Goal: Task Accomplishment & Management: Manage account settings

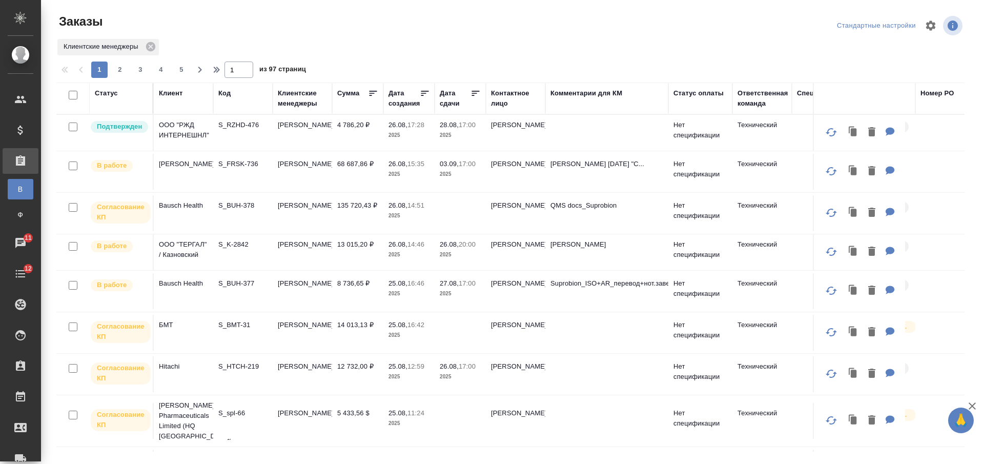
click at [343, 214] on td "135 720,43 ₽" at bounding box center [357, 213] width 51 height 36
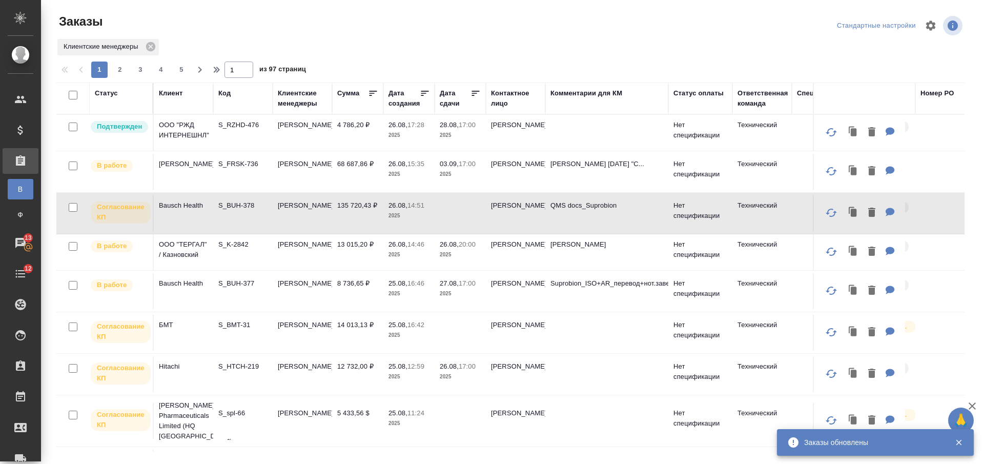
click at [226, 91] on div "Код" at bounding box center [224, 93] width 12 height 10
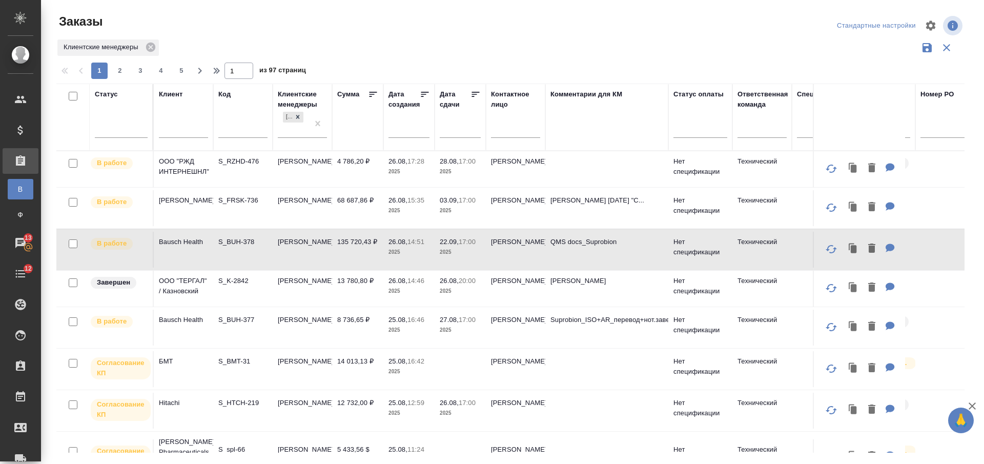
click at [244, 133] on input "text" at bounding box center [242, 131] width 49 height 13
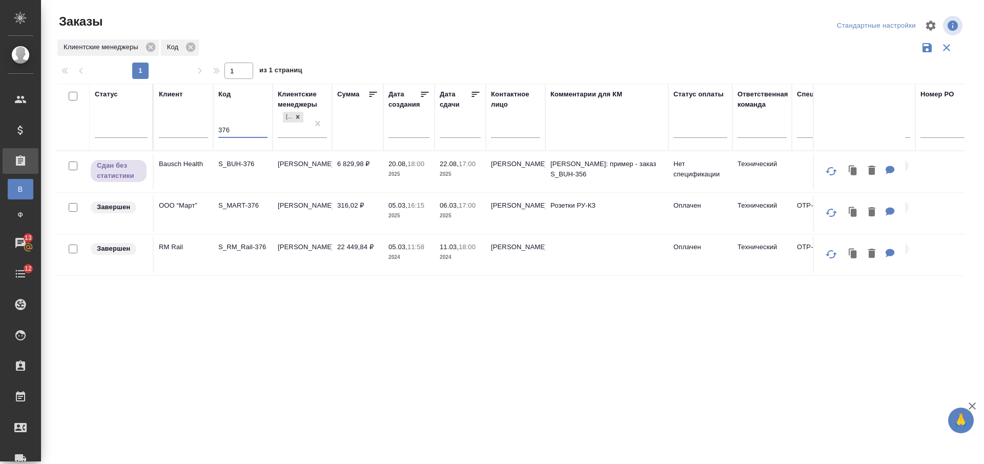
type input "376"
click at [253, 174] on td "S_BUH-376" at bounding box center [242, 172] width 59 height 36
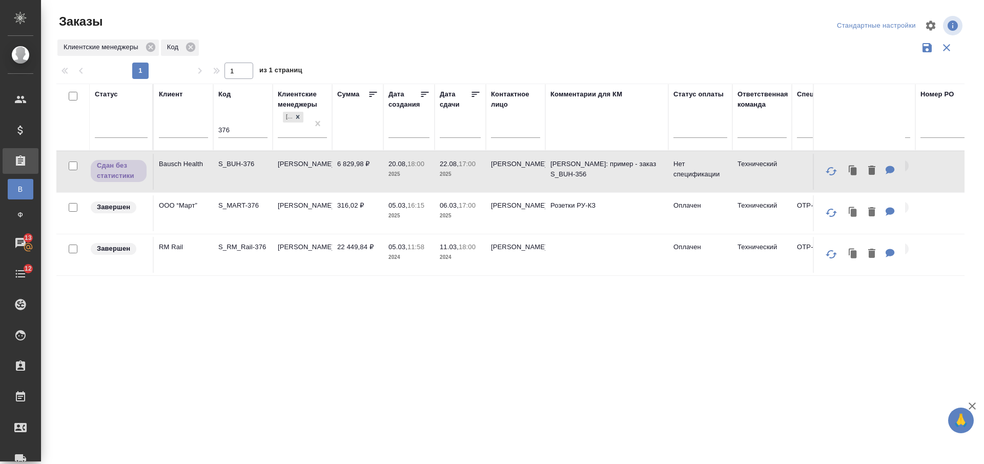
click at [253, 174] on td "S_BUH-376" at bounding box center [242, 172] width 59 height 36
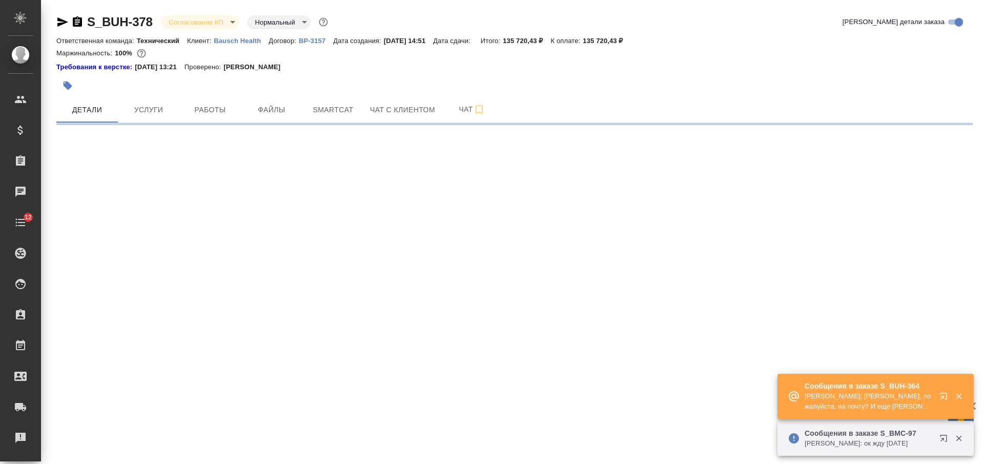
select select "RU"
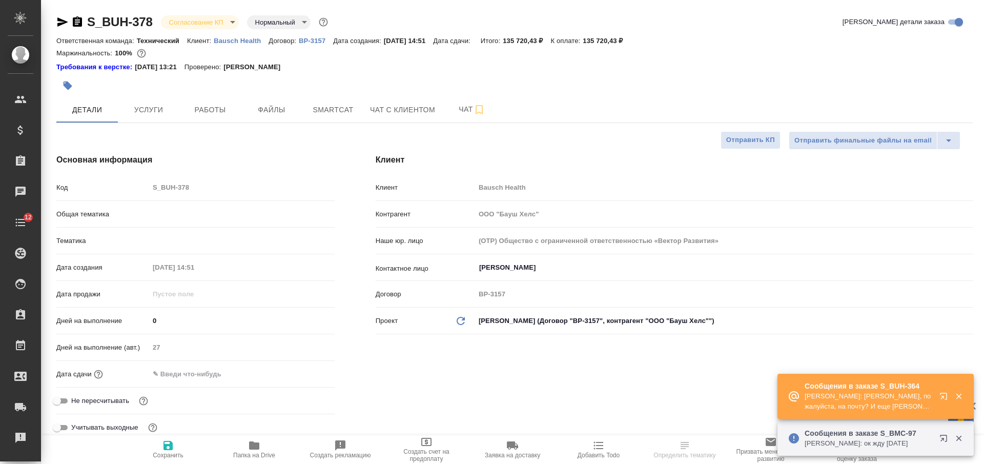
type textarea "x"
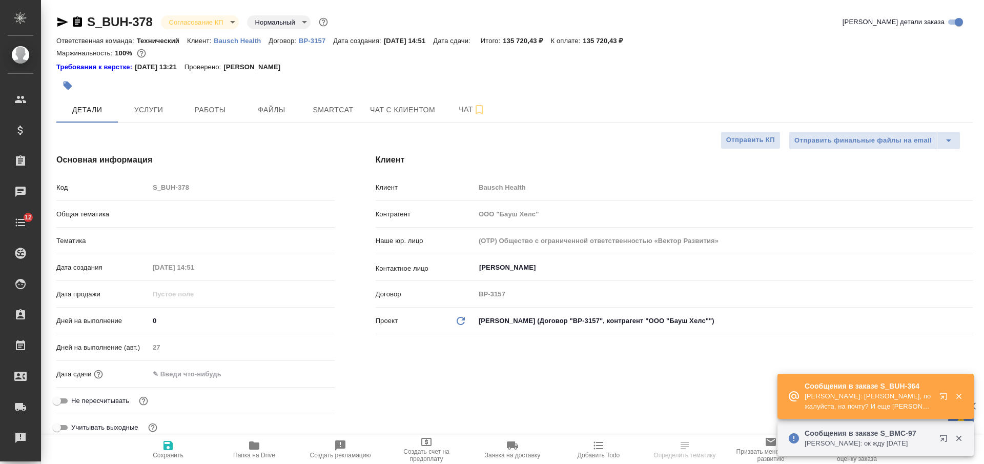
type textarea "x"
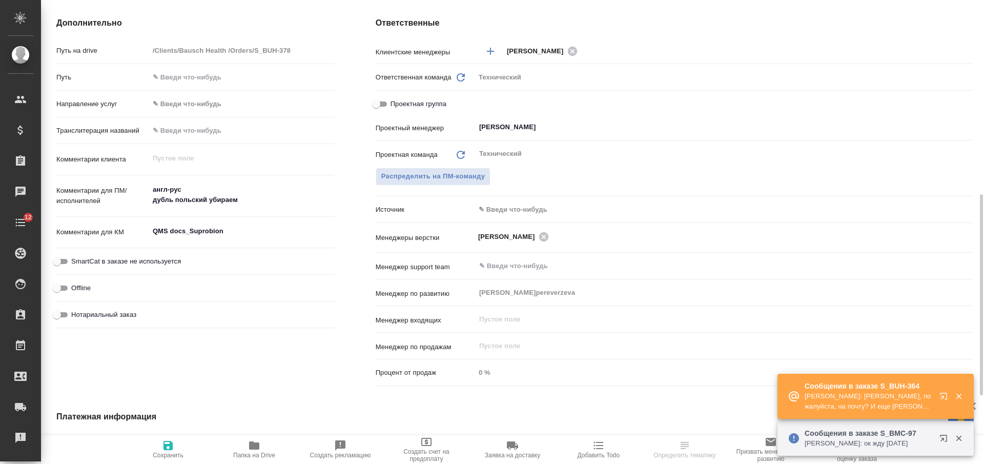
scroll to position [64, 0]
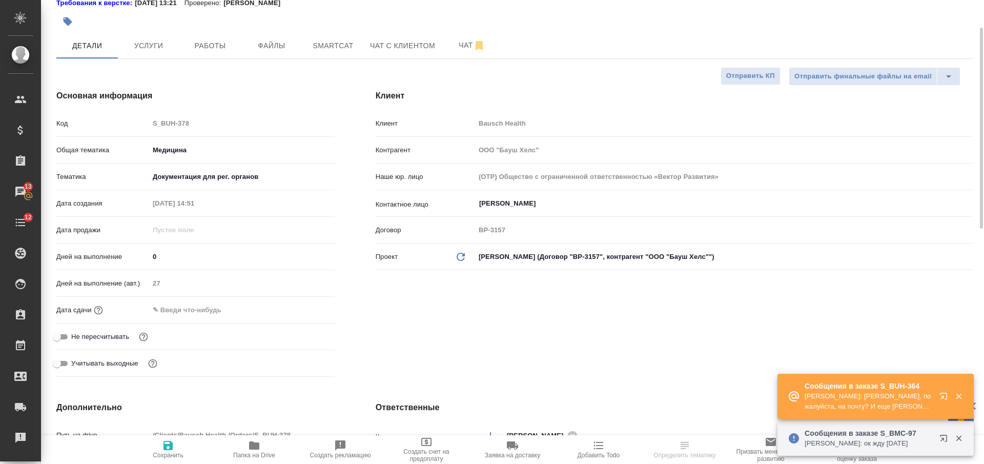
type textarea "x"
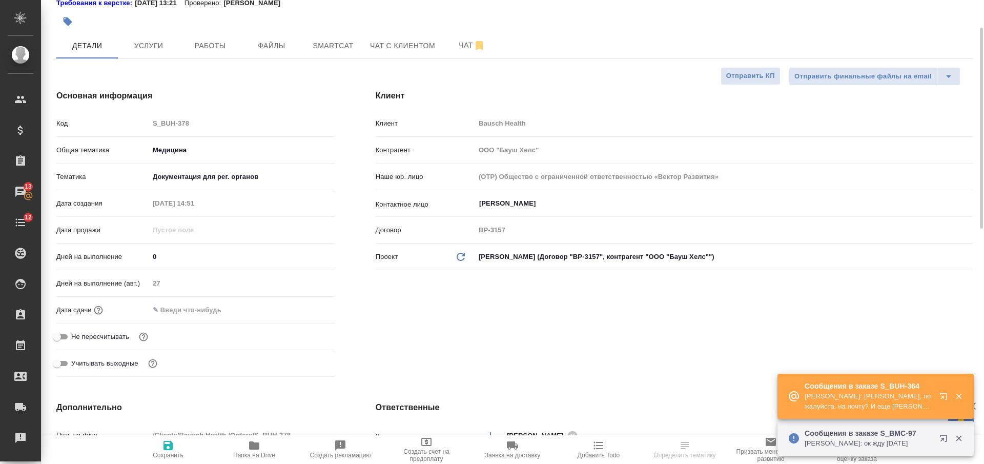
type textarea "x"
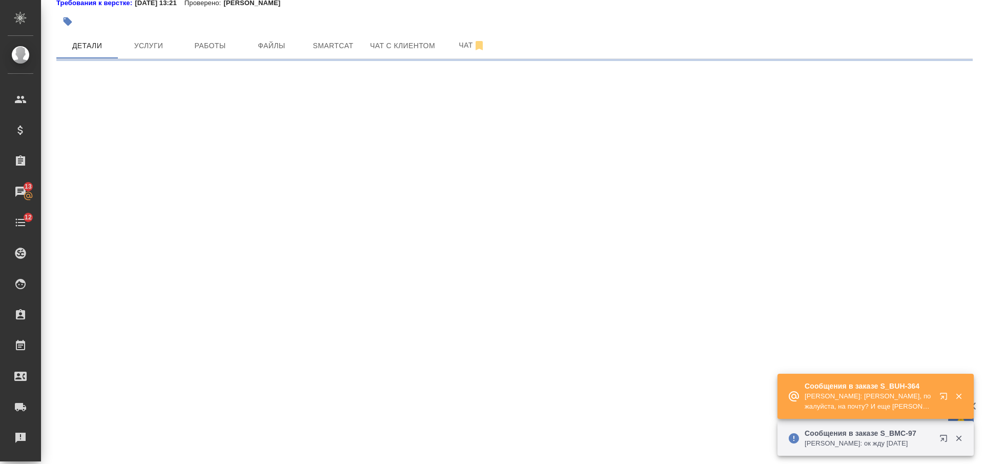
select select "RU"
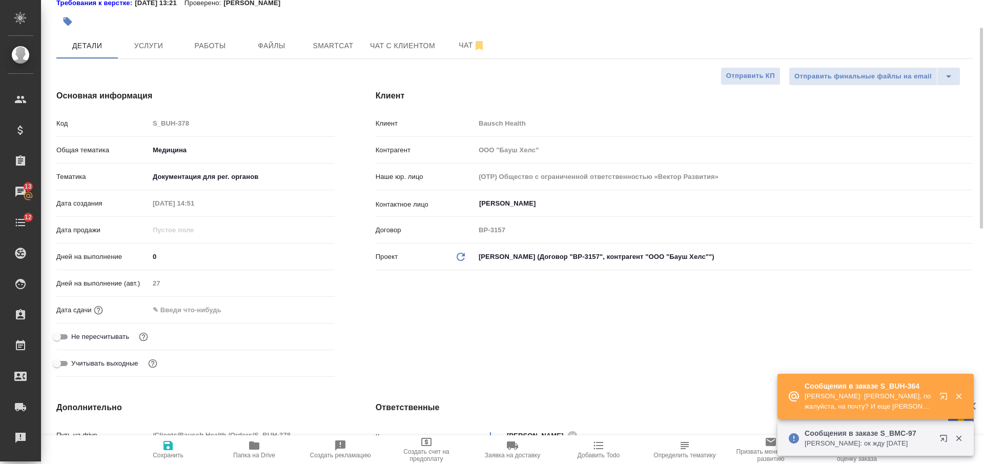
type textarea "x"
click at [209, 314] on input "text" at bounding box center [194, 309] width 90 height 15
type input "2_.__.____ __:__"
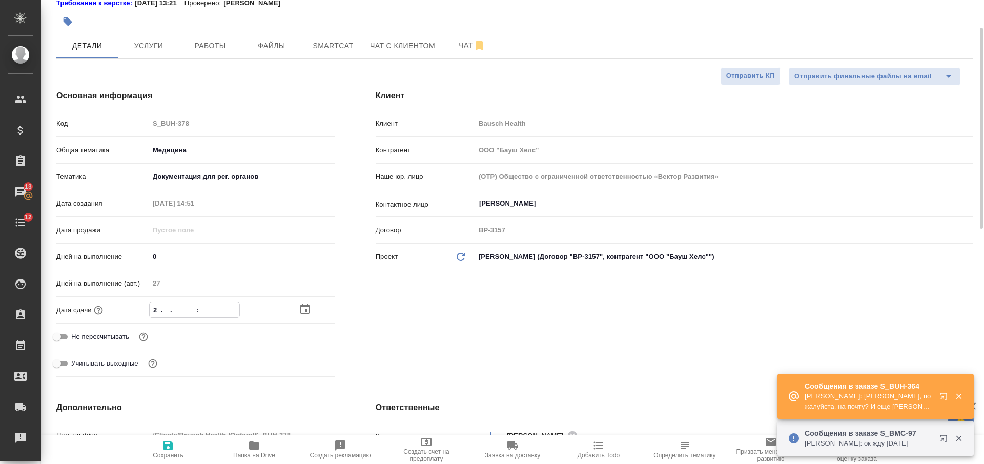
type textarea "x"
type input "22.__.____ __:__"
type textarea "x"
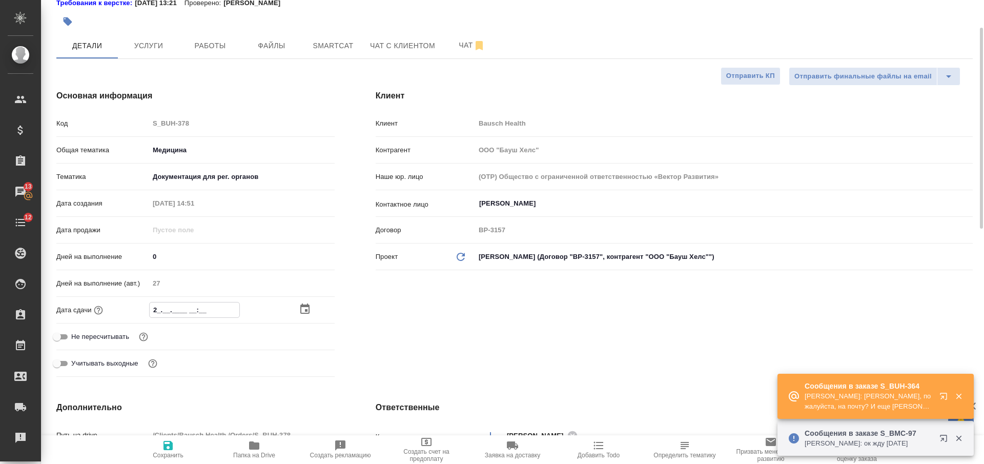
type textarea "x"
type input "22.0_.____ __:__"
type textarea "x"
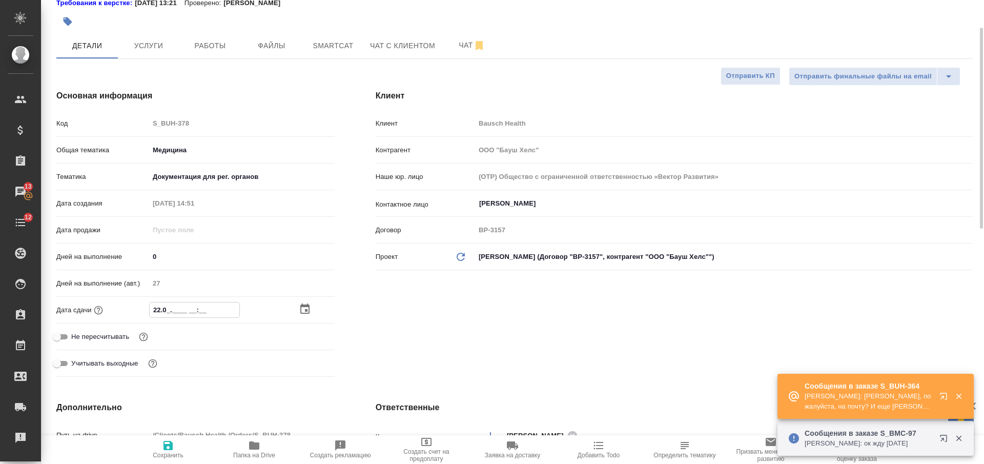
type textarea "x"
type input "22.09.____ __:__"
type textarea "x"
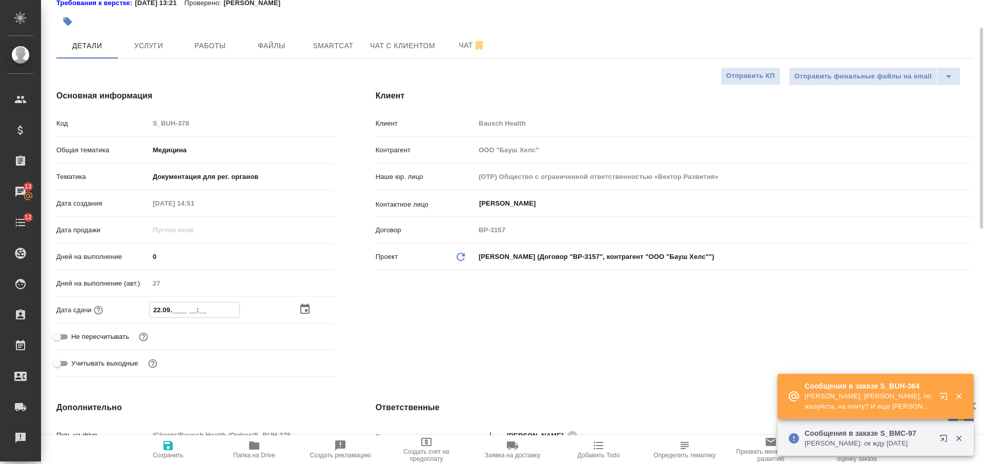
type input "22.09.2___ __:__"
type textarea "x"
type input "22.09.20__ __:__"
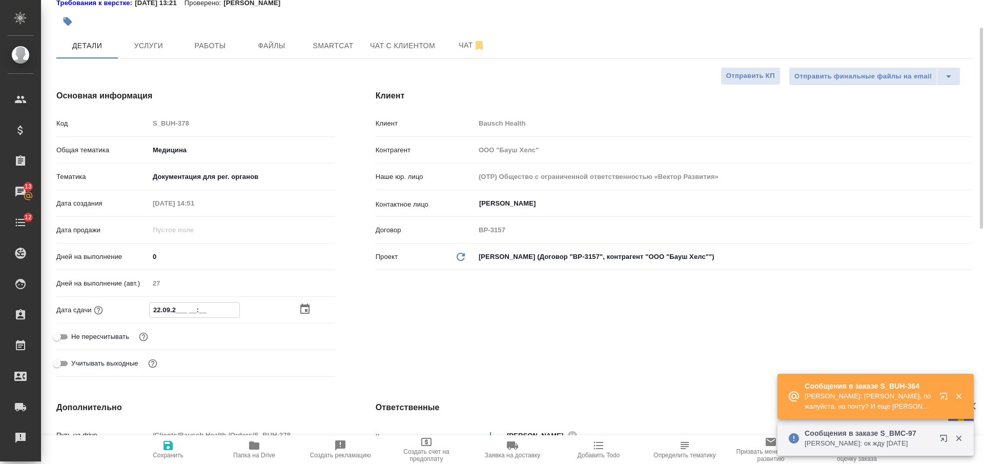
type textarea "x"
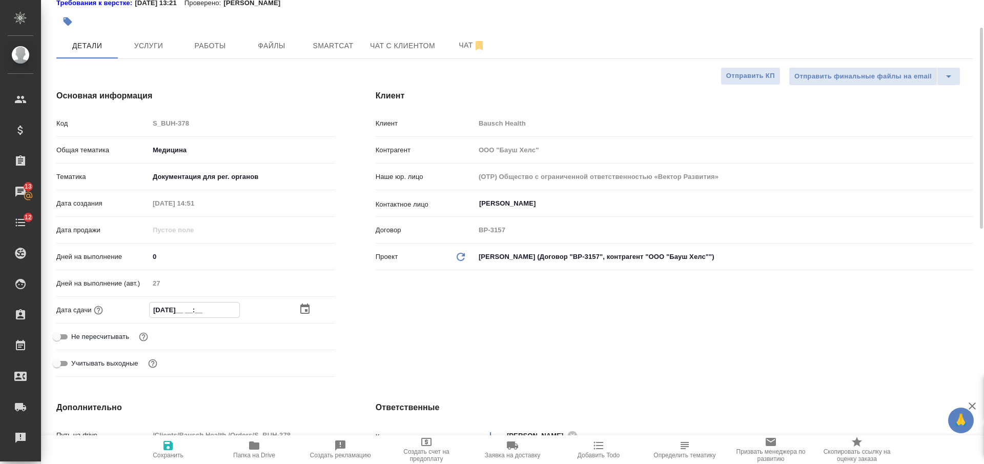
type input "22.09.202_ __:__"
type textarea "x"
type input "22.09.2025 __:__"
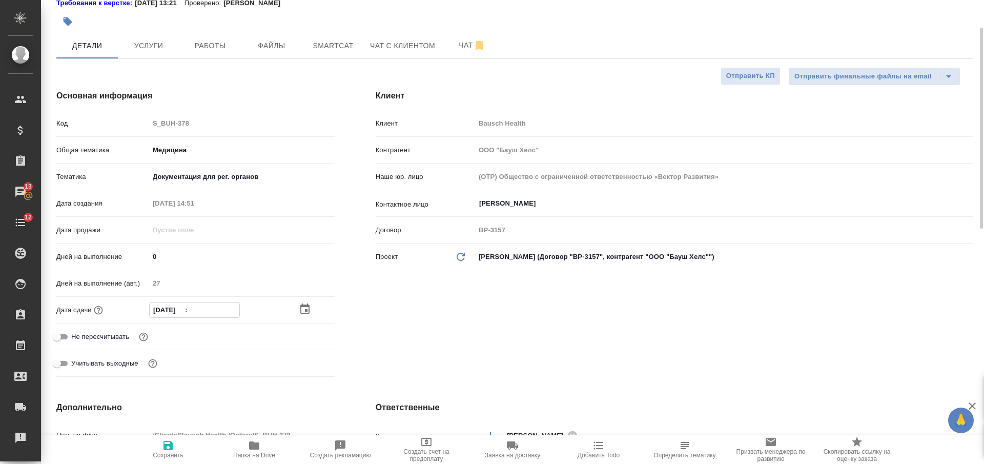
type textarea "x"
type input "22.09.2025 1_:__"
type textarea "x"
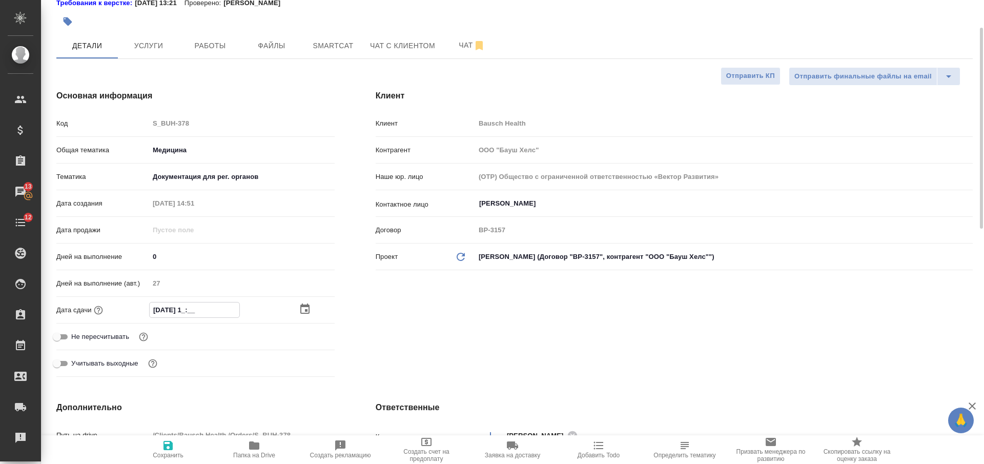
type textarea "x"
type input "22.09.2025 17:__"
type textarea "x"
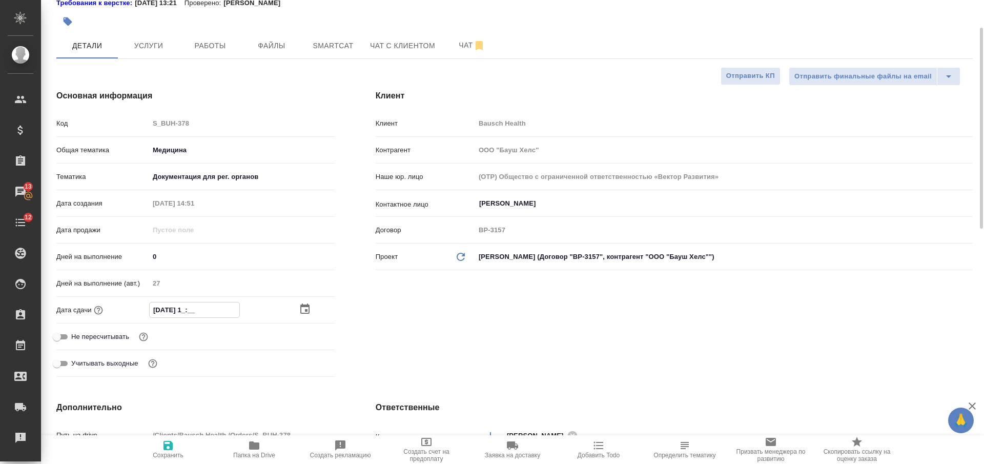
type textarea "x"
type input "22.09.2025 17:0_"
type textarea "x"
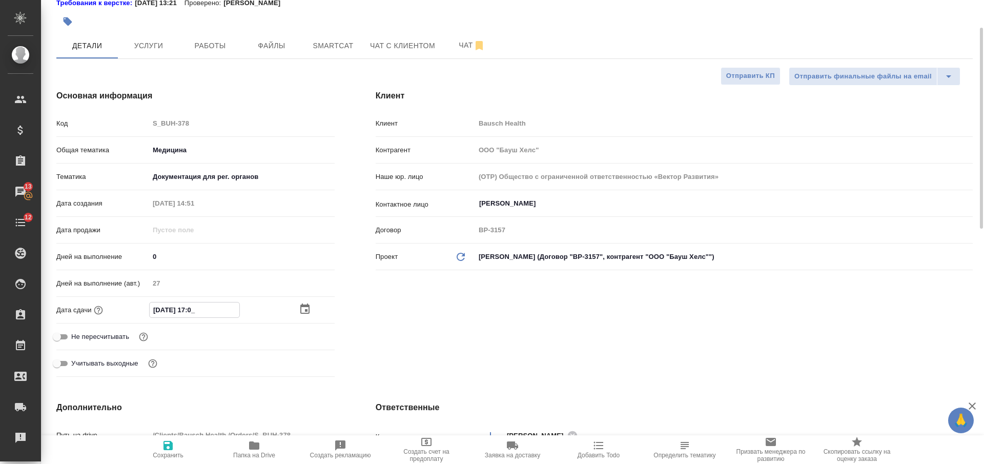
type input "22.09.2025 17:00"
type textarea "x"
type input "22.09.2025 17:00"
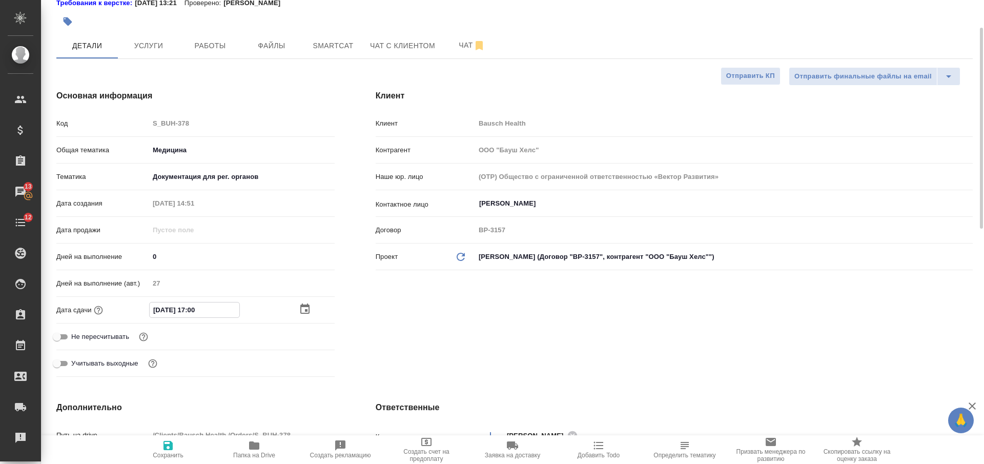
click at [175, 453] on span "Сохранить" at bounding box center [168, 455] width 31 height 7
type textarea "x"
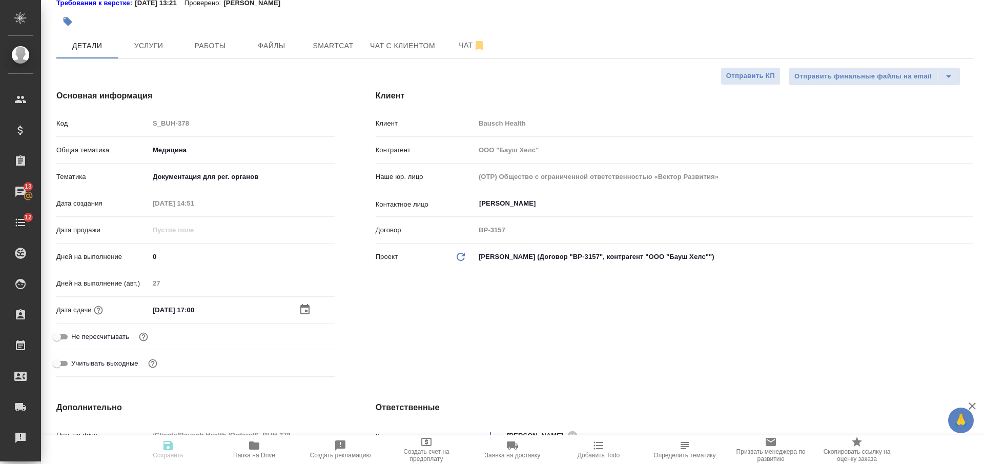
type textarea "x"
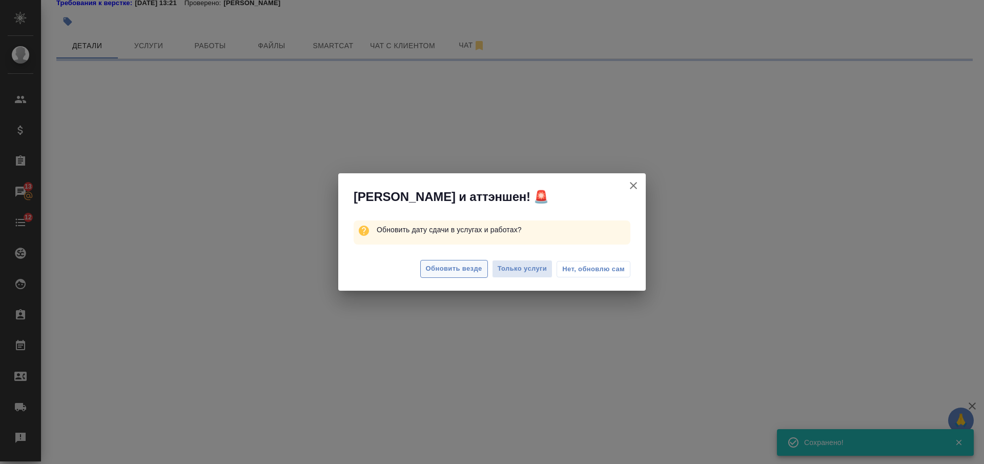
select select "RU"
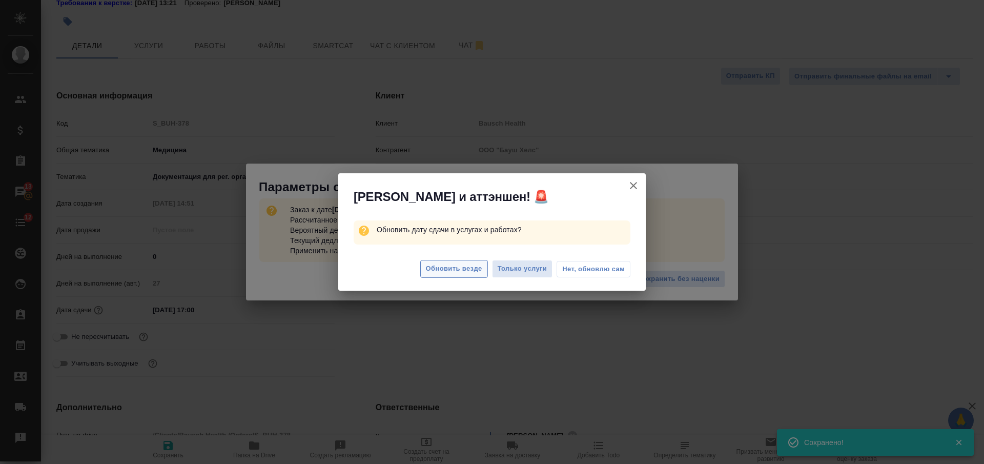
type textarea "x"
click at [457, 269] on span "Обновить везде" at bounding box center [454, 269] width 56 height 12
type textarea "x"
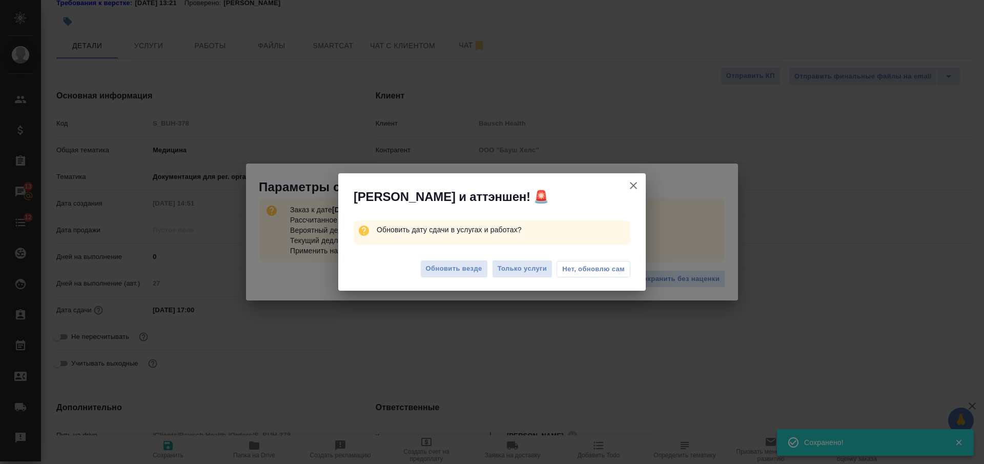
type textarea "x"
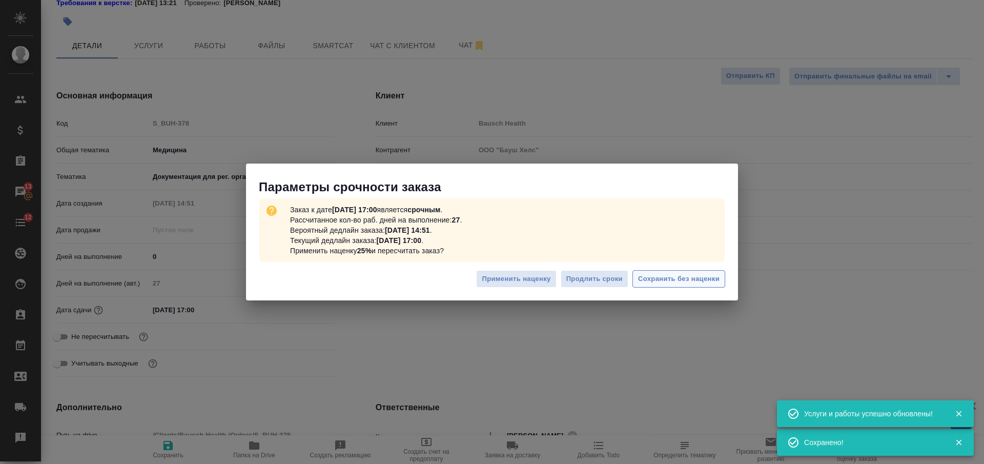
click at [700, 274] on span "Сохранить без наценки" at bounding box center [678, 279] width 81 height 12
type textarea "x"
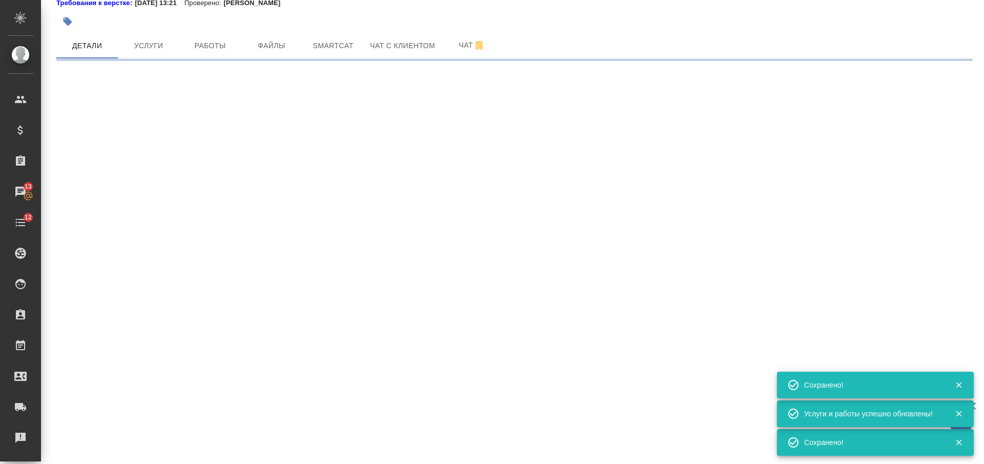
type input "urgent"
select select "RU"
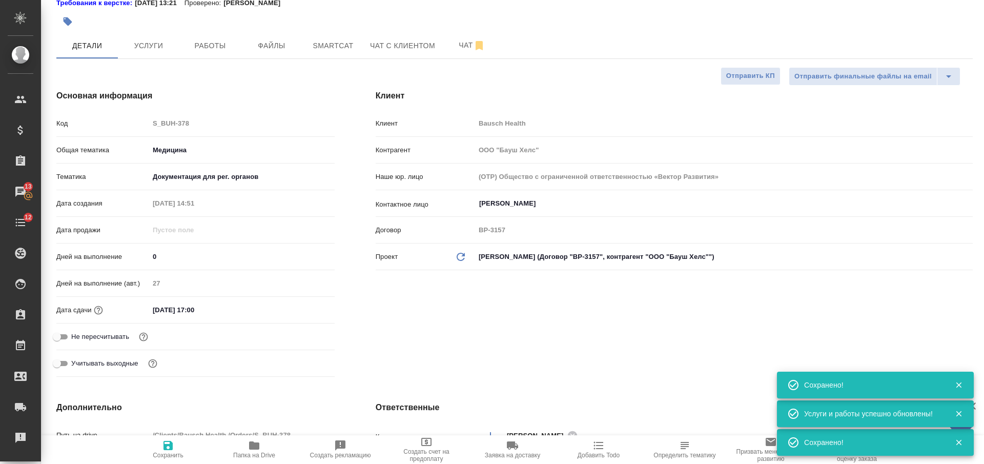
type textarea "x"
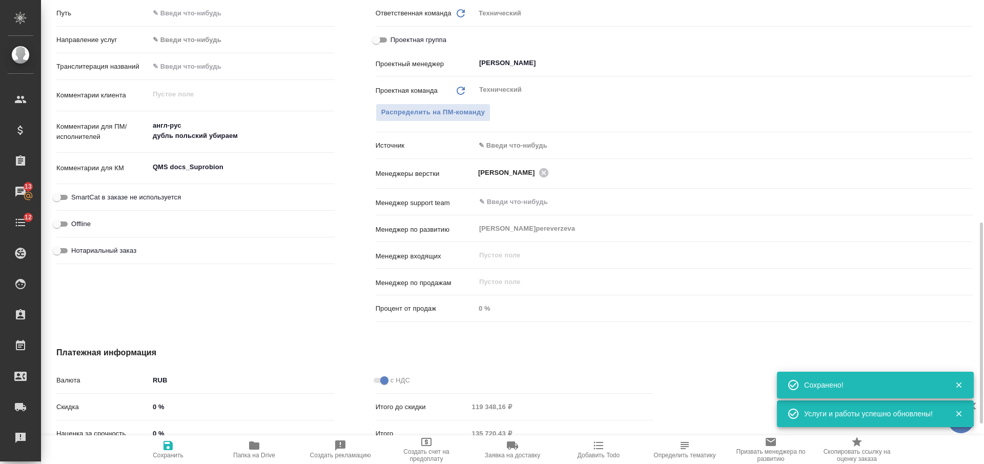
scroll to position [384, 0]
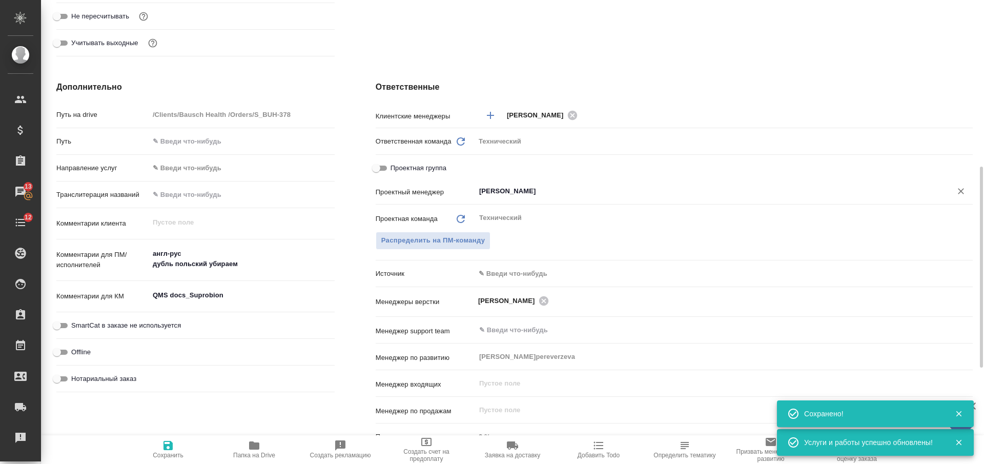
click at [961, 193] on icon "Очистить" at bounding box center [961, 191] width 10 height 10
type textarea "x"
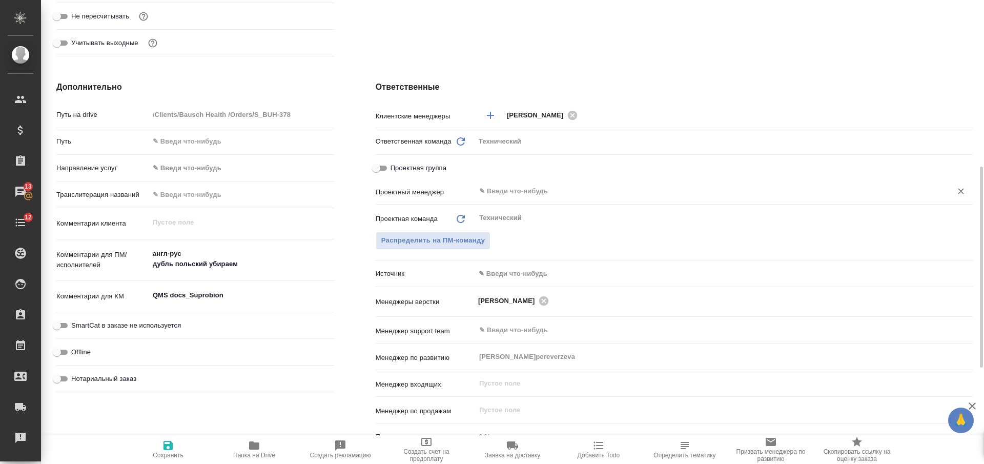
click at [176, 448] on span "Сохранить" at bounding box center [168, 448] width 74 height 19
type textarea "x"
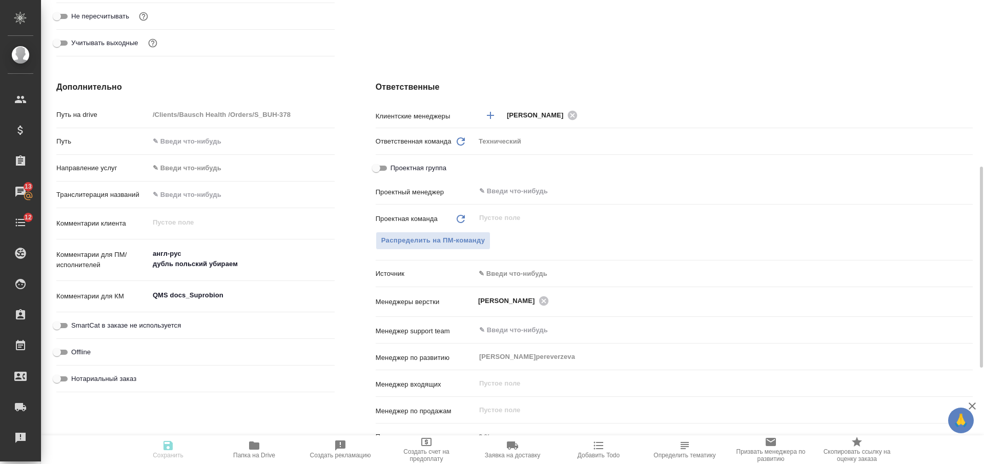
type textarea "x"
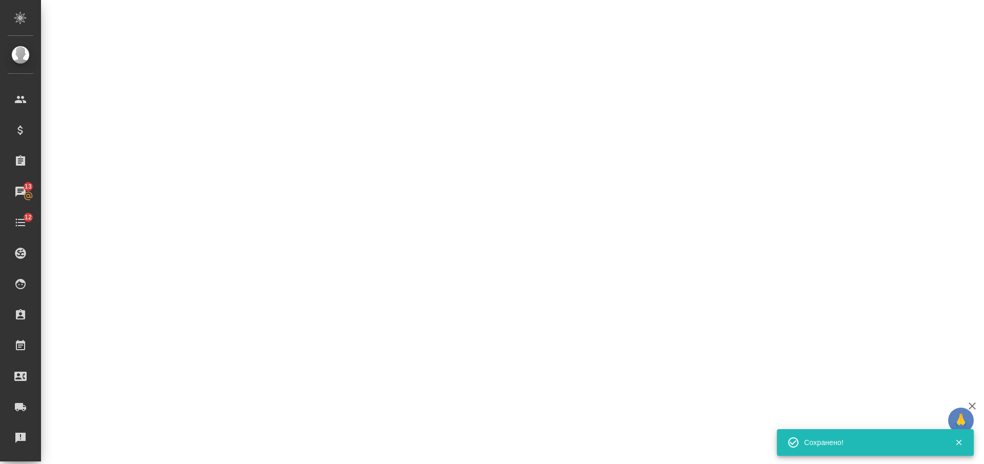
select select "RU"
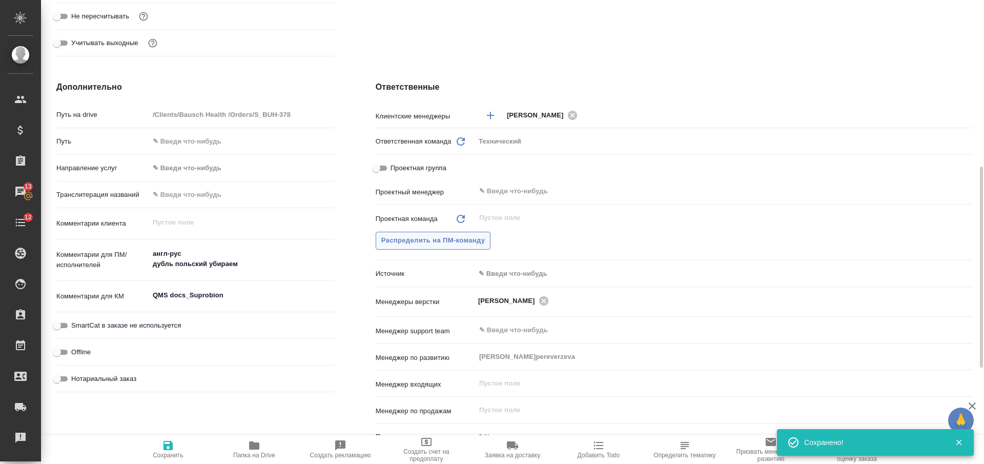
type textarea "x"
click at [445, 237] on span "Распределить на ПМ-команду" at bounding box center [433, 241] width 104 height 12
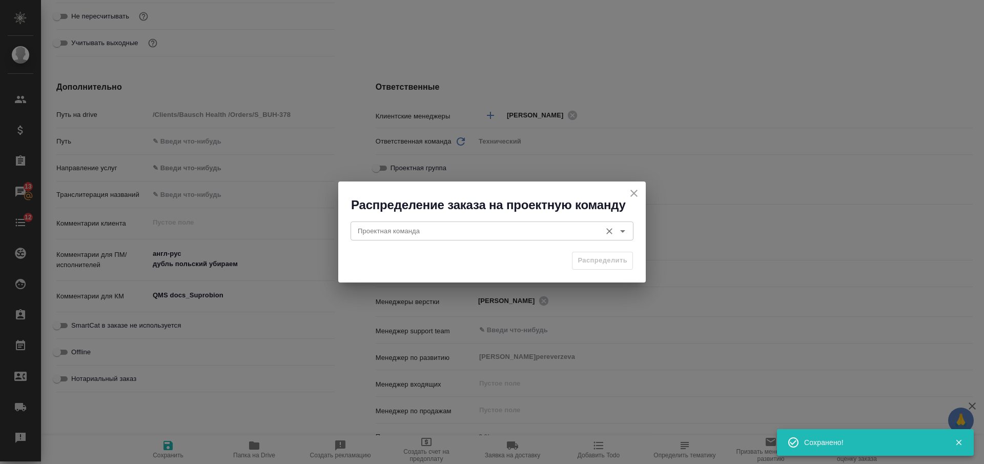
click at [437, 239] on div "Проектная команда" at bounding box center [492, 230] width 283 height 18
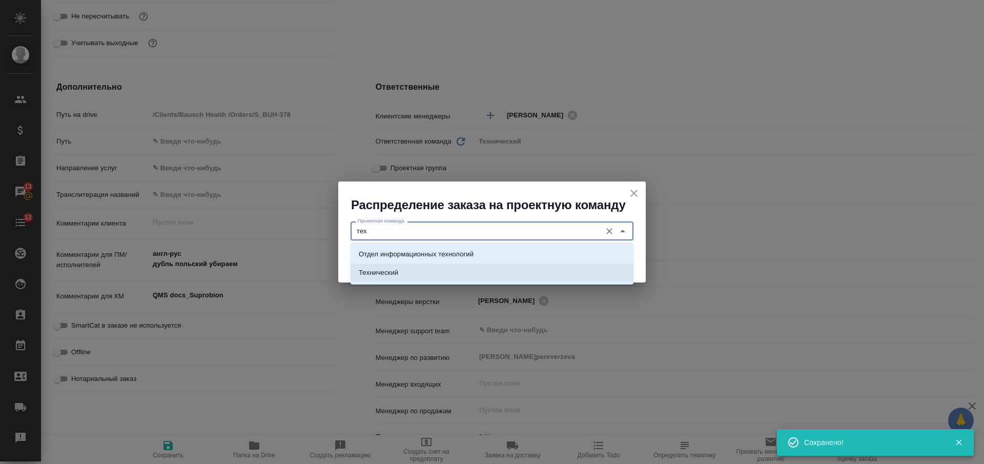
click at [469, 268] on li "Технический" at bounding box center [492, 272] width 283 height 18
type input "Технический"
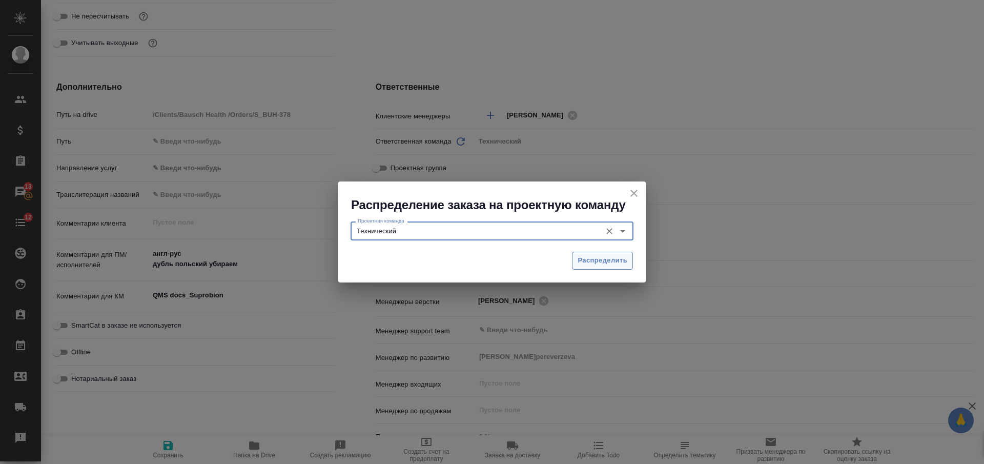
click at [614, 264] on span "Распределить" at bounding box center [603, 261] width 50 height 12
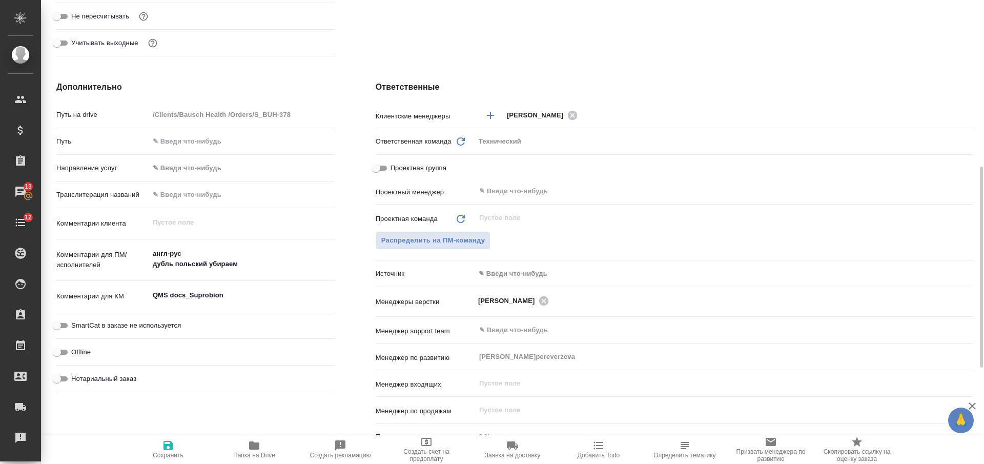
type textarea "x"
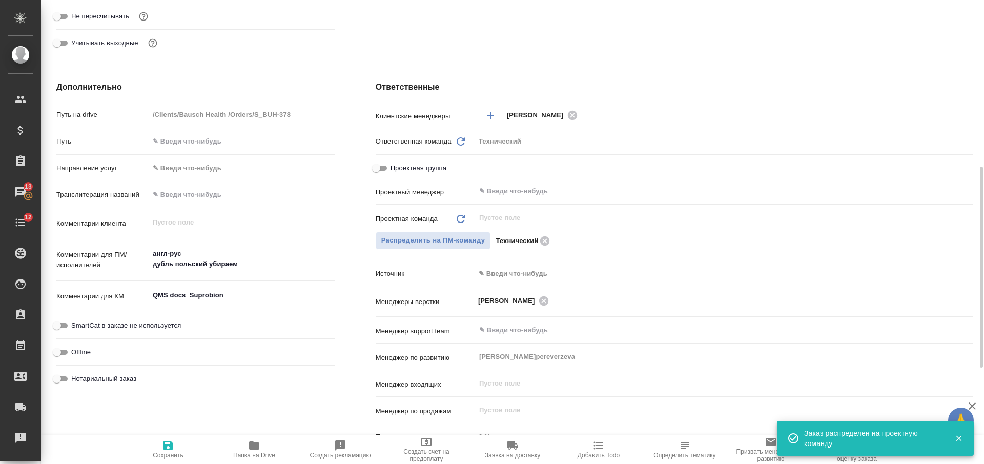
click at [174, 444] on span "Сохранить" at bounding box center [168, 448] width 74 height 19
type textarea "x"
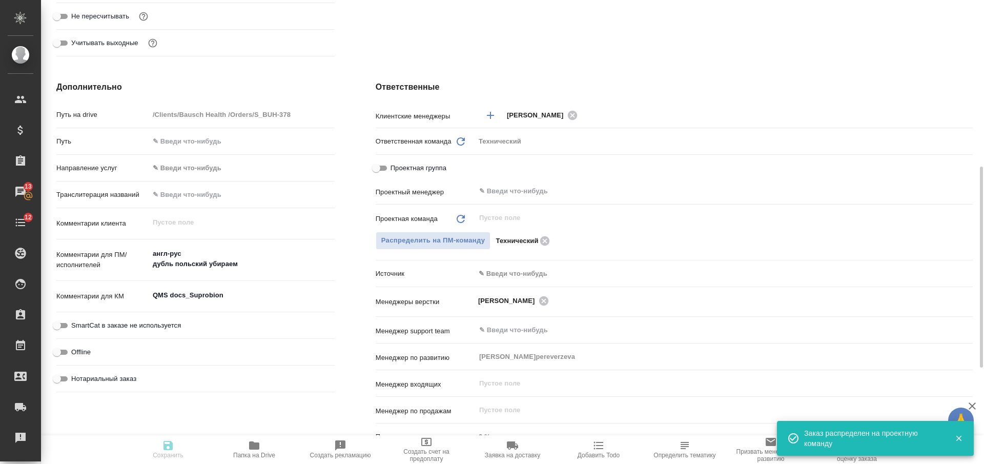
type textarea "x"
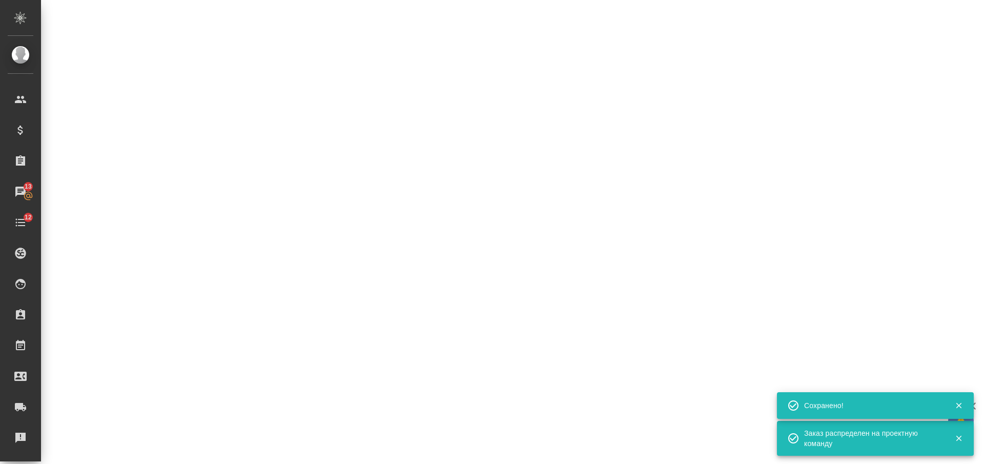
select select "RU"
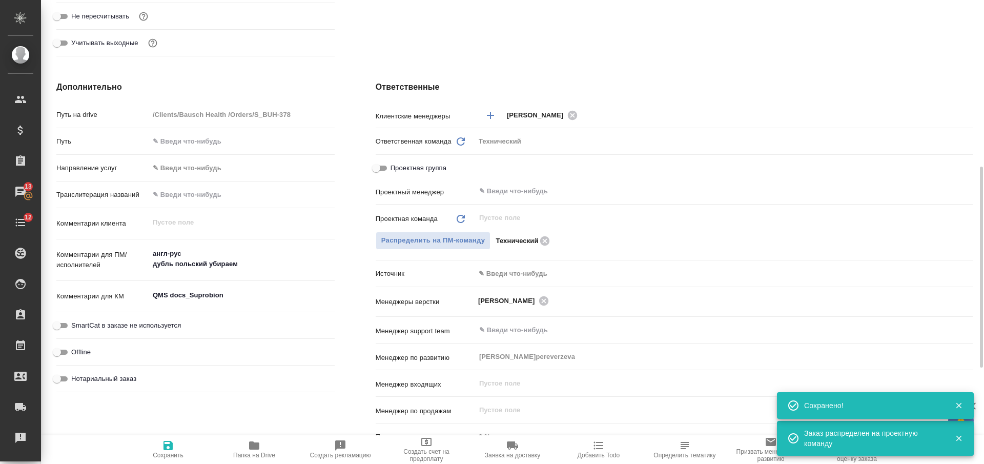
type textarea "x"
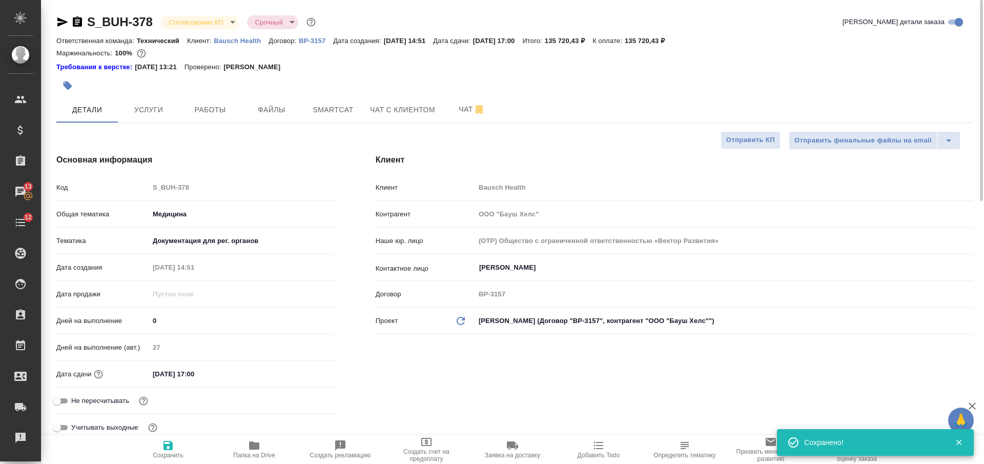
click at [209, 19] on body "🙏 .cls-1 fill:#fff; AWATERA Nikiforova Valeria Клиенты Спецификации Заказы 13 Ч…" at bounding box center [492, 232] width 984 height 464
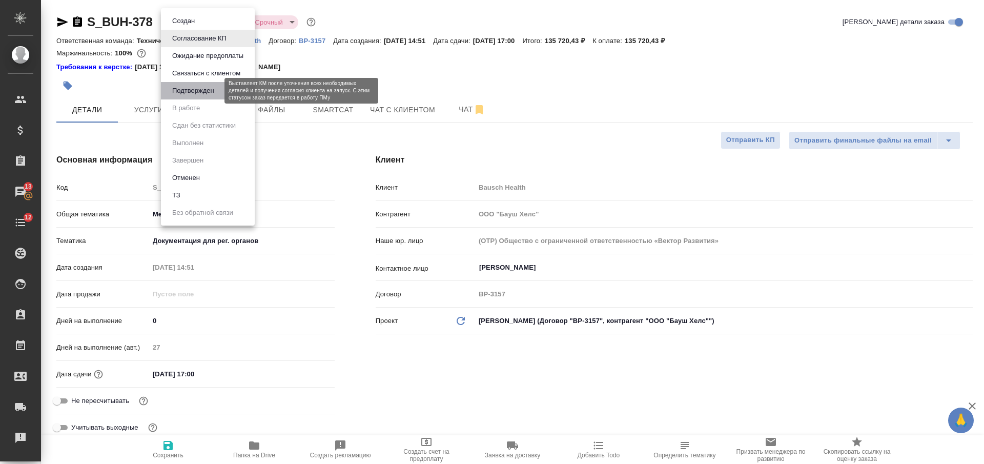
click at [214, 90] on button "Подтвержден" at bounding box center [193, 90] width 48 height 11
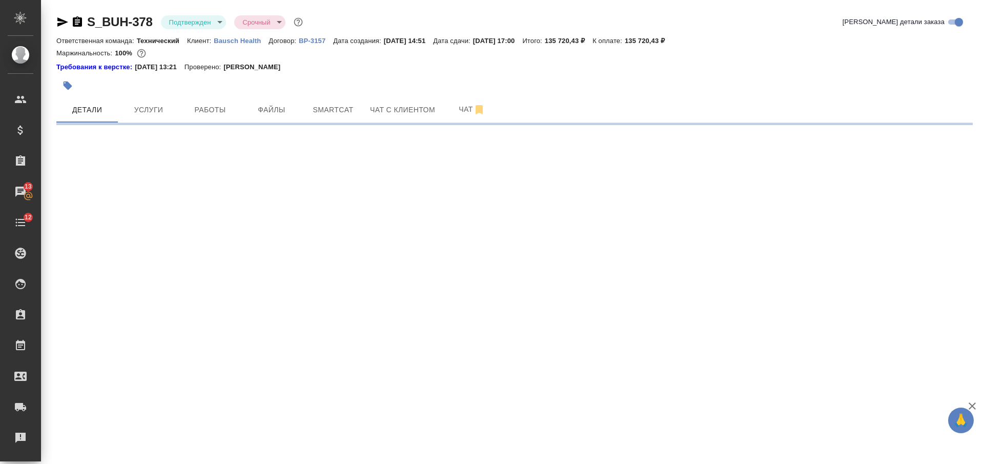
select select "RU"
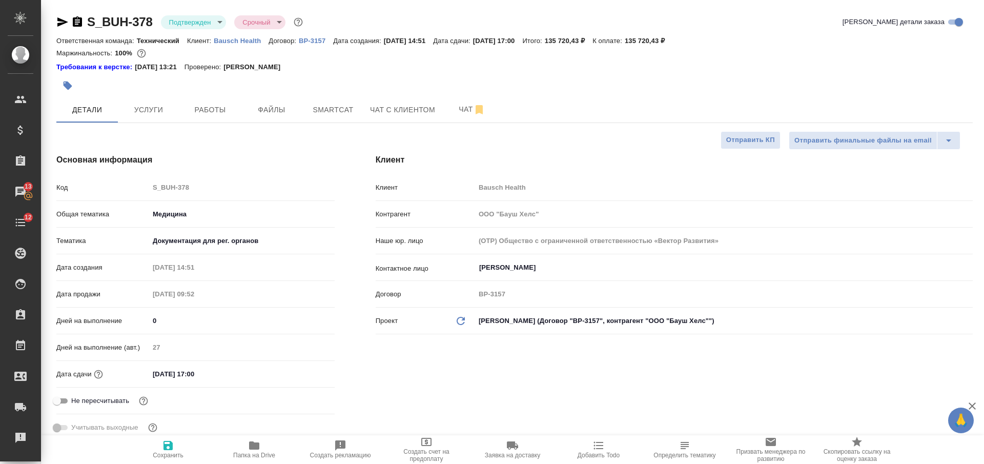
type textarea "x"
click at [223, 105] on span "Работы" at bounding box center [210, 110] width 49 height 13
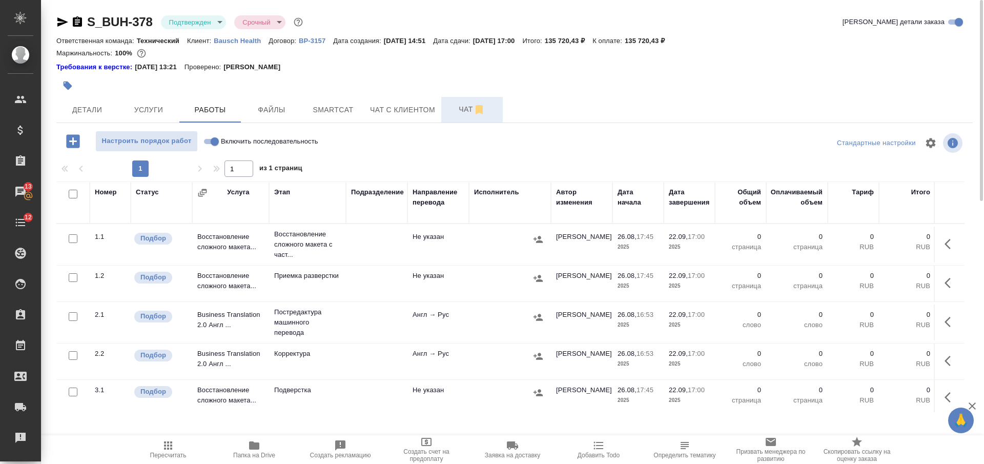
click at [468, 107] on span "Чат" at bounding box center [471, 109] width 49 height 13
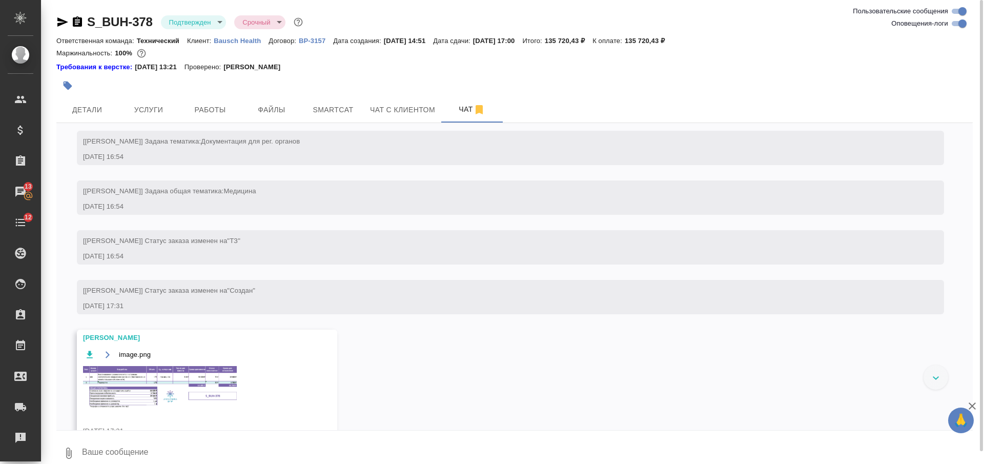
scroll to position [475, 0]
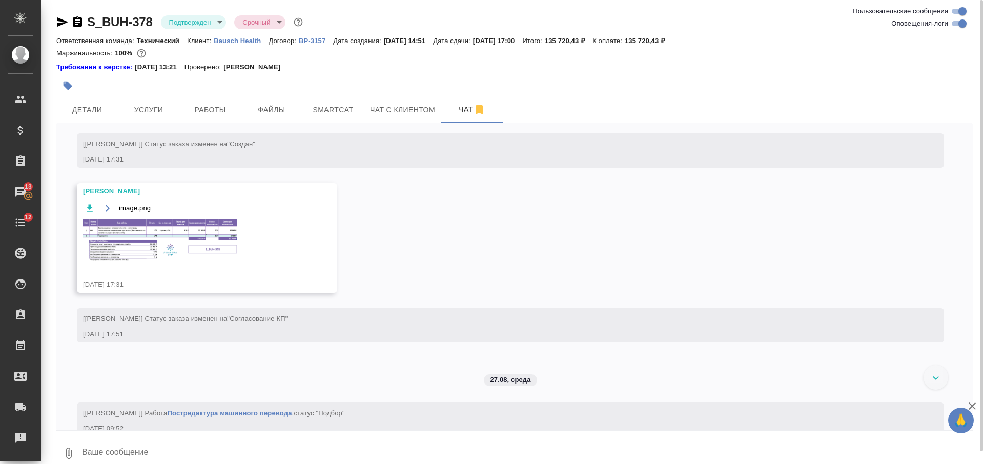
click at [220, 241] on img at bounding box center [160, 240] width 154 height 42
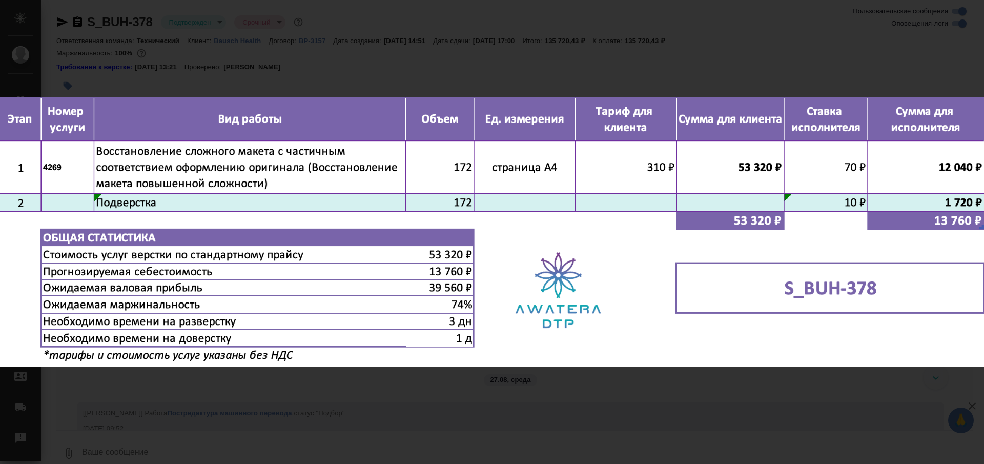
click at [489, 409] on div "image.png 1 of 1" at bounding box center [492, 232] width 984 height 464
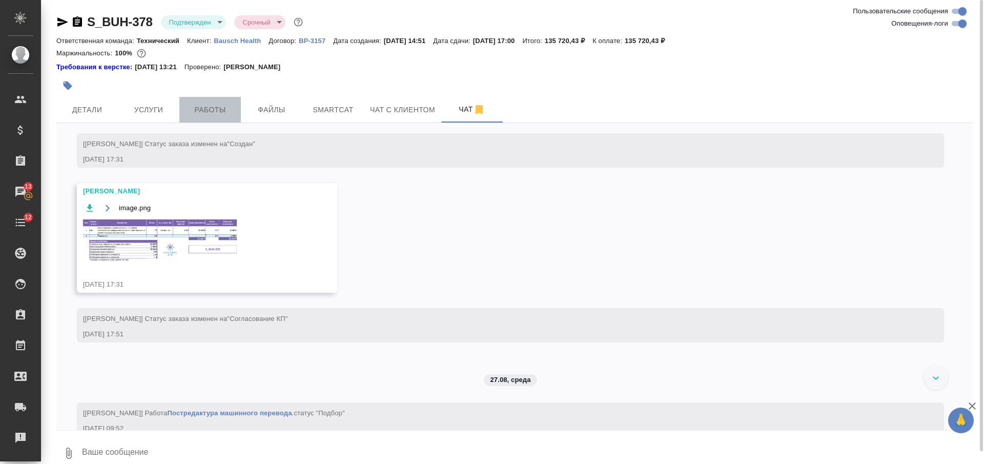
click at [224, 108] on span "Работы" at bounding box center [210, 110] width 49 height 13
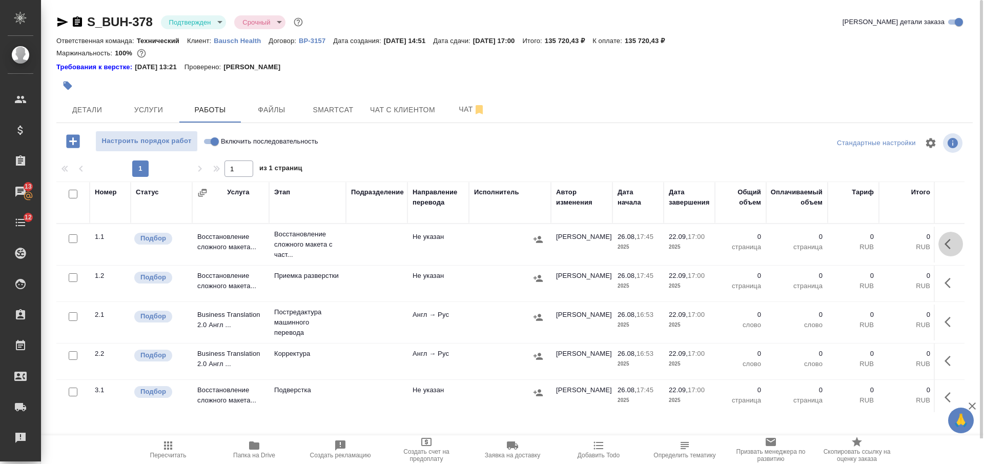
click at [945, 239] on icon "button" at bounding box center [948, 244] width 6 height 10
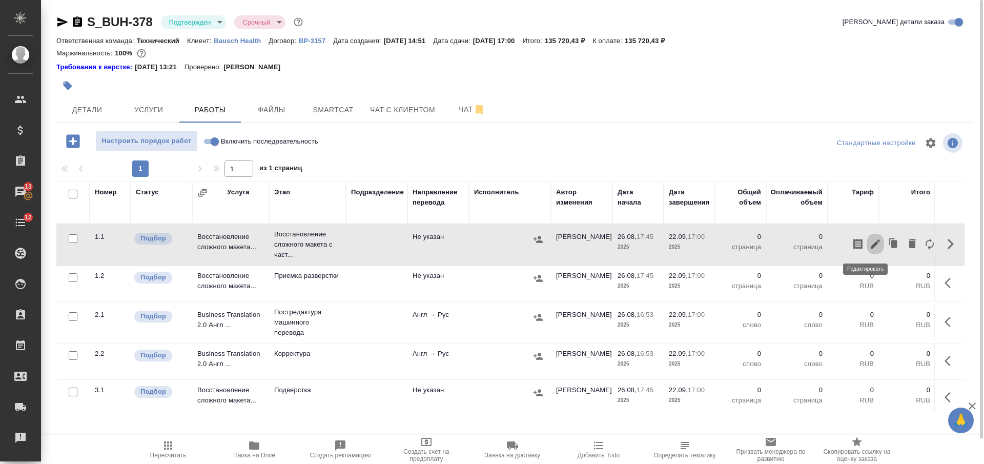
click at [869, 241] on icon "button" at bounding box center [875, 244] width 12 height 12
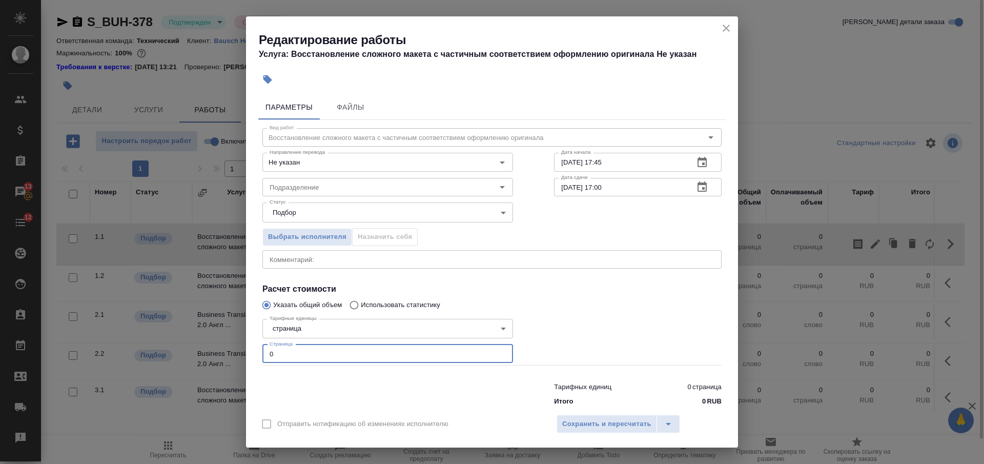
drag, startPoint x: 265, startPoint y: 351, endPoint x: 232, endPoint y: 351, distance: 32.8
click at [233, 352] on div "Редактирование работы Услуга: Восстановление сложного макета с частичным соотве…" at bounding box center [492, 232] width 984 height 464
type input "172"
drag, startPoint x: 563, startPoint y: 190, endPoint x: 546, endPoint y: 187, distance: 17.3
click at [546, 187] on div "Вид работ Восстановление сложного макета с частичным соответствием оформлению о…" at bounding box center [491, 265] width 467 height 291
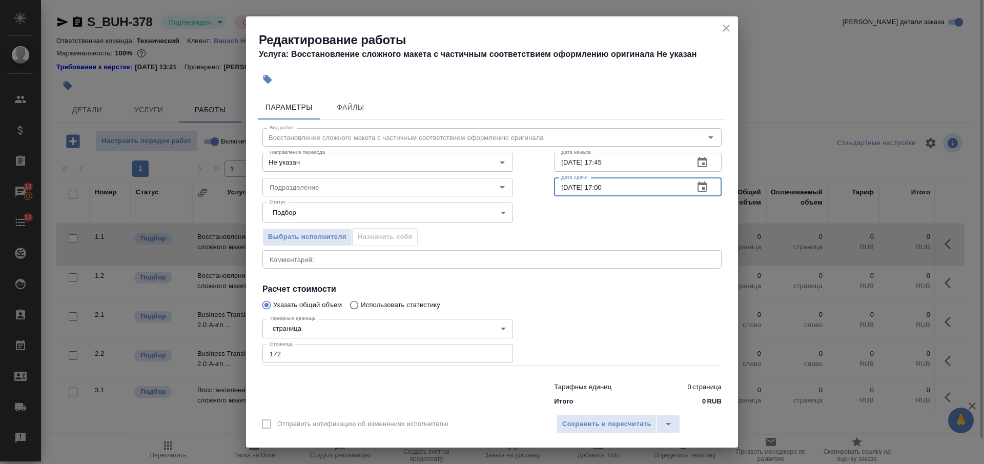
type input "01.09.2025 17:00"
click at [559, 161] on input "26.08.2025 17:45" at bounding box center [620, 162] width 132 height 18
drag, startPoint x: 607, startPoint y: 158, endPoint x: 592, endPoint y: 157, distance: 15.4
click at [592, 157] on input "27.08.2025 17:45" at bounding box center [620, 162] width 132 height 18
type input "27.08.2025 09:00"
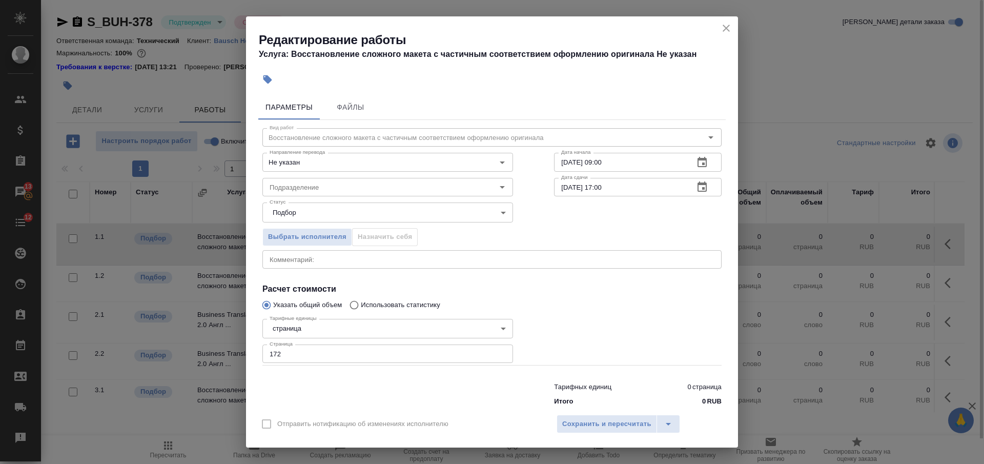
click at [559, 186] on input "01.09.2025 17:00" at bounding box center [620, 187] width 132 height 18
drag, startPoint x: 563, startPoint y: 188, endPoint x: 547, endPoint y: 186, distance: 16.5
click at [554, 186] on input "01.09.2025 17:00" at bounding box center [620, 187] width 132 height 18
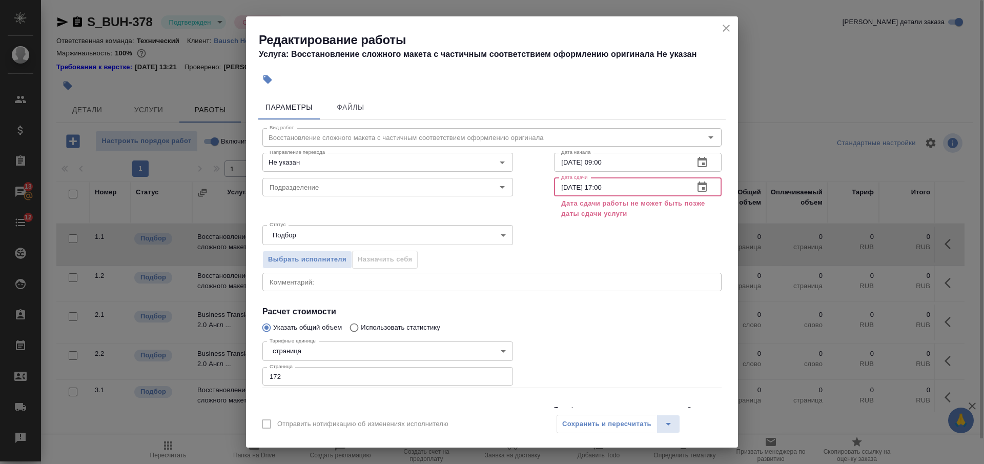
click at [569, 182] on input "29.09.2025 17:00" at bounding box center [620, 187] width 132 height 18
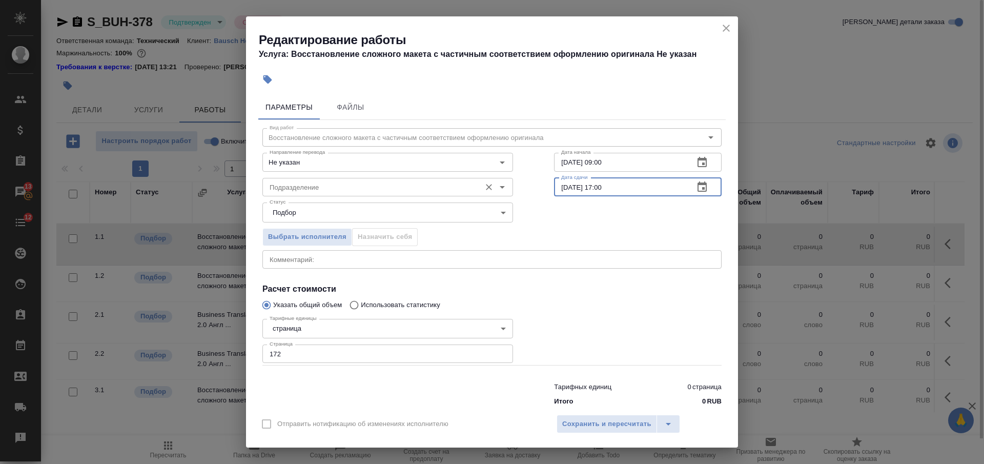
type input "29.08.2025 17:00"
click at [359, 185] on input "Подразделение" at bounding box center [370, 187] width 210 height 12
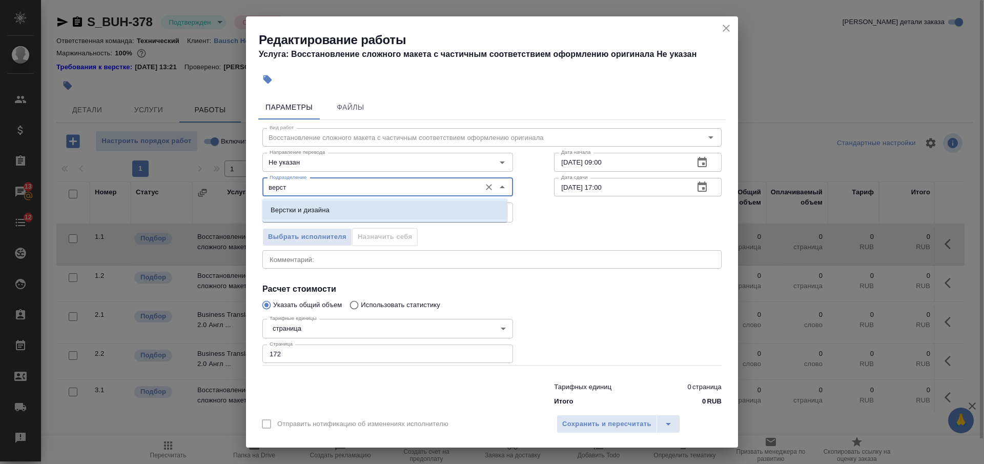
click at [364, 215] on li "Верстки и дизайна" at bounding box center [384, 210] width 245 height 18
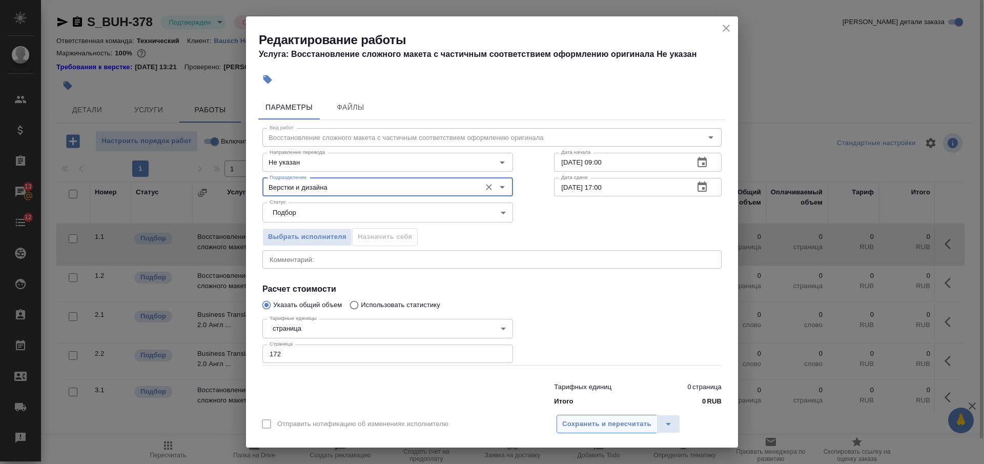
type input "Верстки и дизайна"
click at [593, 427] on span "Сохранить и пересчитать" at bounding box center [606, 424] width 89 height 12
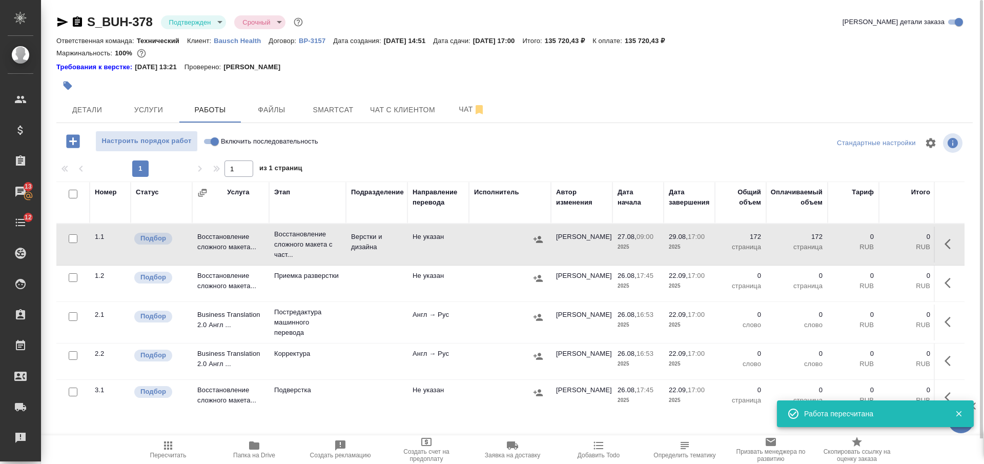
click at [62, 23] on icon "button" at bounding box center [62, 21] width 11 height 9
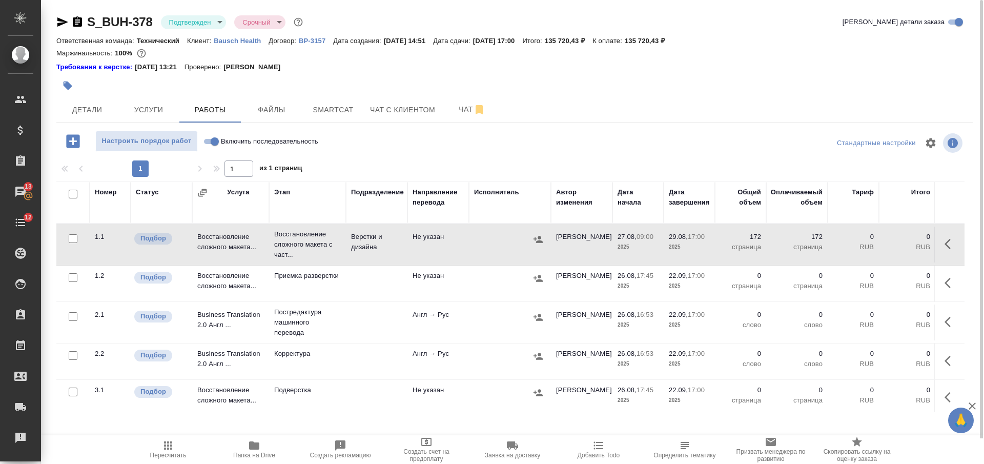
click at [60, 23] on icon "button" at bounding box center [62, 21] width 11 height 9
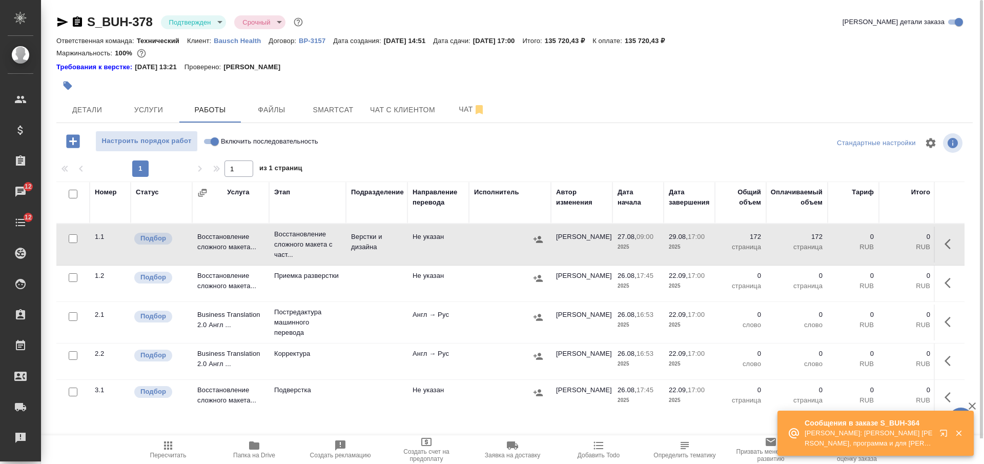
click at [76, 22] on icon "button" at bounding box center [77, 22] width 12 height 12
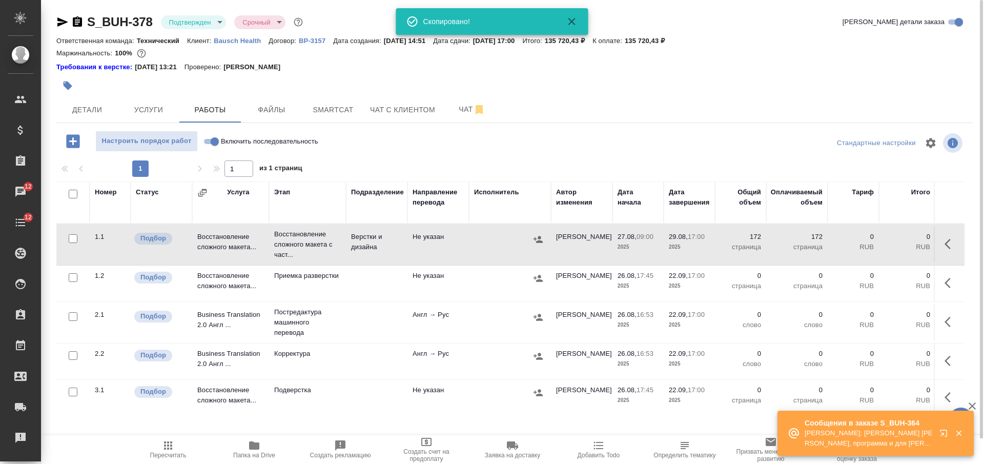
click at [67, 18] on icon "button" at bounding box center [62, 22] width 12 height 12
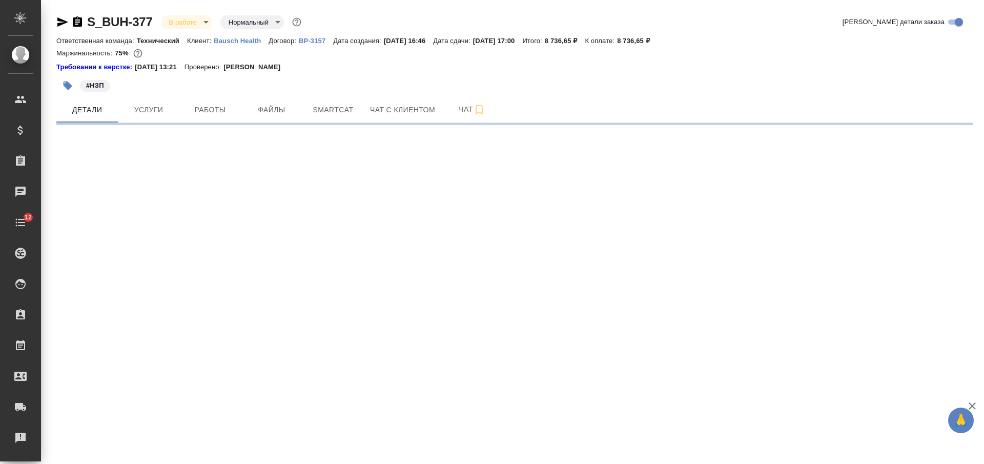
select select "RU"
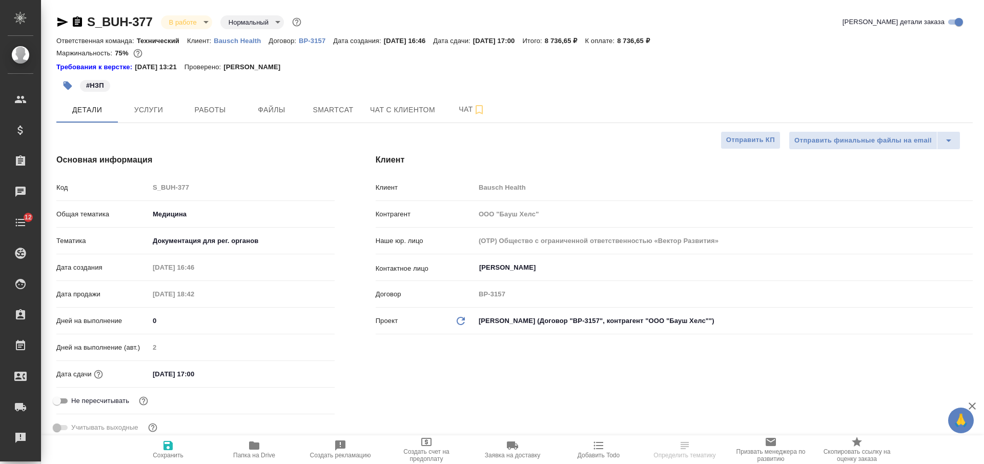
type textarea "x"
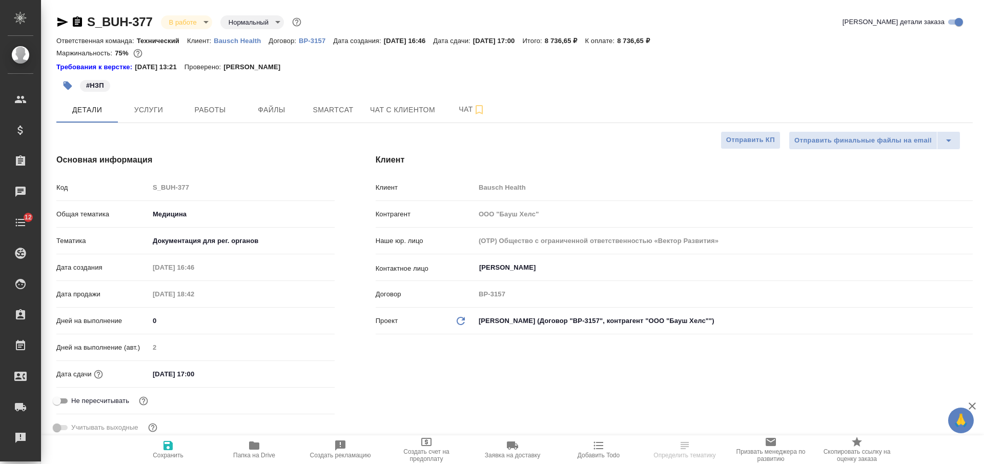
type textarea "x"
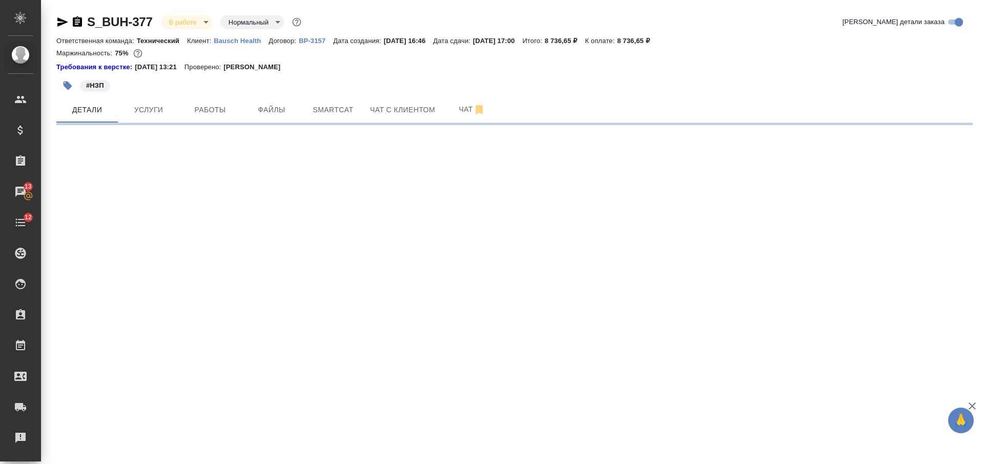
select select "RU"
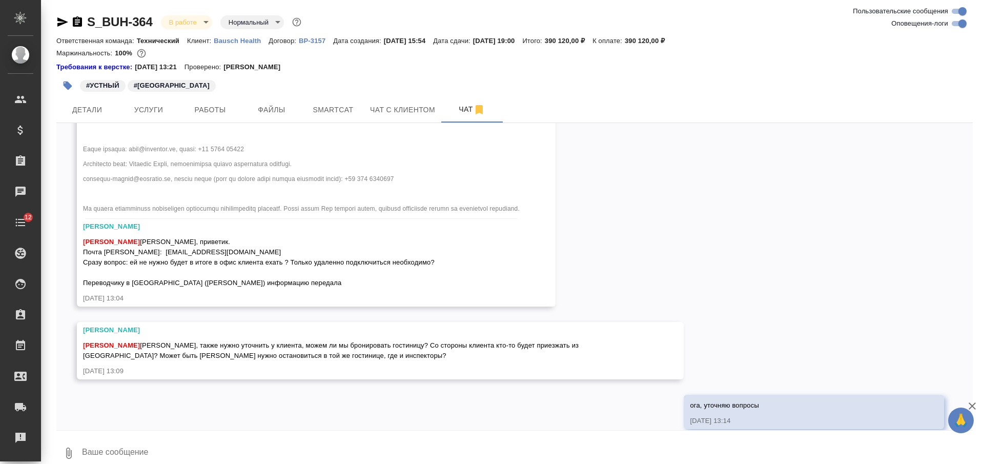
scroll to position [9968, 0]
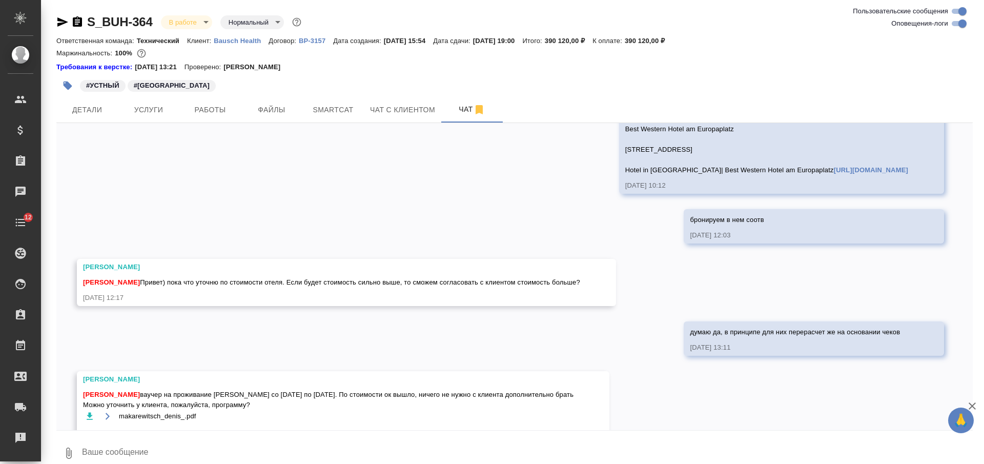
click at [272, 447] on textarea at bounding box center [527, 453] width 892 height 35
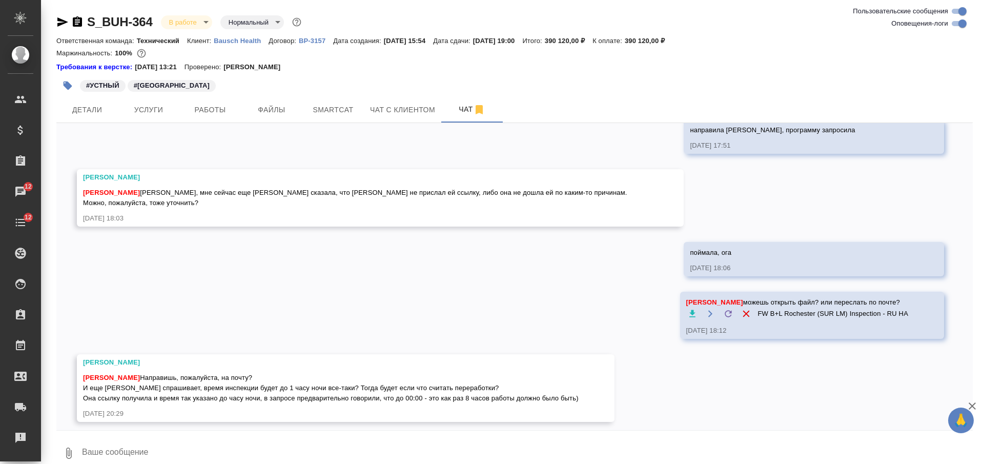
scroll to position [10394, 0]
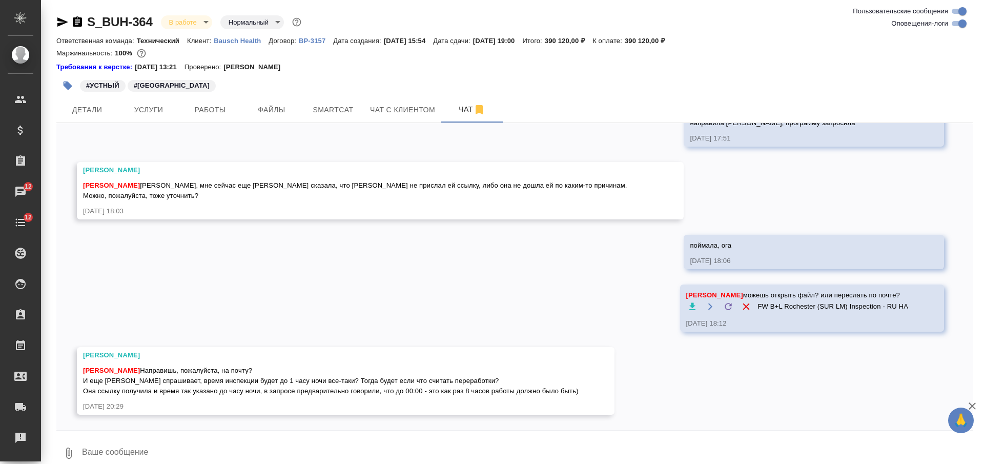
click at [292, 436] on textarea at bounding box center [527, 453] width 892 height 35
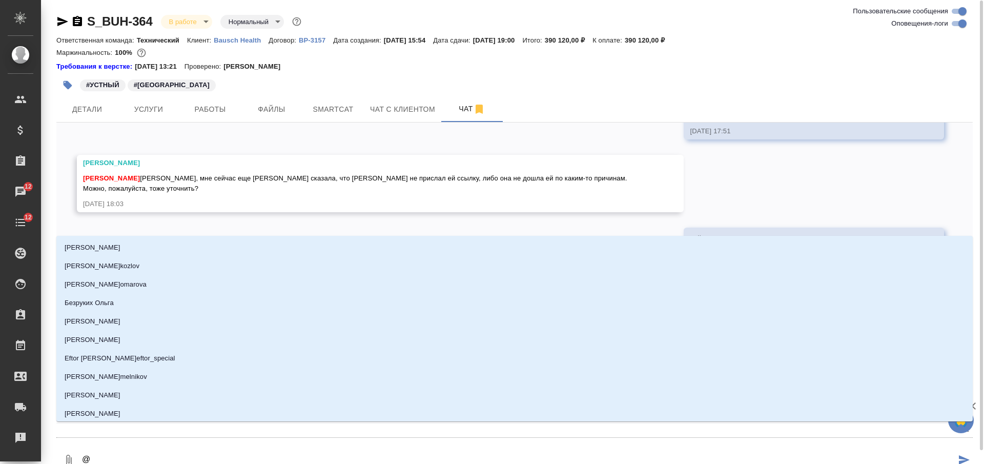
type textarea "@Ф"
type input "Ф"
type textarea "@Фе"
type input "Фе"
type textarea "@Фед"
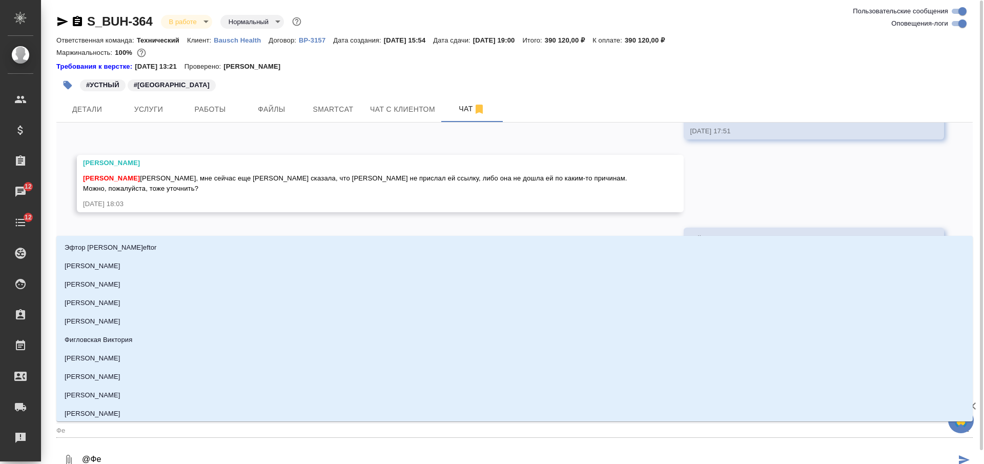
type input "Фед"
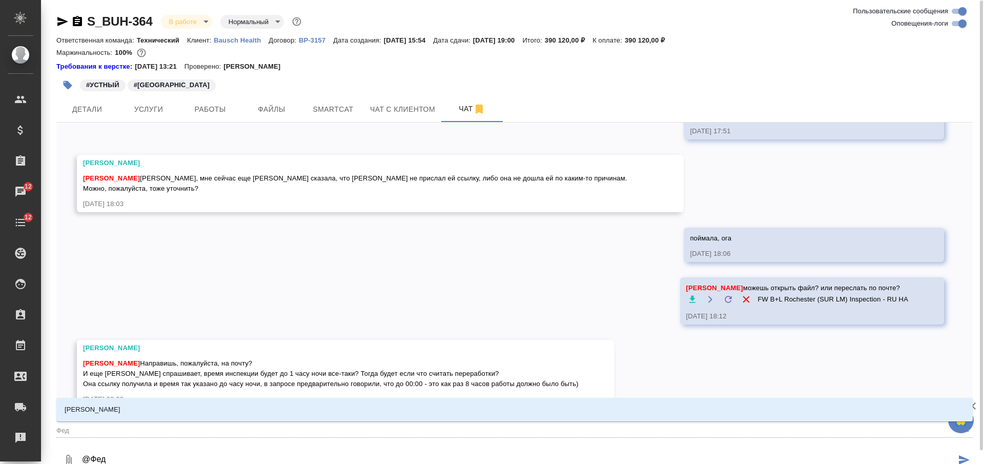
type textarea "@Федо"
type input "Федо"
type textarea "@Федот"
type input "Федот"
type textarea "@Федото"
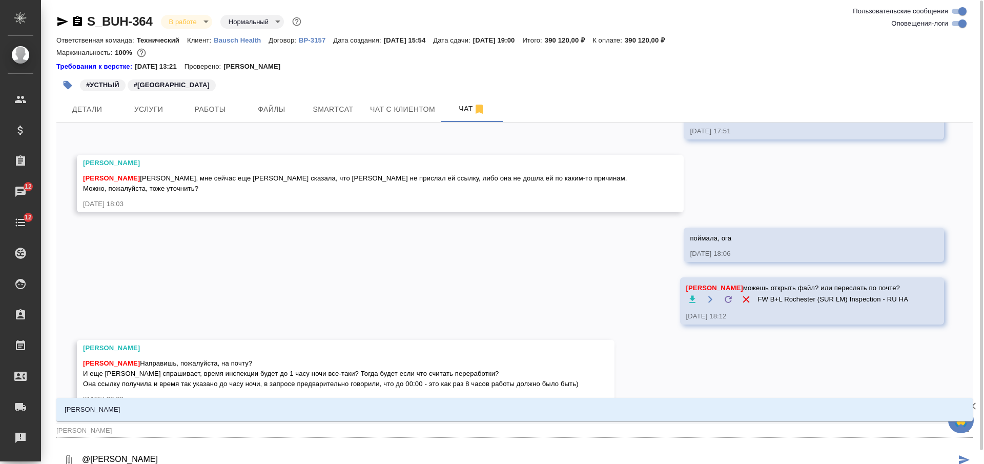
type input "Федото"
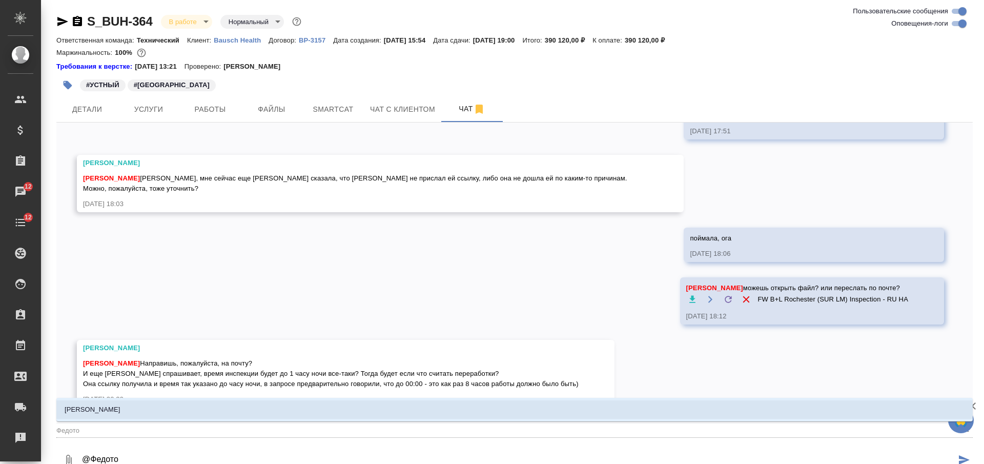
click at [278, 408] on li "Федотова Ирина" at bounding box center [514, 409] width 916 height 18
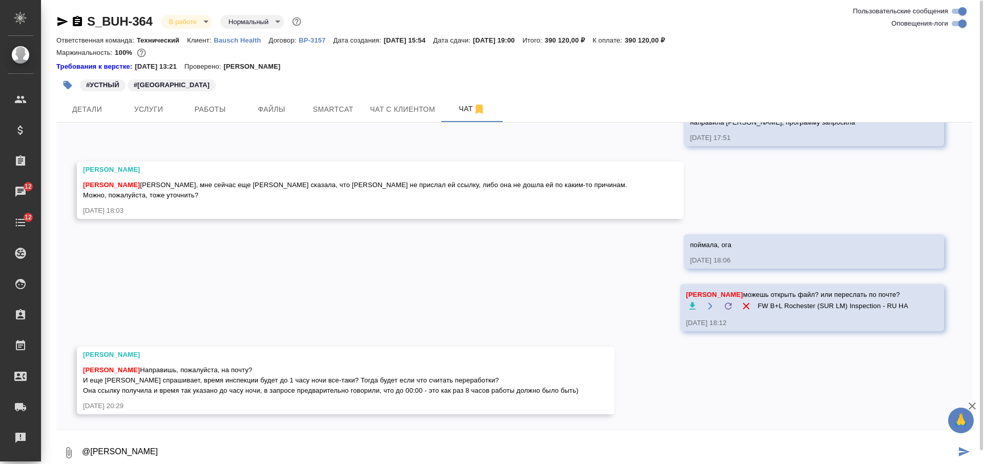
click at [65, 445] on button "0" at bounding box center [68, 452] width 25 height 35
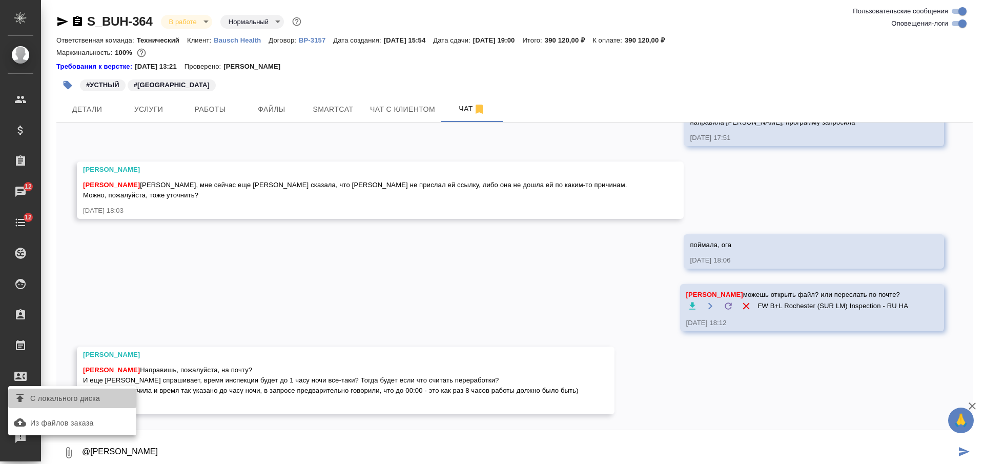
click at [85, 397] on span "С локального диска" at bounding box center [65, 398] width 70 height 13
click at [0, 0] on input "С локального диска" at bounding box center [0, 0] width 0 height 0
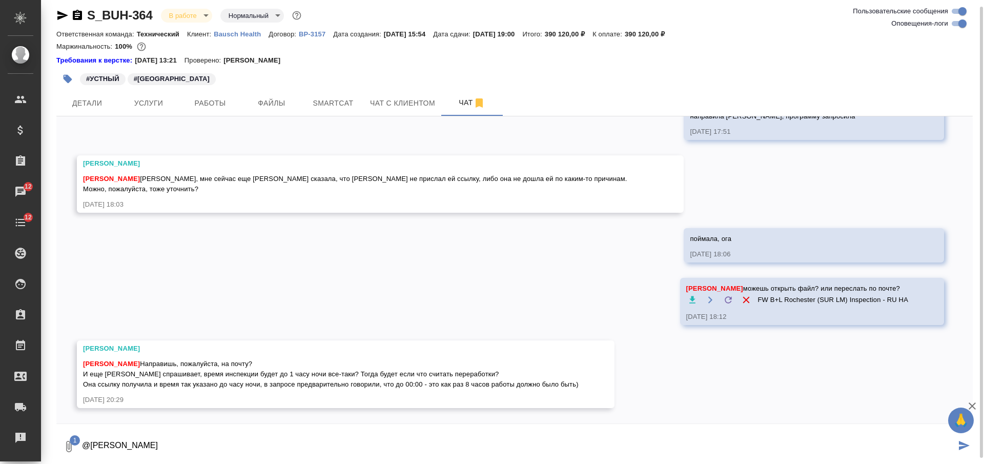
click at [219, 453] on textarea "@Федотова Ирина" at bounding box center [518, 446] width 875 height 35
paste textarea "Программа приблизительная, может меняться в процессе. Но время начала, скорее в…"
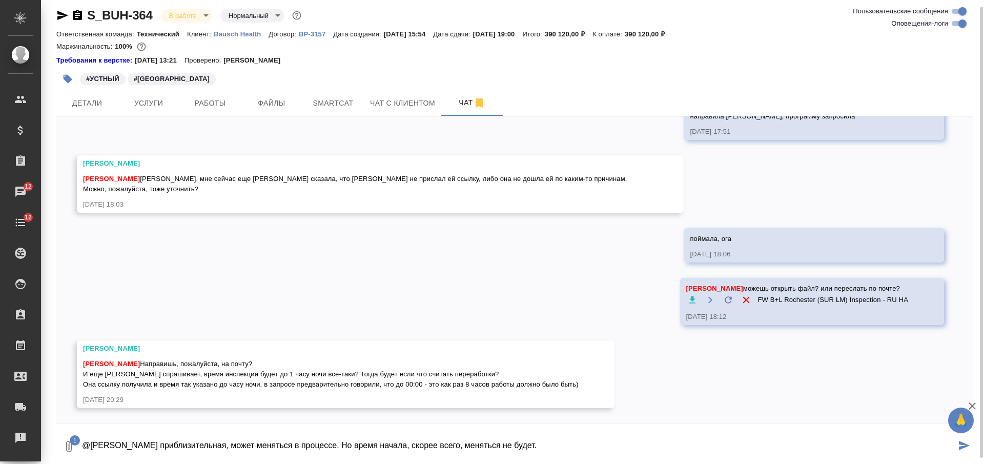
scroll to position [78, 0]
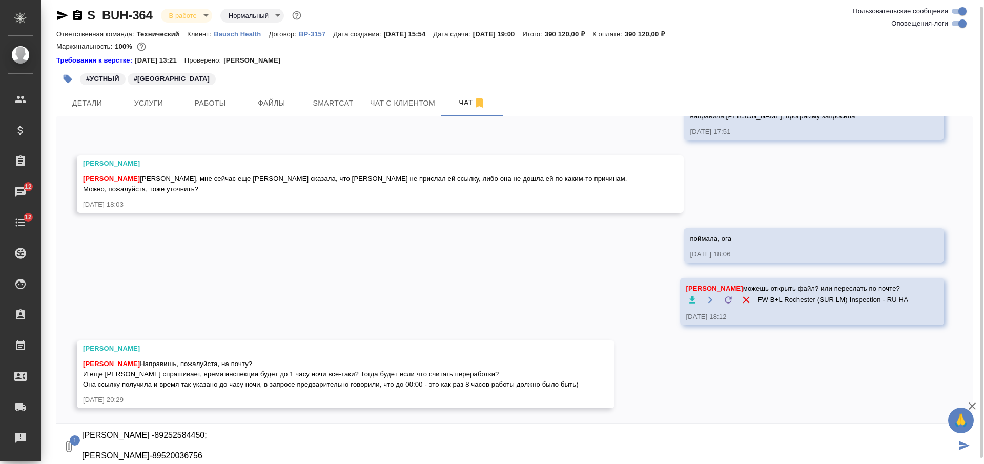
type textarea "@Федотова Ирина Программа приблизительная, может меняться в процессе. Но время …"
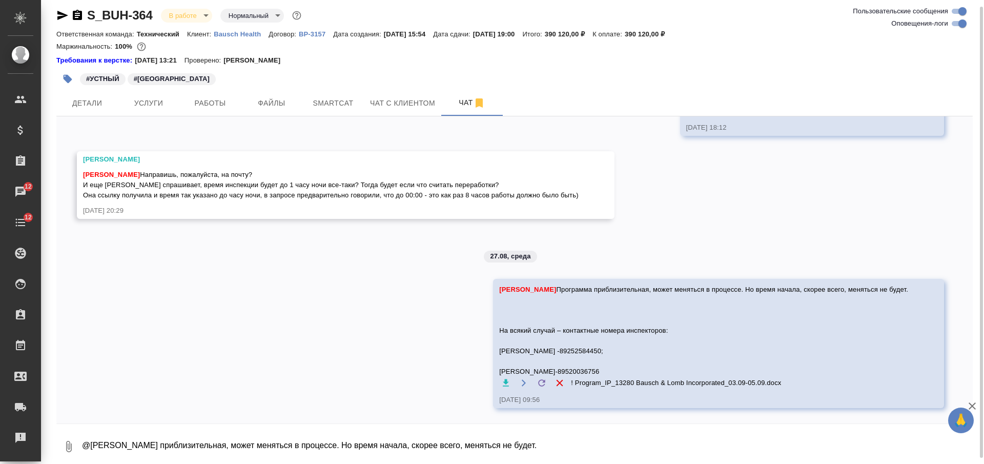
scroll to position [10594, 0]
click at [269, 442] on textarea "@Федотова Ирина Программа приблизительная, может меняться в процессе. Но время …" at bounding box center [527, 446] width 892 height 35
type textarea "переработки будем считать по факту, на почте сейчас перекину письмо"
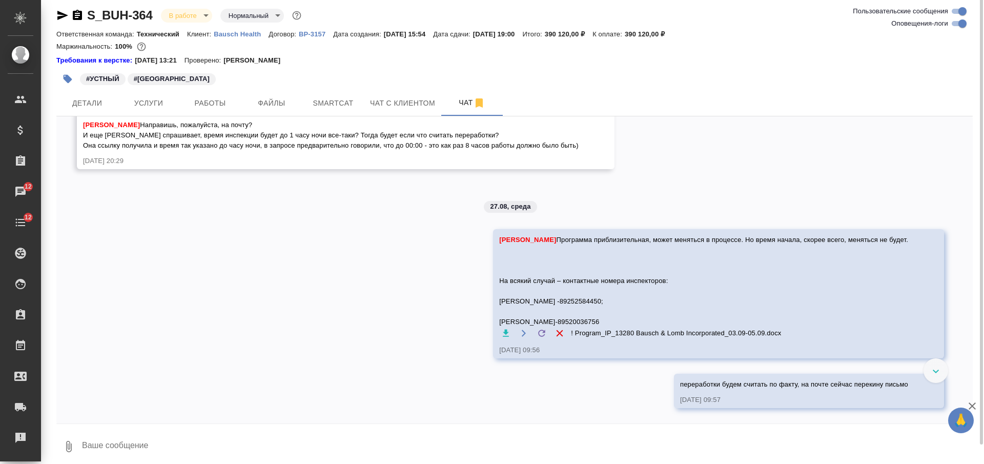
scroll to position [10579, 0]
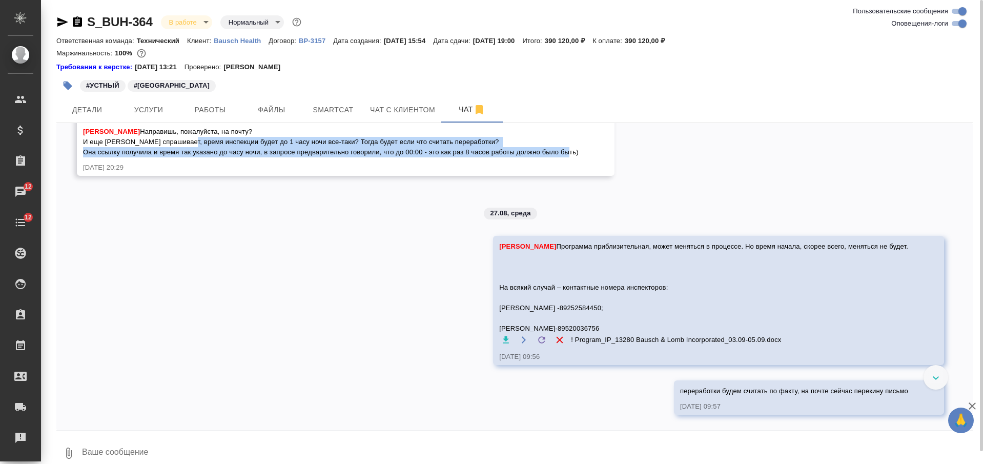
drag, startPoint x: 180, startPoint y: 194, endPoint x: 598, endPoint y: 203, distance: 417.8
click at [598, 176] on div "Федотова Ирина Никифорова Валерия Направишь, пожалуйста, на почту? И еще Екатер…" at bounding box center [346, 142] width 538 height 68
copy span "время инспекции будет до 1 часу ночи все-таки? Тогда будет если что считать пер…"
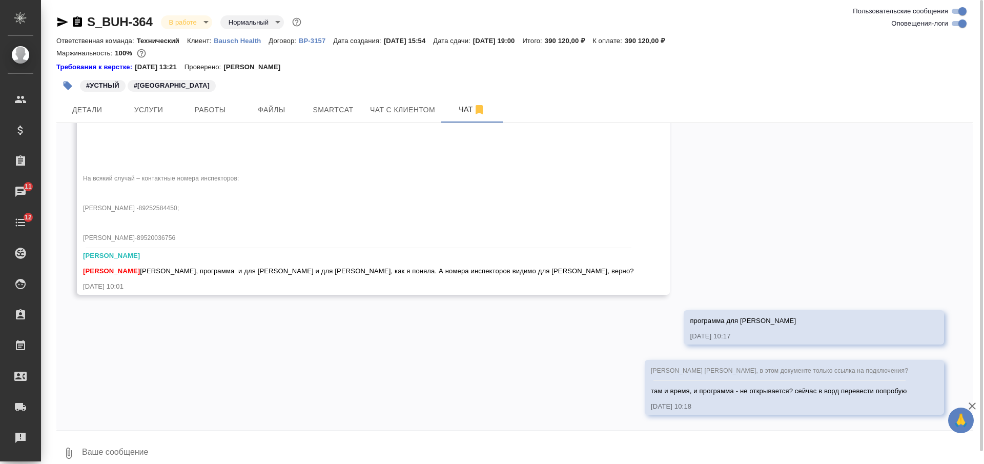
scroll to position [11063, 0]
click at [73, 449] on icon "button" at bounding box center [69, 453] width 12 height 12
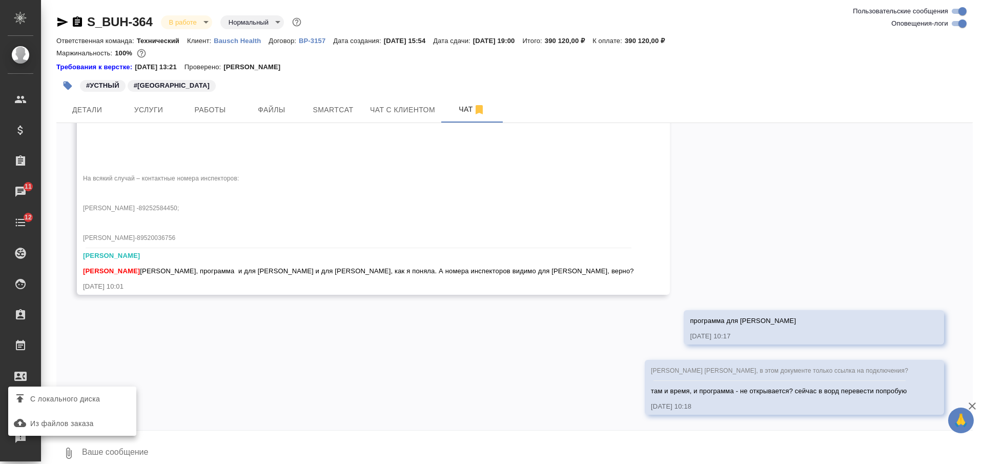
click at [104, 395] on span "С локального диска" at bounding box center [72, 398] width 120 height 13
click at [0, 0] on input "С локального диска" at bounding box center [0, 0] width 0 height 0
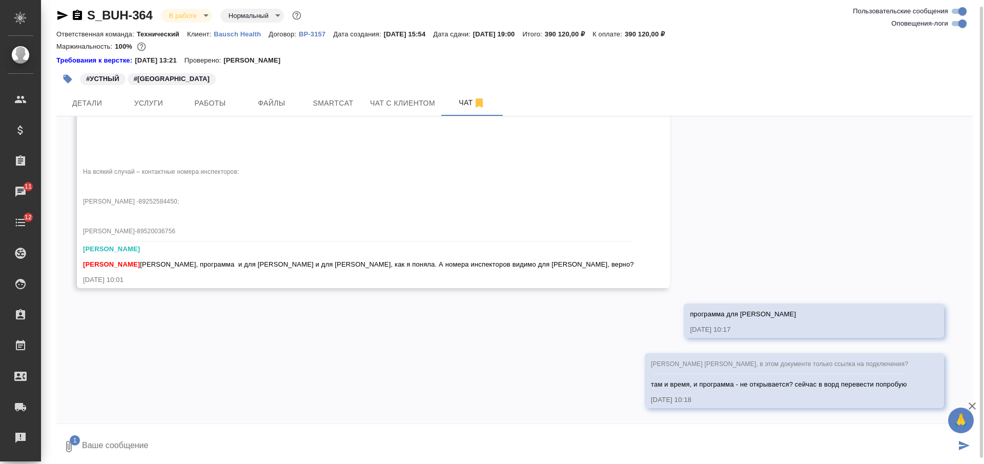
click at [315, 446] on textarea at bounding box center [518, 446] width 875 height 35
type textarea "это для Екатерины!"
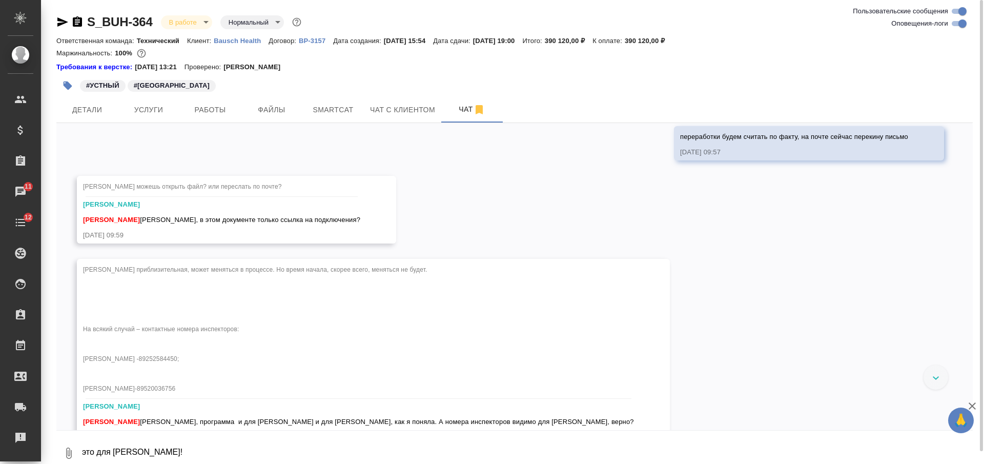
scroll to position [10741, 0]
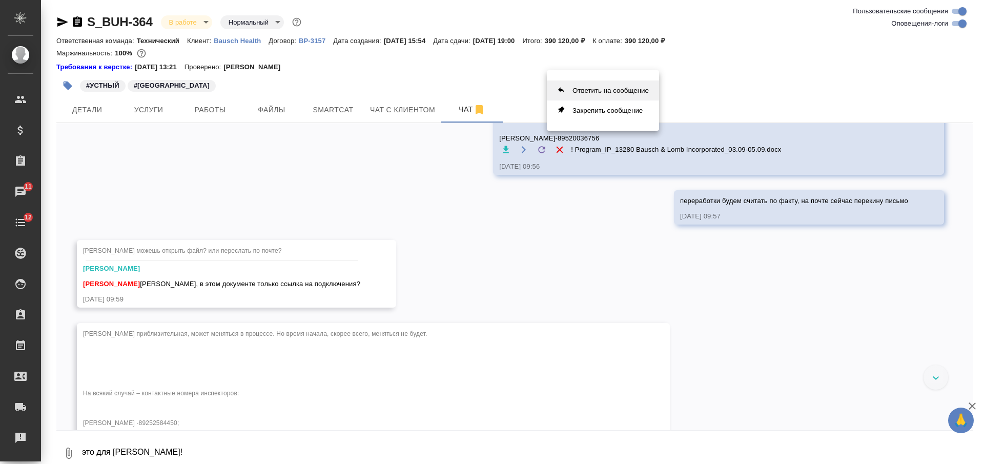
click at [629, 93] on button "Ответить на сообщение" at bounding box center [603, 90] width 112 height 20
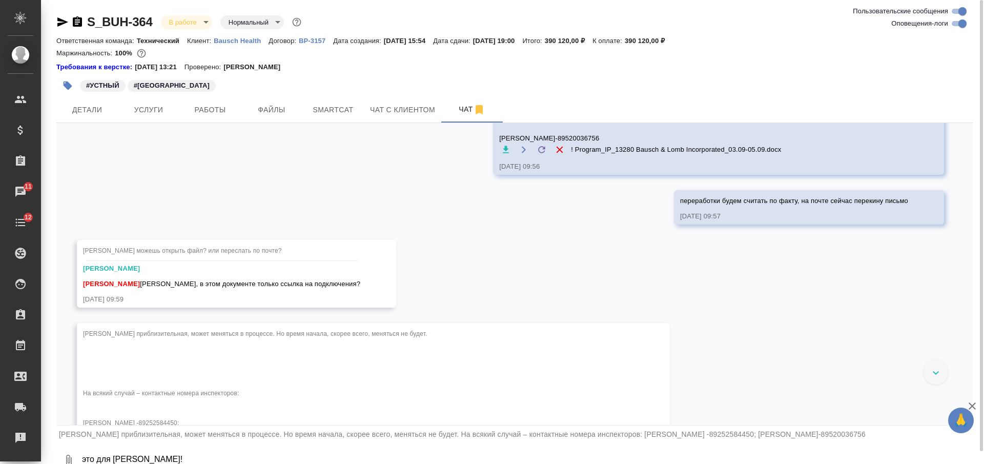
click at [489, 456] on textarea "это для Екатерины!" at bounding box center [527, 460] width 892 height 35
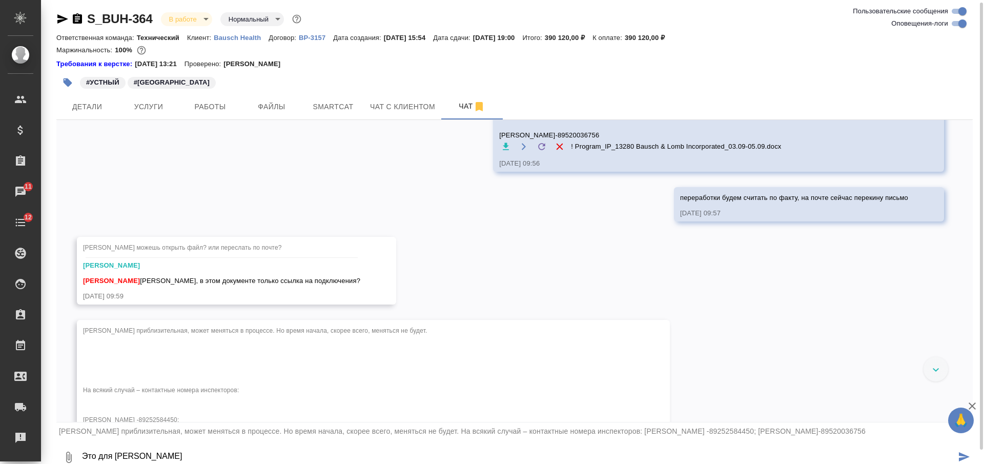
scroll to position [13, 0]
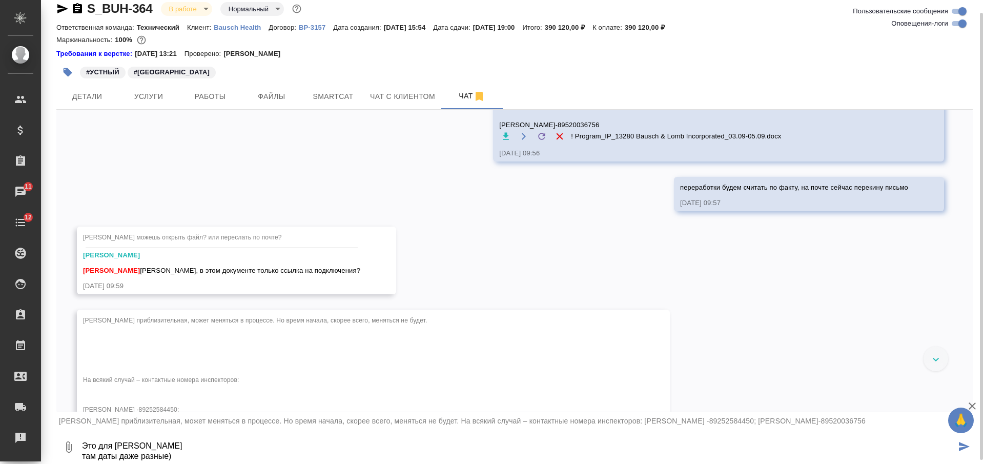
type textarea "Это для Дениса там даты даже разные)"
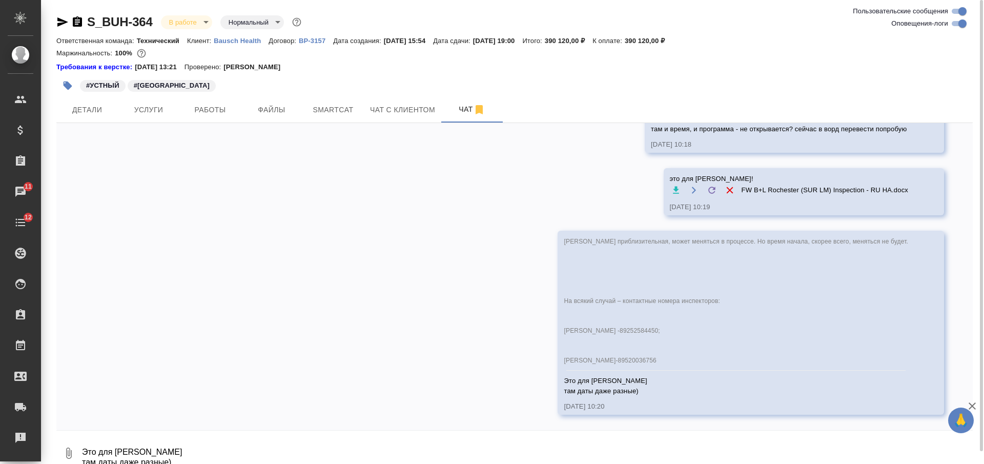
scroll to position [11340, 0]
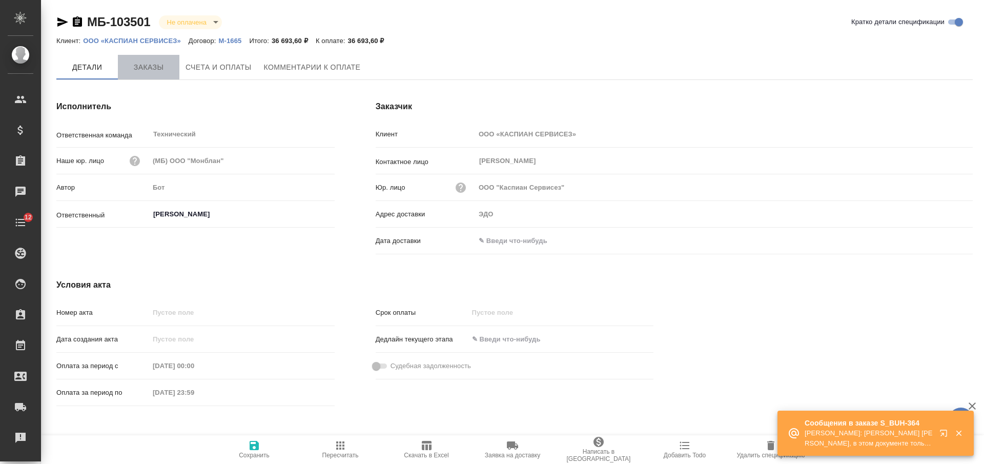
click at [159, 69] on span "Заказы" at bounding box center [148, 67] width 49 height 13
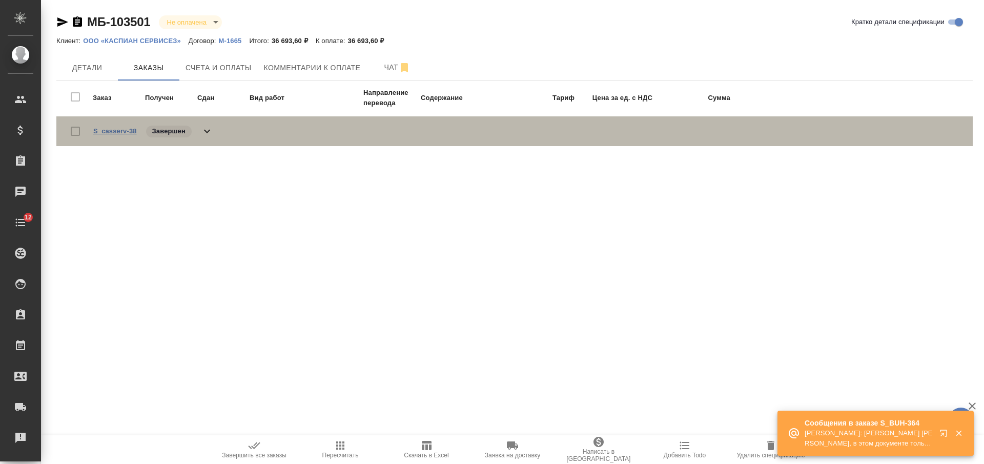
click at [127, 128] on link "S_casserv-38" at bounding box center [115, 131] width 44 height 8
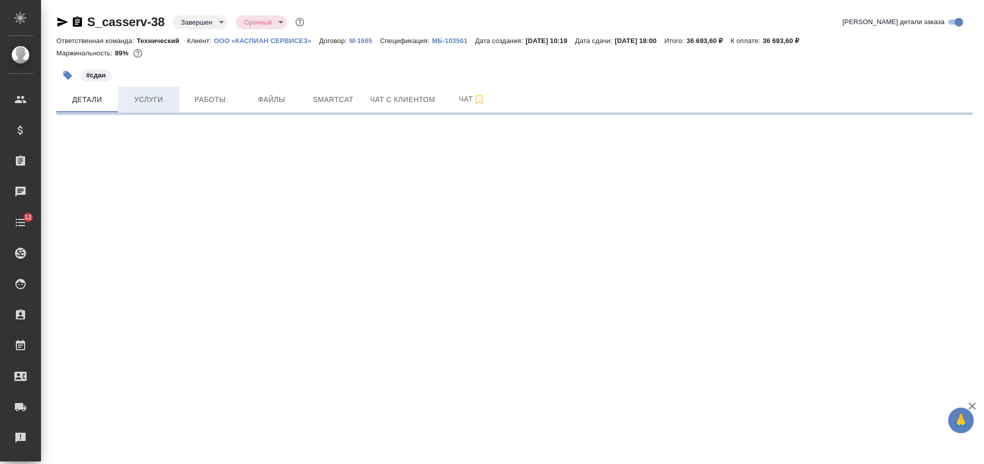
click at [146, 95] on span "Услуги" at bounding box center [148, 99] width 49 height 13
select select "RU"
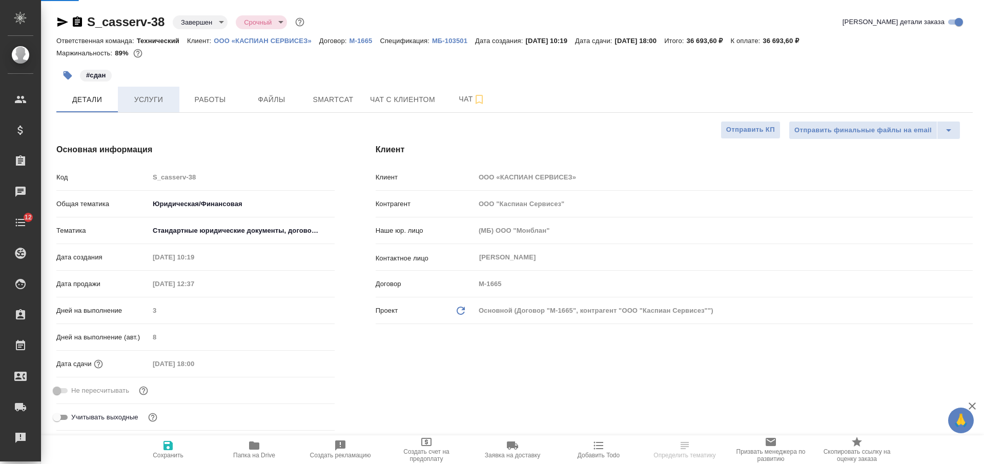
type textarea "x"
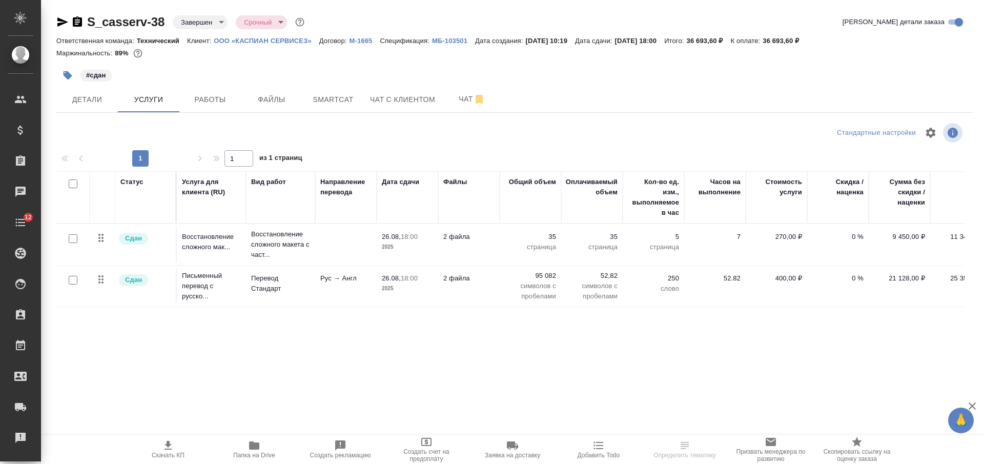
click at [170, 442] on icon "button" at bounding box center [168, 445] width 12 height 12
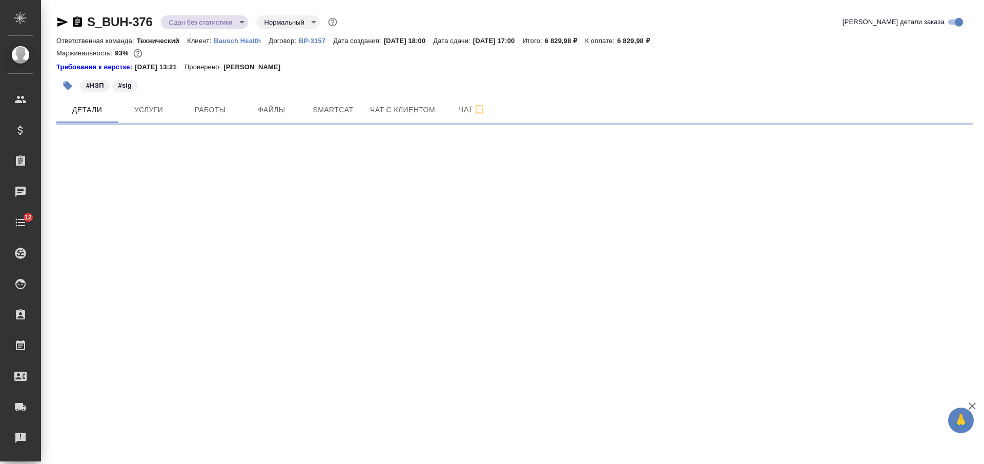
select select "RU"
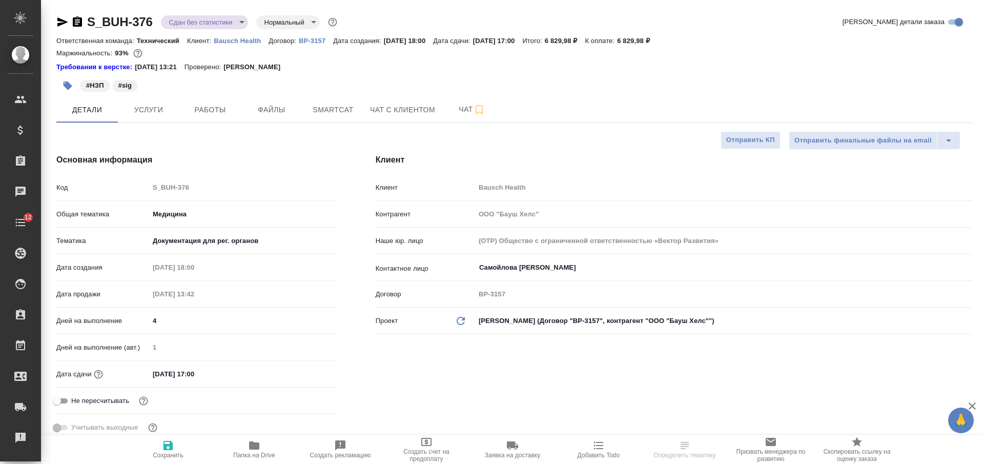
type textarea "x"
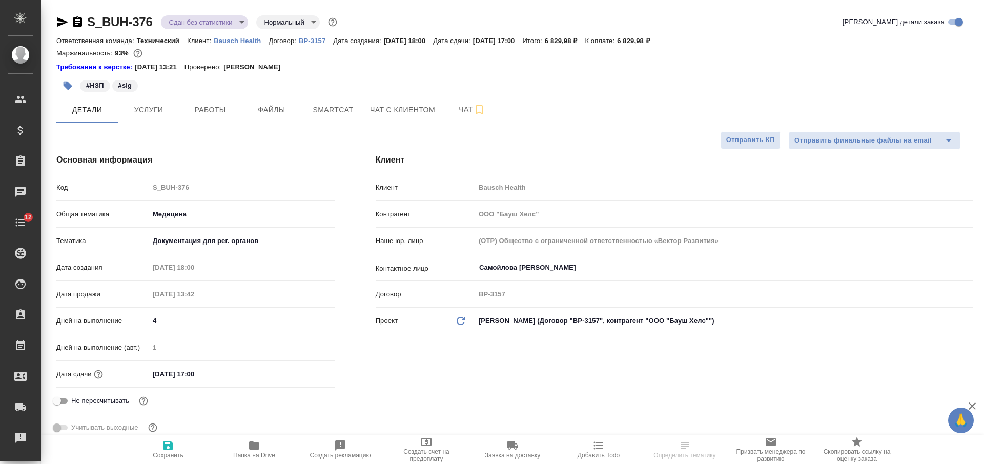
type textarea "x"
click at [519, 455] on span "Заявка на доставку" at bounding box center [512, 455] width 55 height 7
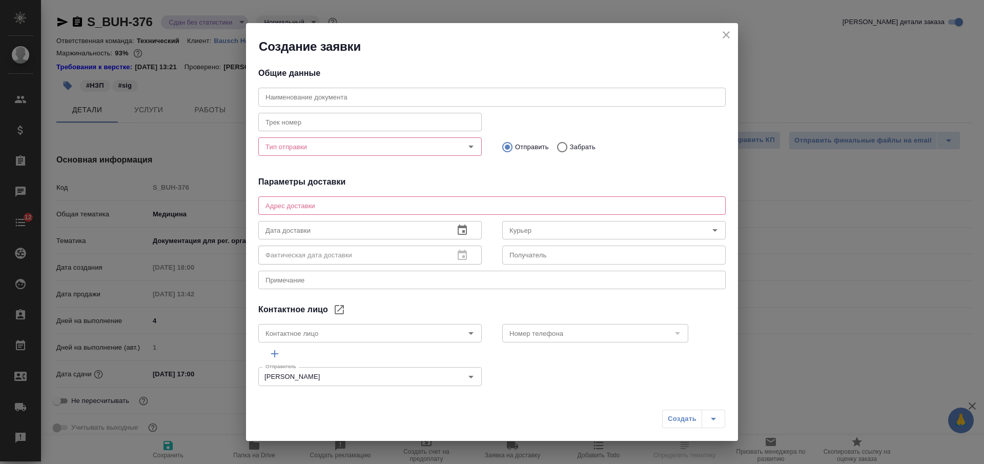
type input "Самойлова [PERSON_NAME]"
type textarea "x"
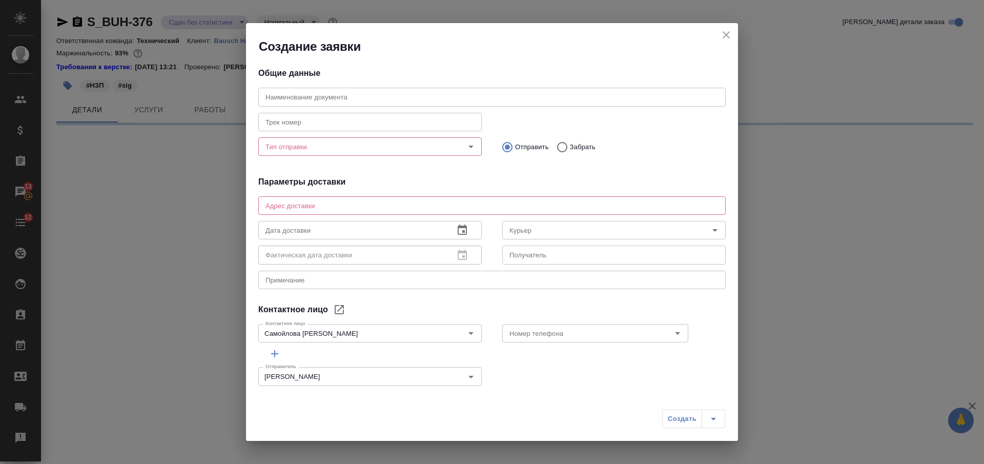
select select "RU"
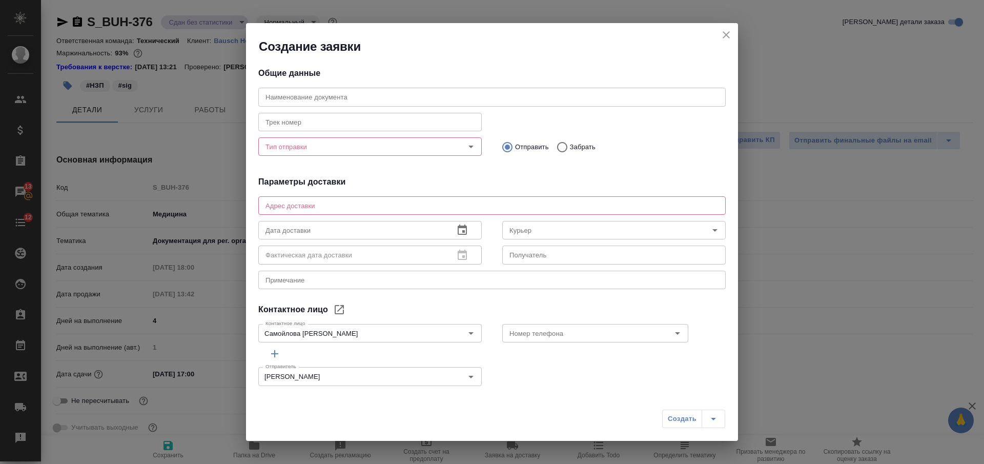
type textarea "x"
click at [324, 208] on textarea at bounding box center [491, 205] width 453 height 8
paste textarea "115093, г. [GEOGRAPHIC_DATA] | ул. [PERSON_NAME][STREET_ADDRESS], помещ. 1Н"
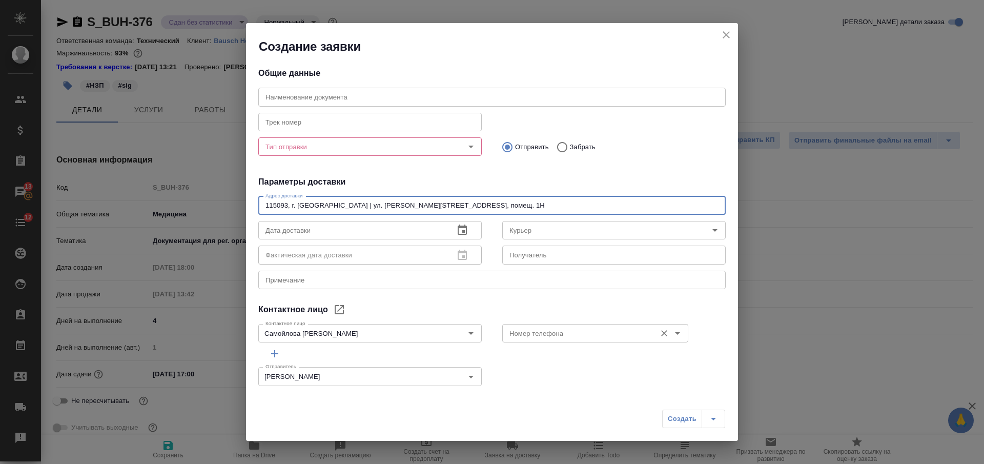
click at [528, 342] on div "Номер телефона" at bounding box center [595, 333] width 186 height 18
type textarea "115093, г. [GEOGRAPHIC_DATA] | ул. [PERSON_NAME][STREET_ADDRESS], помещ. 1Н"
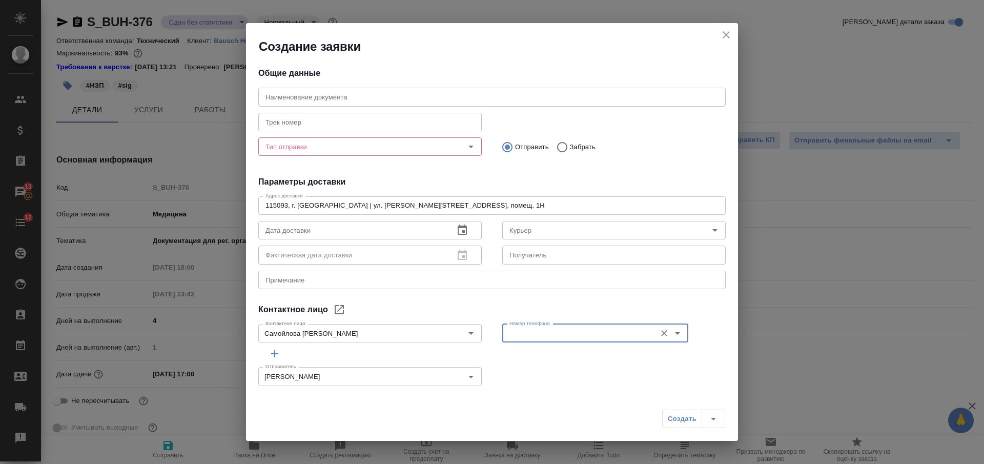
click at [533, 327] on input "Номер телефона" at bounding box center [578, 333] width 146 height 12
click at [530, 354] on p "[PHONE_NUMBER]" at bounding box center [535, 356] width 61 height 10
type input "[PHONE_NUMBER]"
click at [339, 335] on input "Самойлова [PERSON_NAME]" at bounding box center [352, 333] width 183 height 12
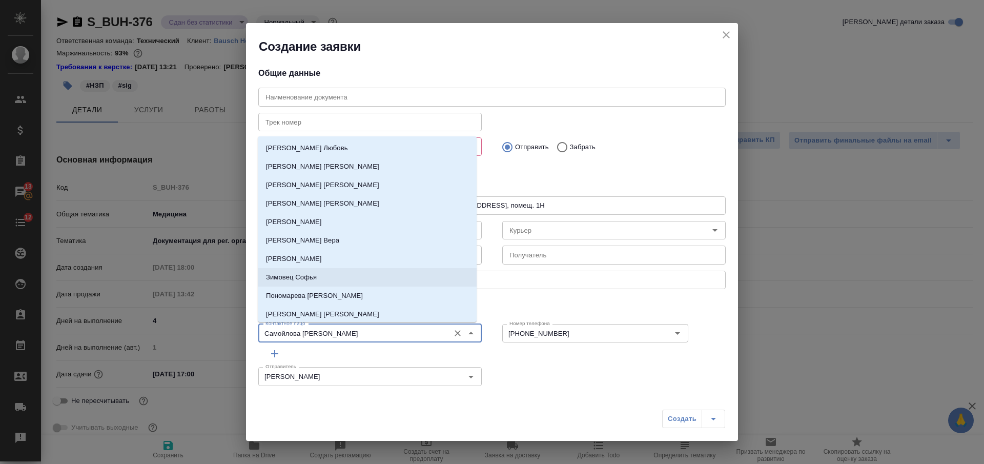
click at [528, 259] on input "text" at bounding box center [613, 254] width 223 height 18
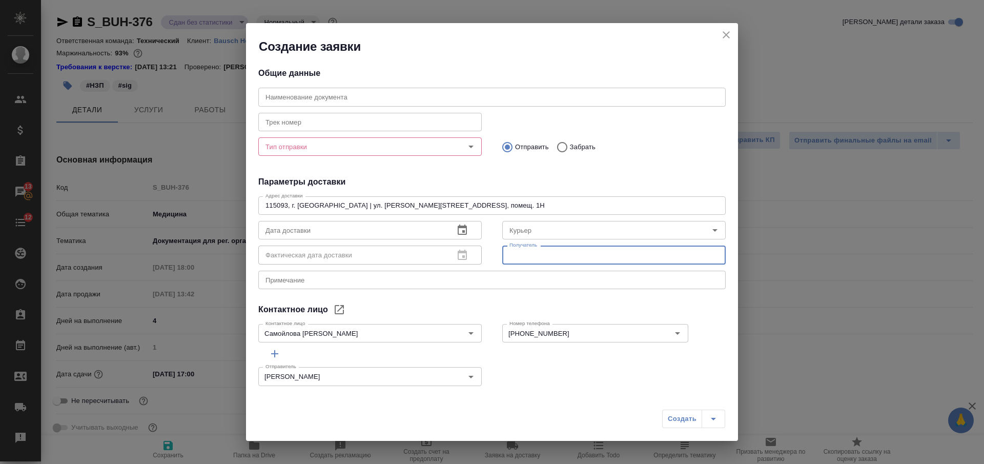
paste input "Самойлова Александра"
click at [533, 335] on input "+7 985 104 5173" at bounding box center [578, 333] width 146 height 12
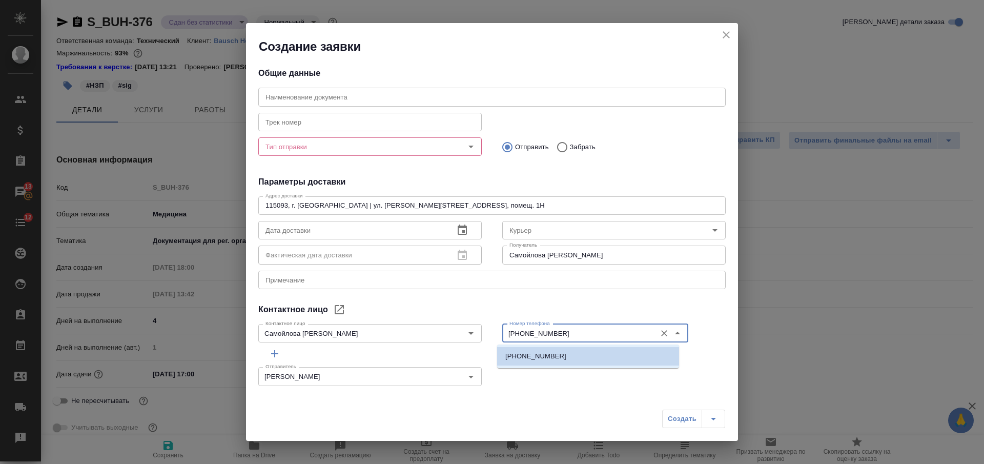
click at [625, 245] on div "Получатель Самойлова Александра Получатель" at bounding box center [613, 253] width 223 height 25
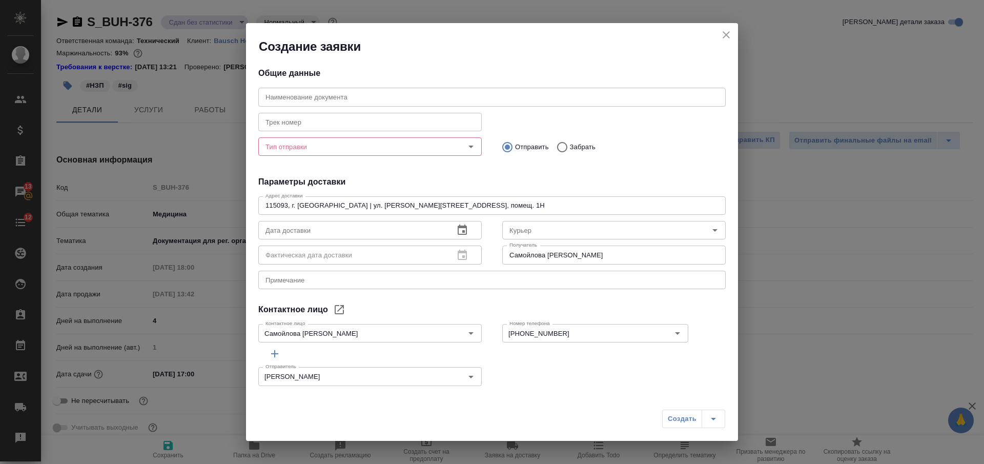
click at [628, 259] on input "Самойлова Александра" at bounding box center [613, 254] width 223 height 18
paste input "+7 985 104 5173"
type input "Самойлова Александра +7 985 104 5173"
click at [394, 145] on input "Тип отправки" at bounding box center [352, 146] width 183 height 12
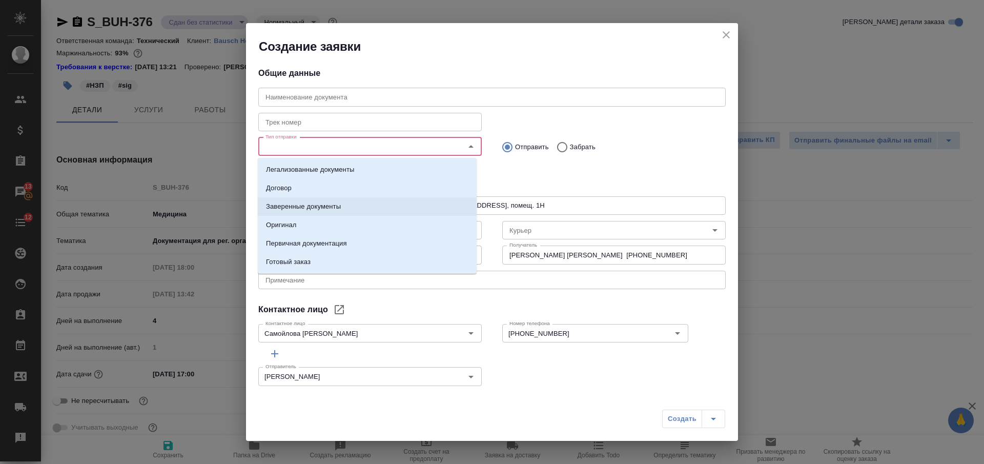
click at [385, 202] on li "Заверенные документы" at bounding box center [367, 206] width 219 height 18
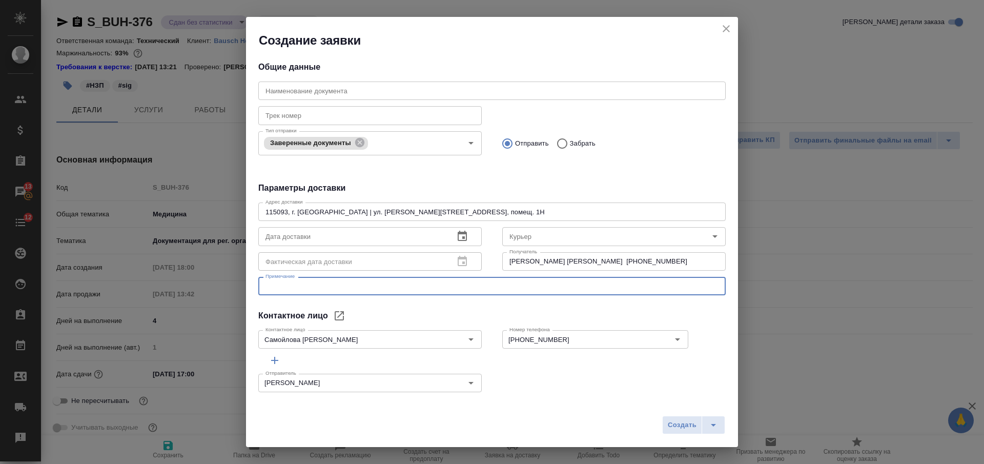
click at [379, 284] on textarea at bounding box center [491, 286] width 453 height 8
type textarea "Забираем в сертифае и везем клиенту"
click at [370, 236] on input "text" at bounding box center [352, 236] width 188 height 18
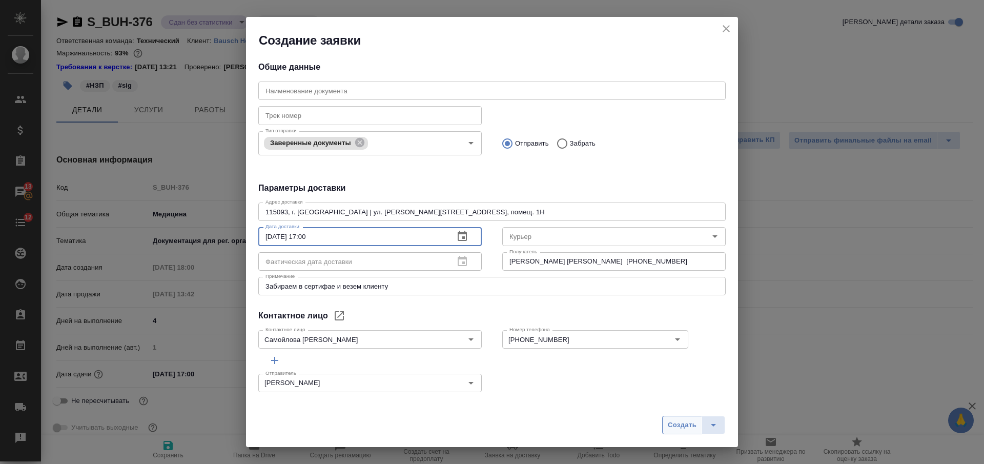
type input "27.08.2025 17:00"
click at [673, 421] on span "Создать" at bounding box center [682, 425] width 29 height 12
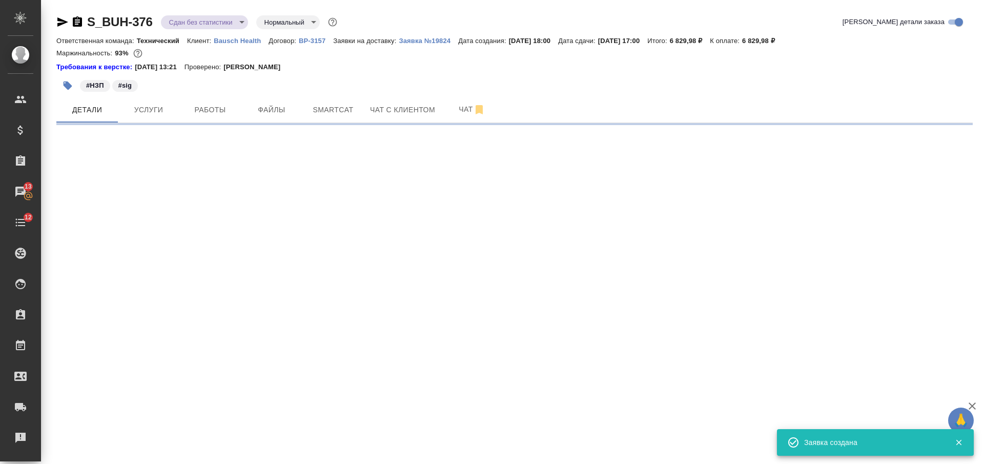
select select "RU"
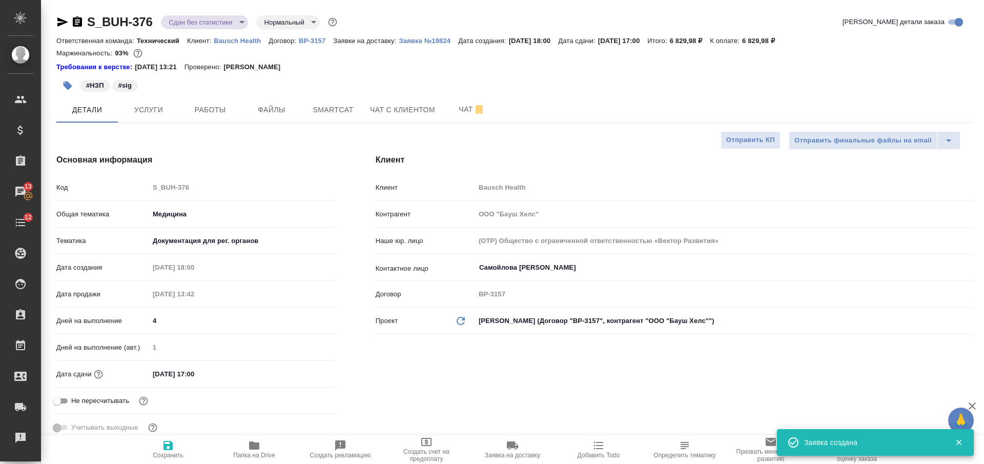
type textarea "x"
click at [79, 21] on icon "button" at bounding box center [77, 21] width 9 height 10
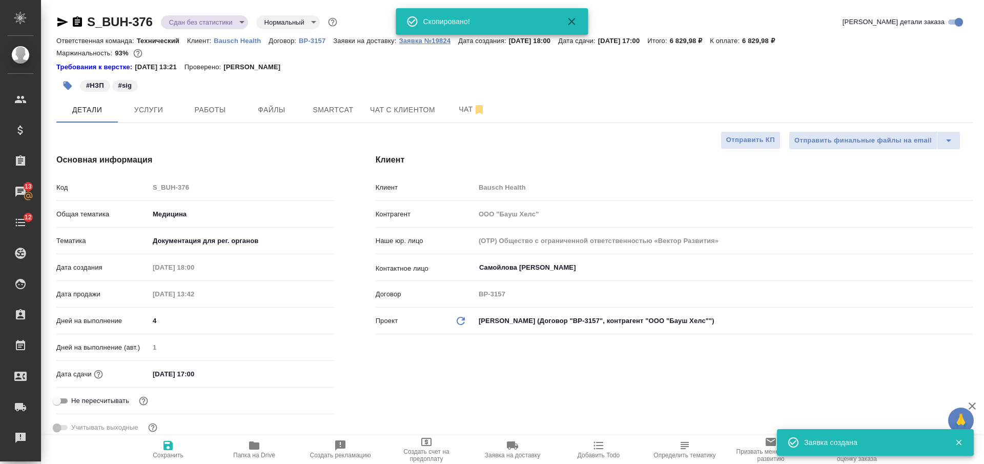
click at [436, 42] on p "Заявка №19824" at bounding box center [428, 41] width 59 height 8
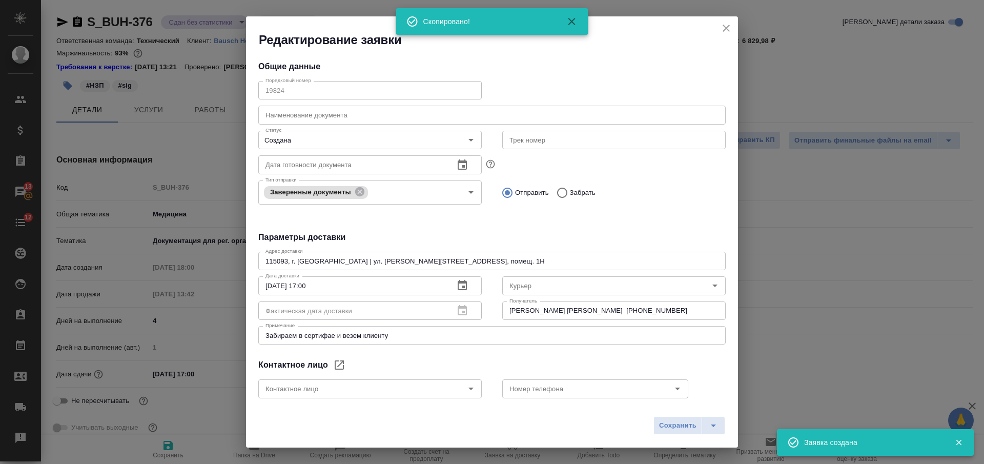
type input "Самойлова Александра"
type input "+7 985 104 5173"
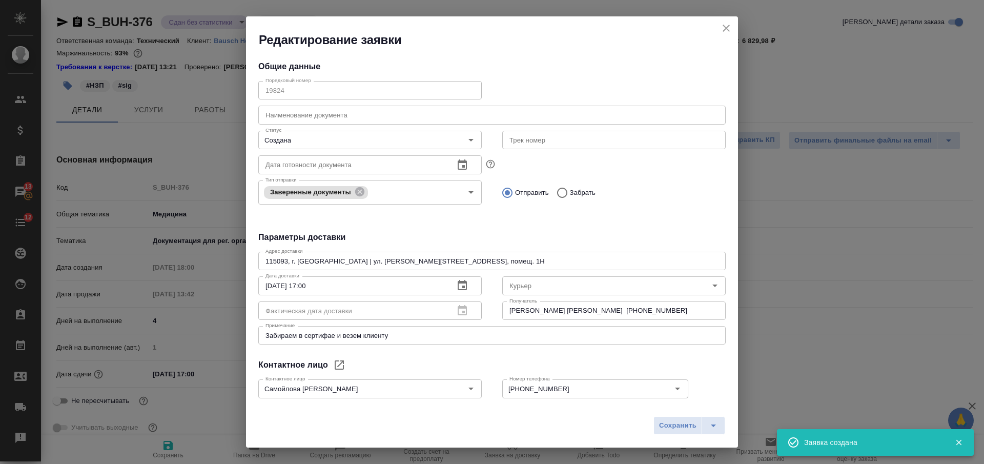
click at [418, 114] on input "text" at bounding box center [491, 115] width 467 height 18
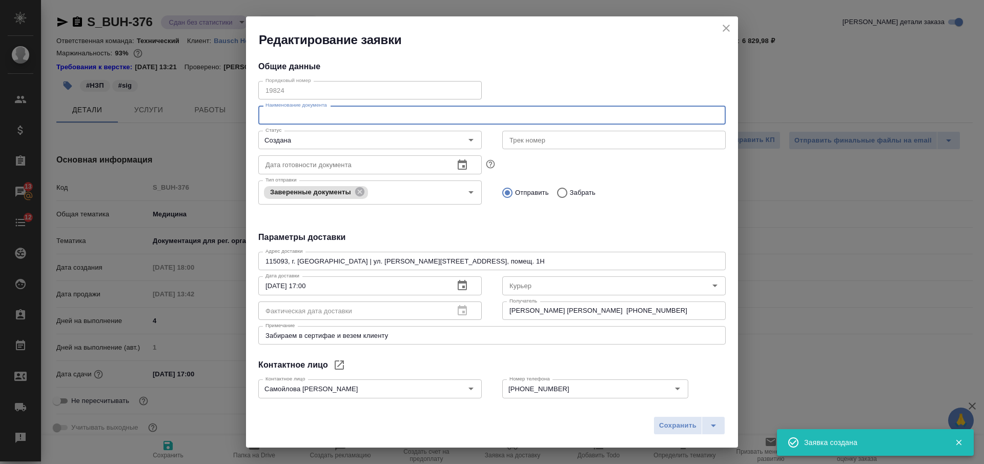
paste input "S_BUH-376"
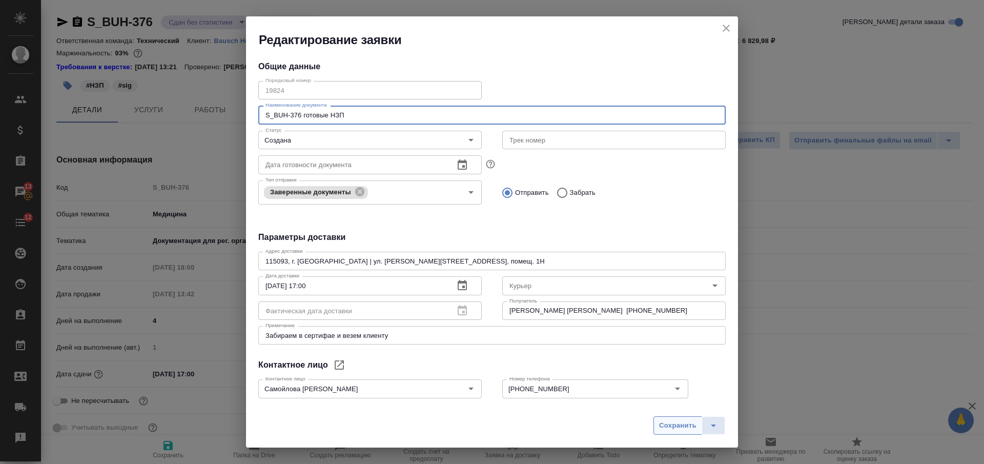
type input "S_BUH-376 готовые НЗП"
click at [666, 427] on span "Сохранить" at bounding box center [677, 426] width 37 height 12
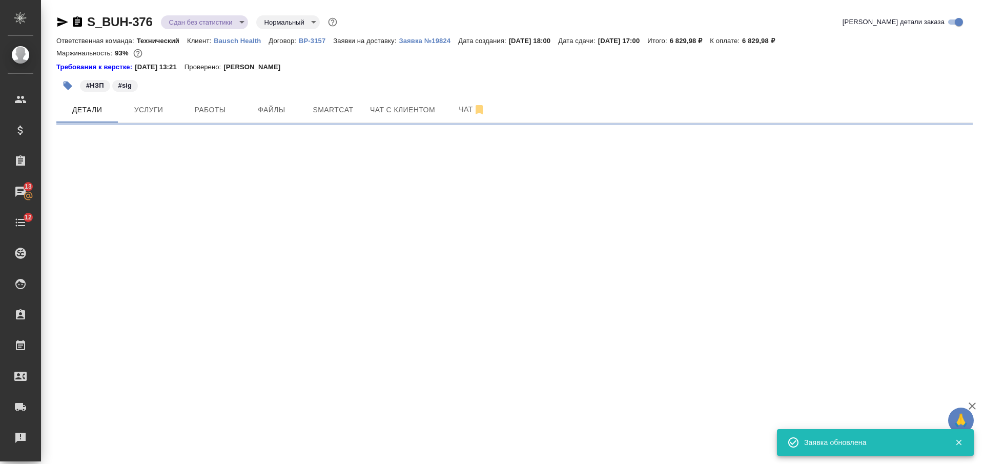
select select "RU"
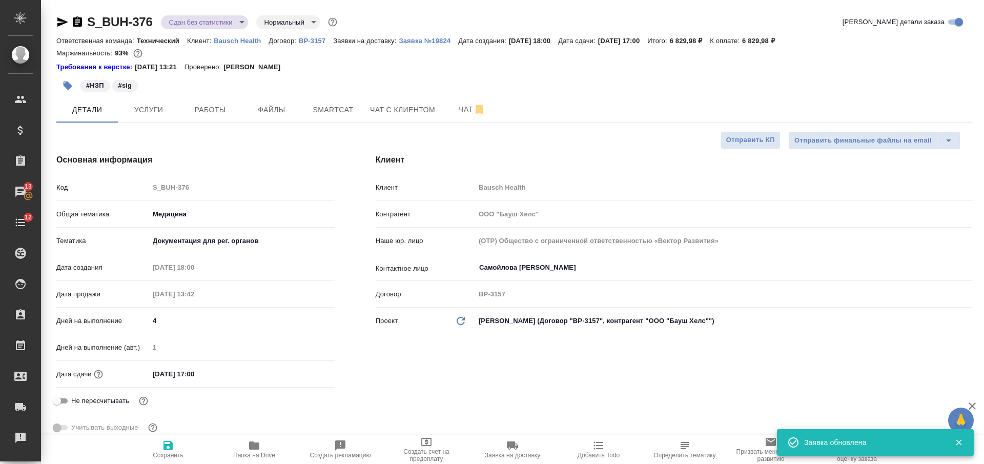
type textarea "x"
click at [251, 39] on p "Bausch Health" at bounding box center [241, 41] width 55 height 8
type textarea "x"
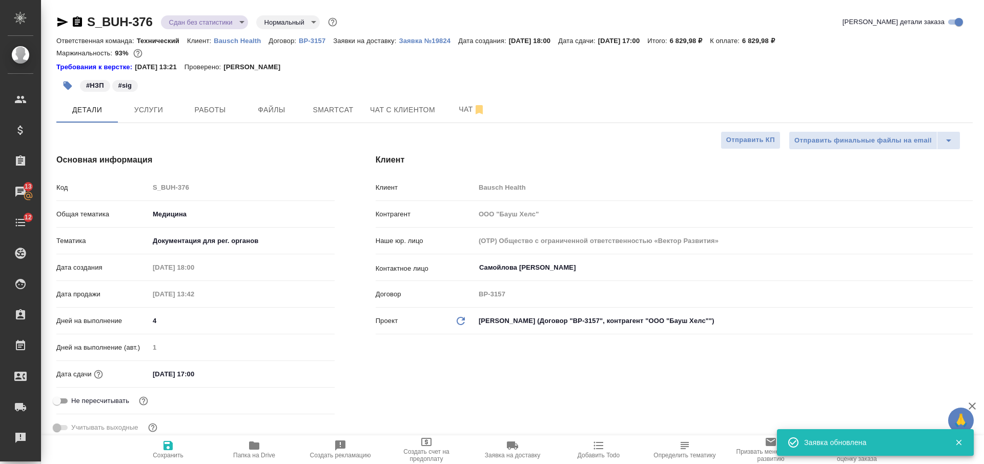
type textarea "x"
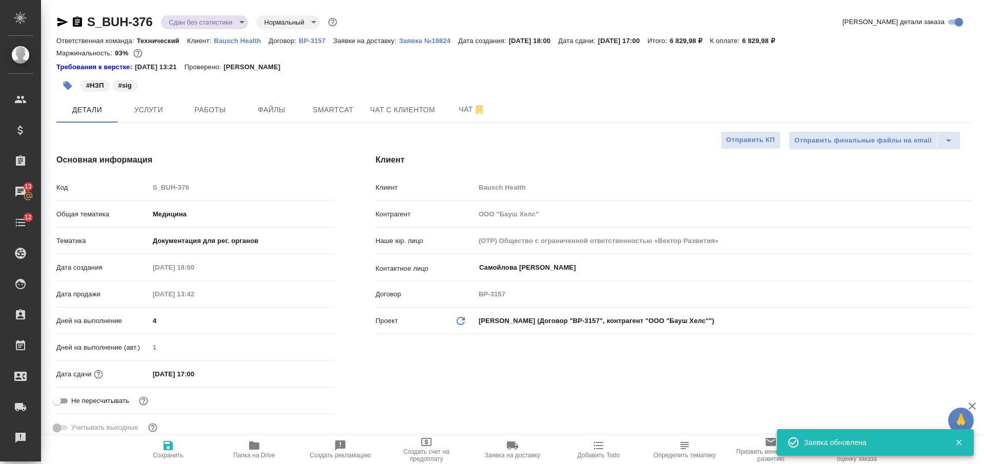
click at [405, 46] on div "Ответственная команда: Технический Клиент: Bausch Health Договор: ВР-3157 Заявк…" at bounding box center [514, 40] width 916 height 12
click at [404, 42] on p "Заявка №19824" at bounding box center [428, 41] width 59 height 8
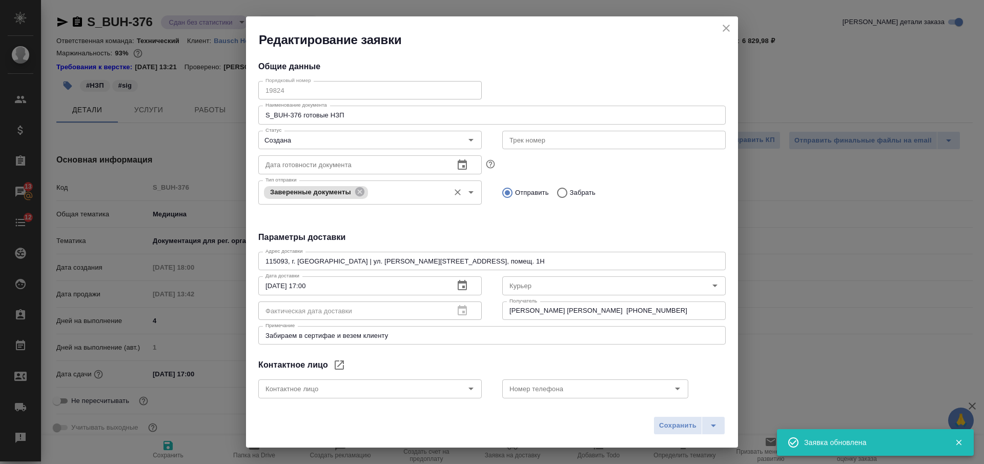
type input "Самойлова Александра"
type input "+7 985 104 5173"
click at [365, 265] on div "115093, г. Москва | ул. Павловская, д. 7, стр. 1, помещ. 1Н x Адрес доставки" at bounding box center [491, 261] width 467 height 18
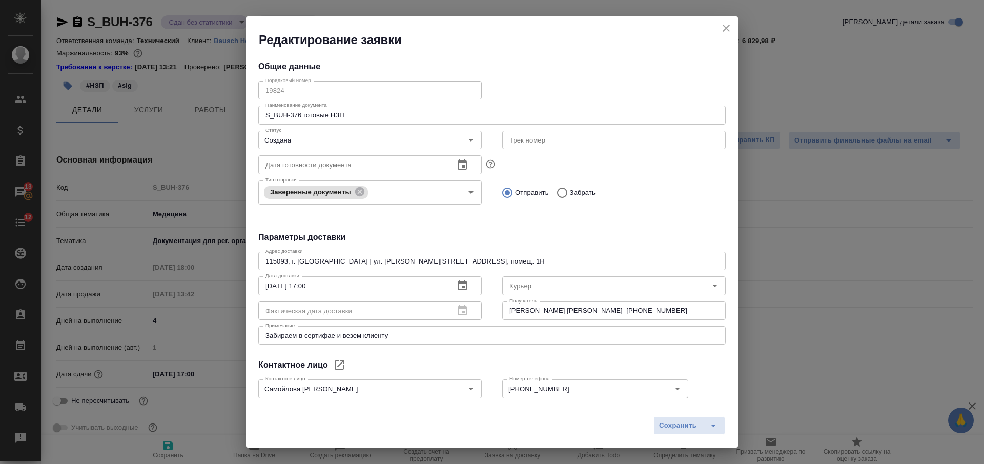
type textarea "x"
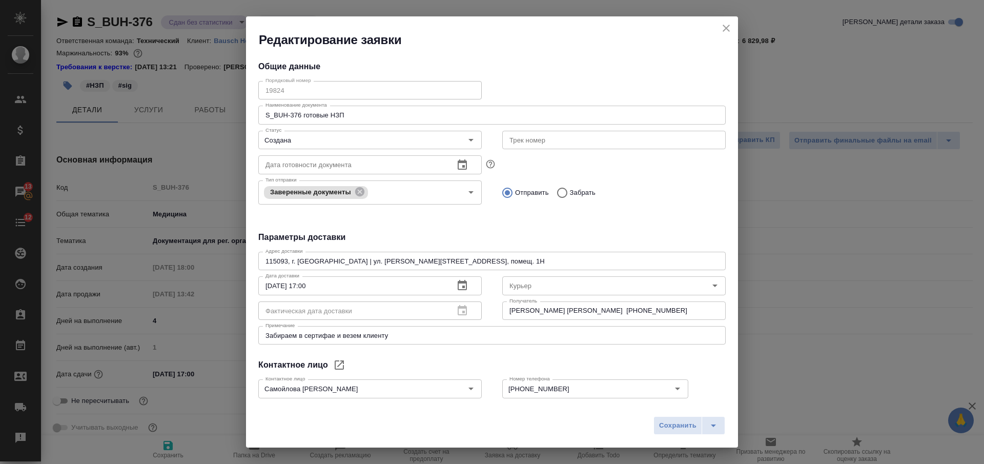
type textarea "x"
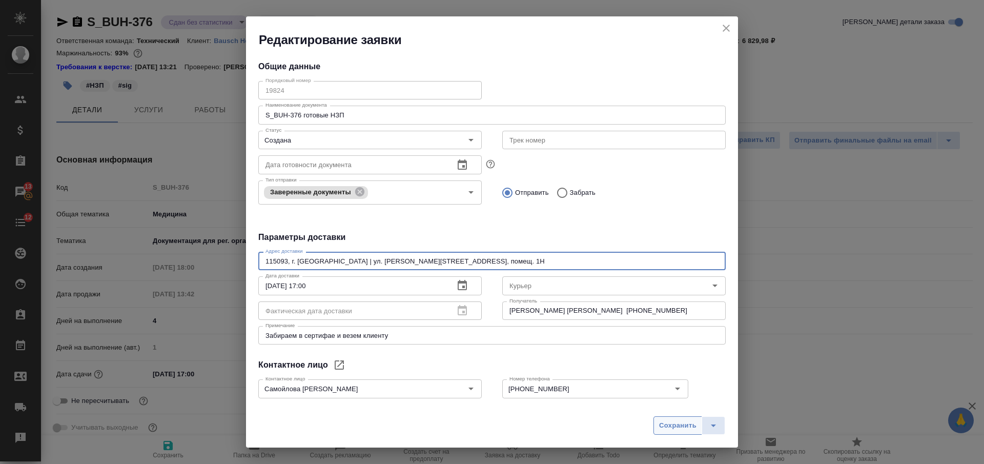
click at [670, 431] on span "Сохранить" at bounding box center [677, 426] width 37 height 12
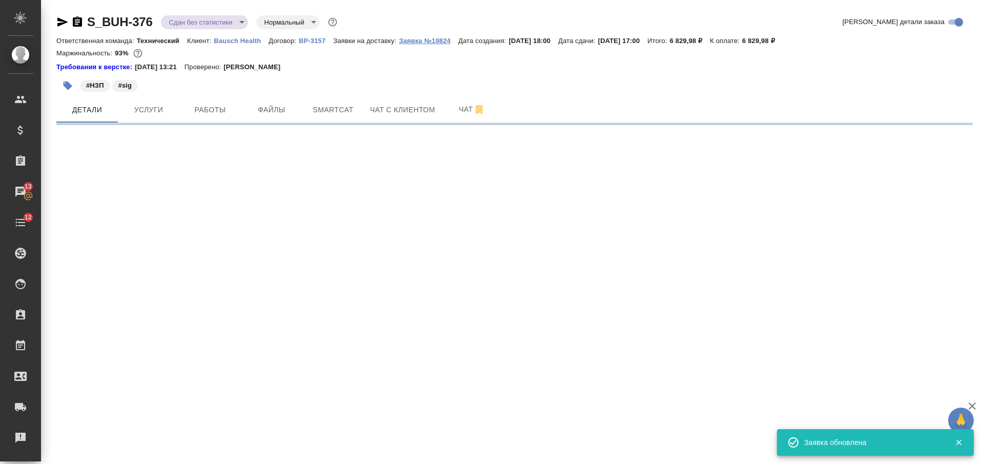
click at [428, 40] on p "Заявка №19824" at bounding box center [428, 41] width 59 height 8
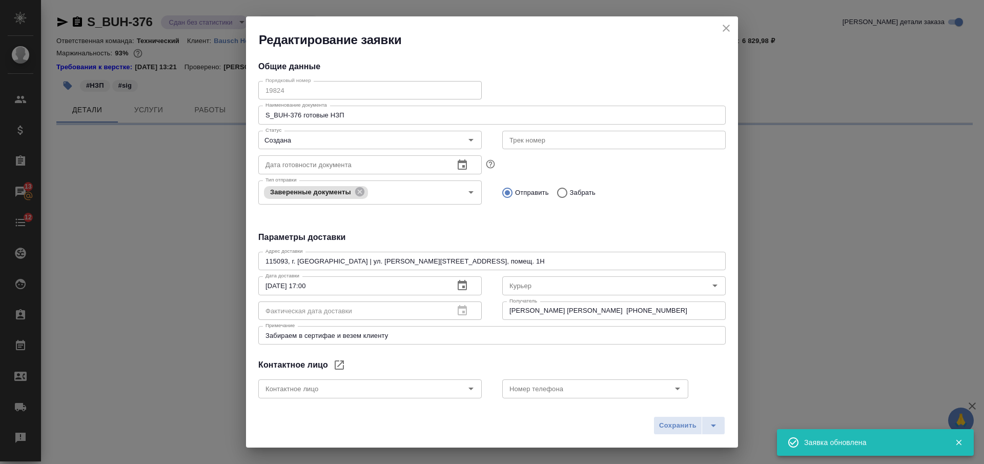
type input "Самойлова Александра"
type input "+7 985 104 5173"
select select "RU"
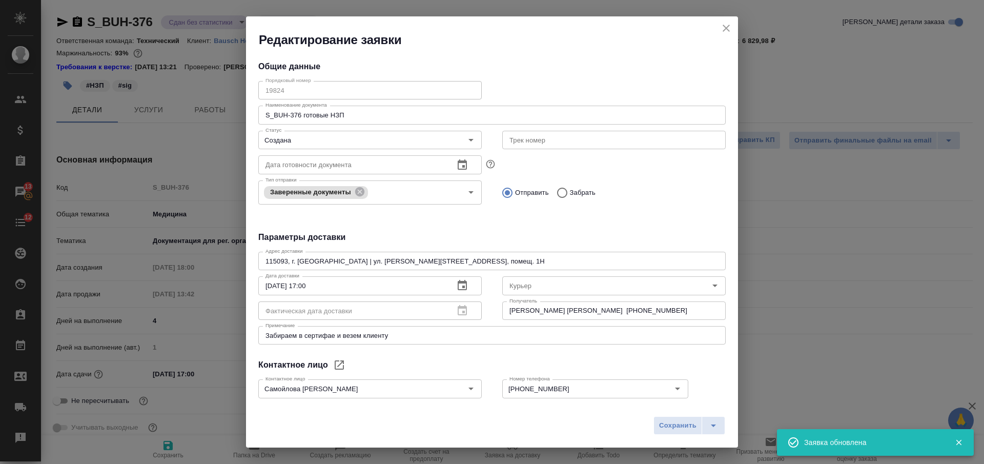
type textarea "x"
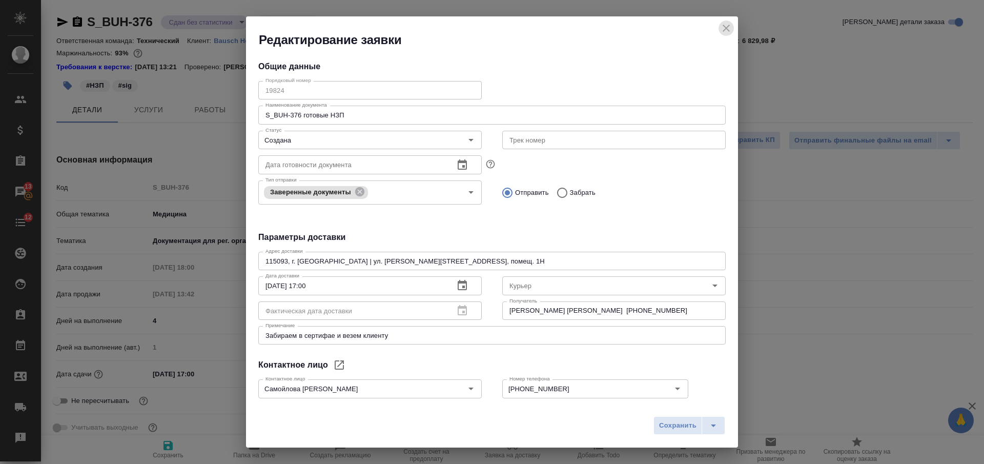
click at [729, 29] on icon "close" at bounding box center [726, 28] width 12 height 12
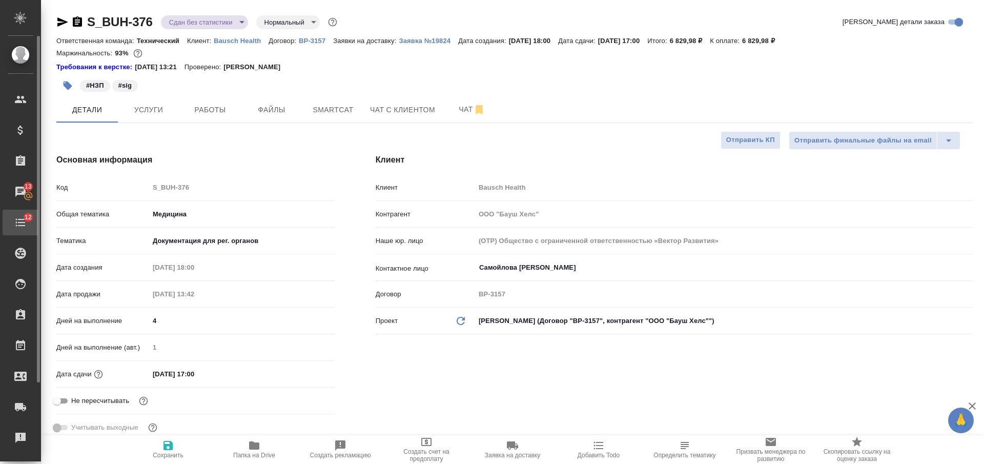
type textarea "x"
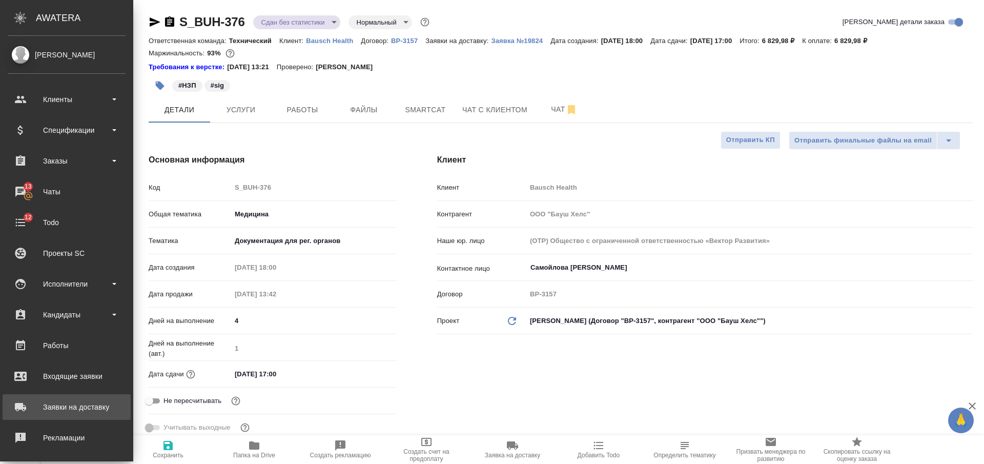
click at [88, 410] on div "Заявки на доставку" at bounding box center [67, 406] width 118 height 15
type textarea "x"
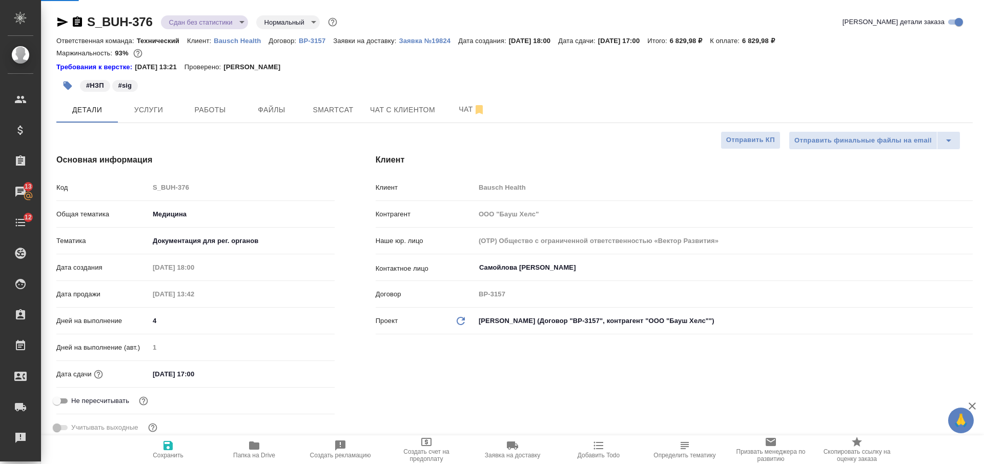
type textarea "x"
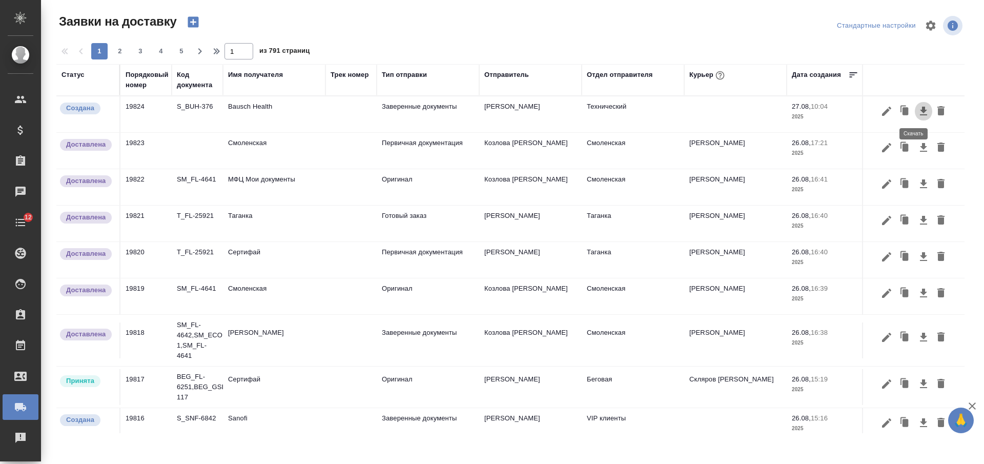
click at [920, 110] on icon "button" at bounding box center [923, 111] width 7 height 9
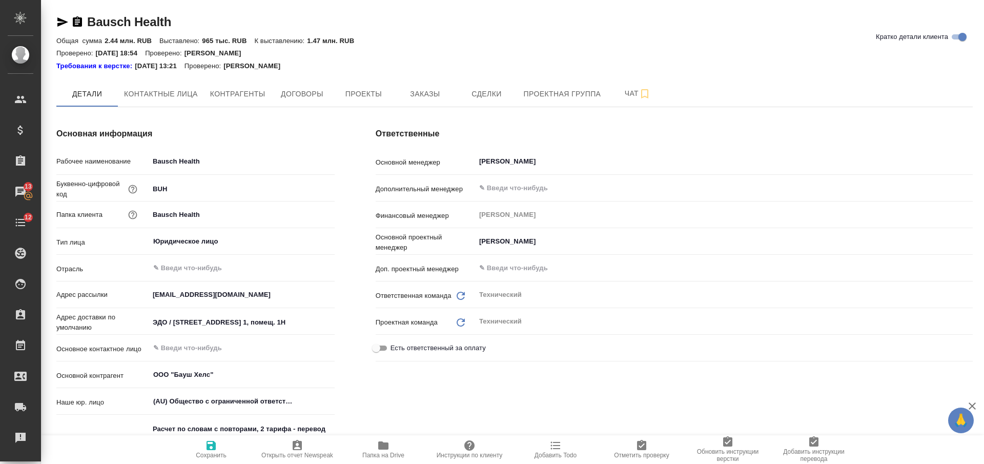
click at [250, 323] on input "ЭДО / [STREET_ADDRESS] 1, помещ. 1Н" at bounding box center [242, 322] width 186 height 15
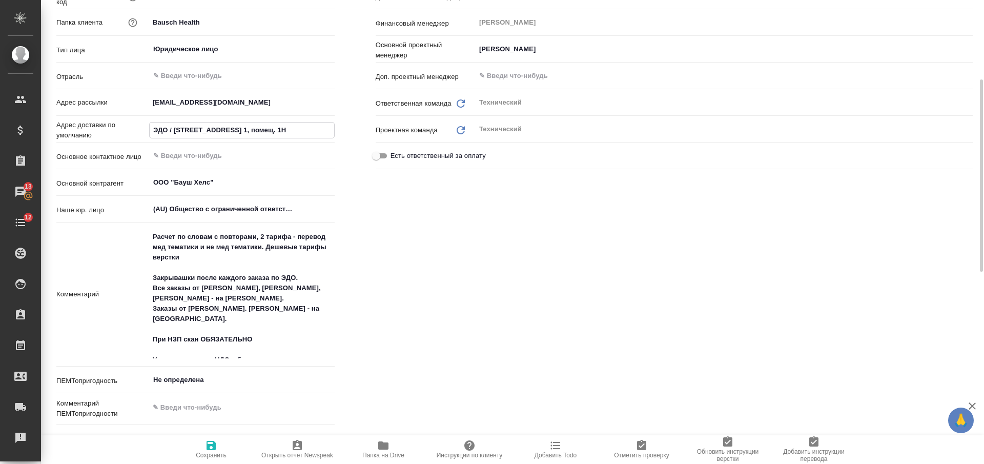
scroll to position [64, 0]
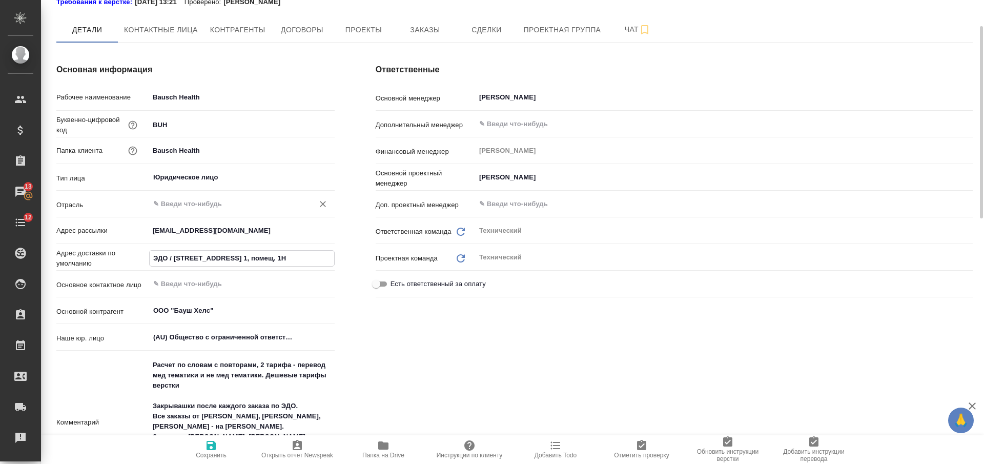
click at [212, 203] on input "text" at bounding box center [224, 204] width 145 height 12
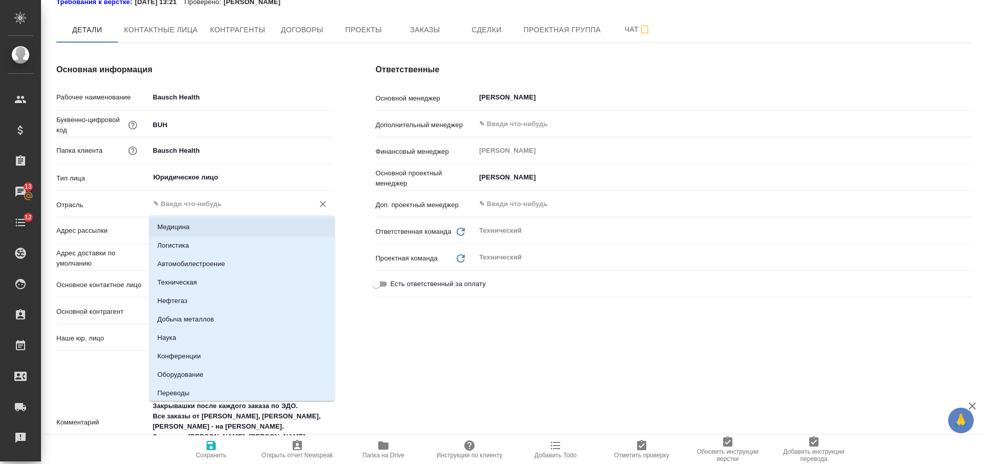
click at [236, 220] on li "Медицина" at bounding box center [242, 227] width 186 height 18
type input "Медицина"
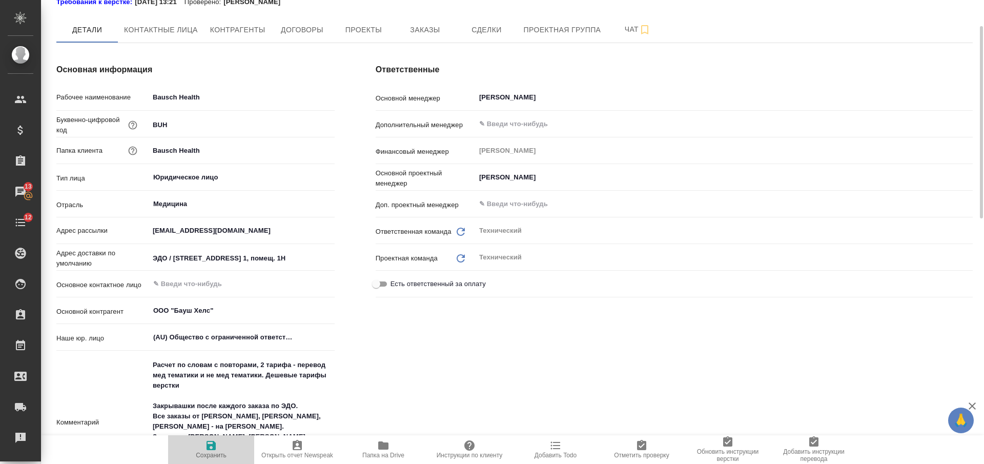
click at [193, 450] on span "Сохранить" at bounding box center [211, 448] width 74 height 19
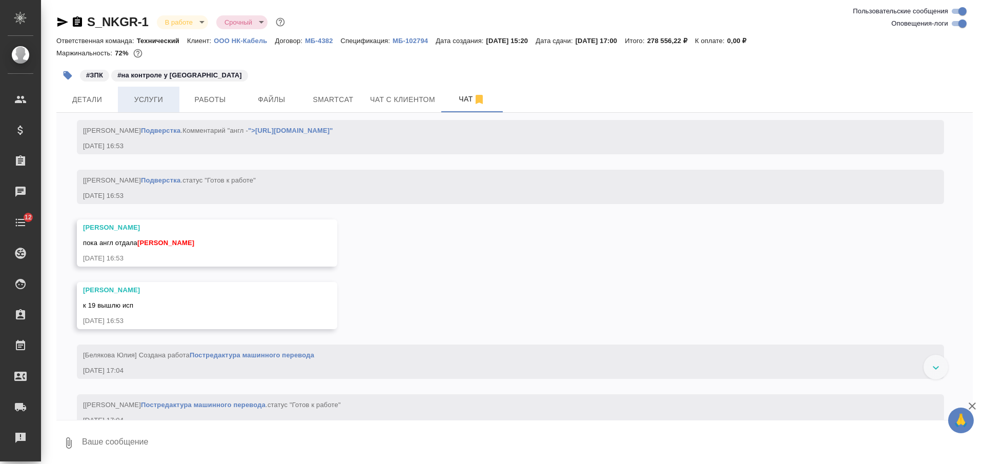
click at [150, 93] on span "Услуги" at bounding box center [148, 99] width 49 height 13
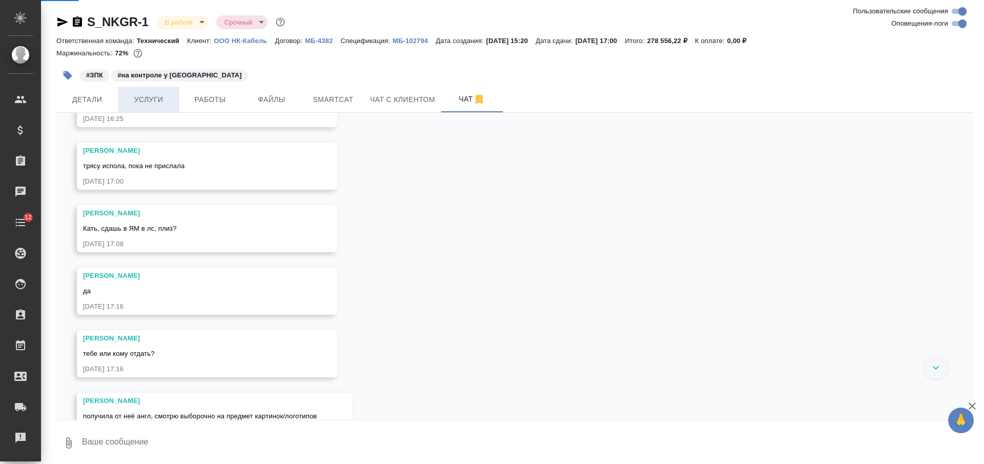
scroll to position [13884, 0]
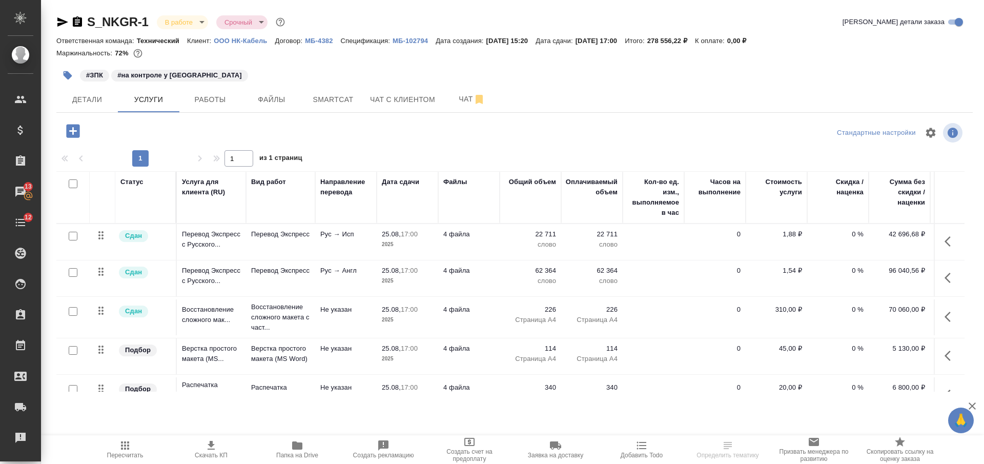
click at [298, 449] on icon "button" at bounding box center [297, 445] width 10 height 8
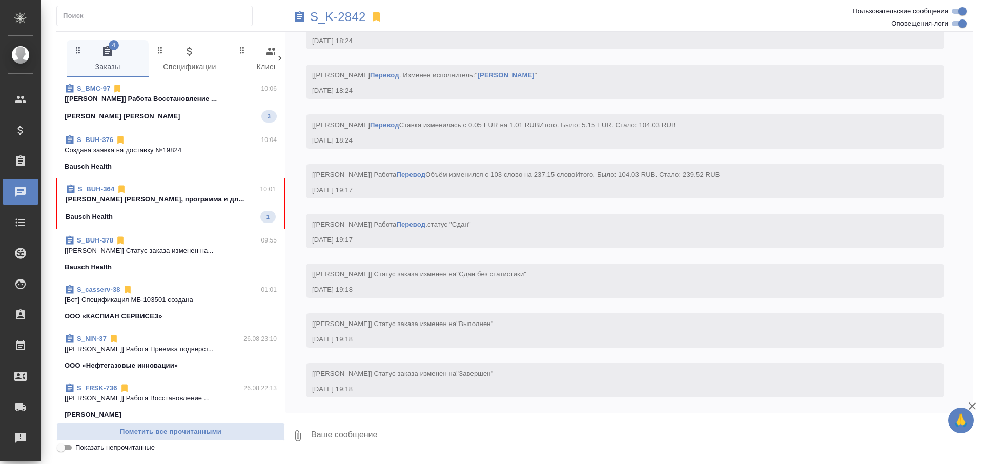
scroll to position [3202, 0]
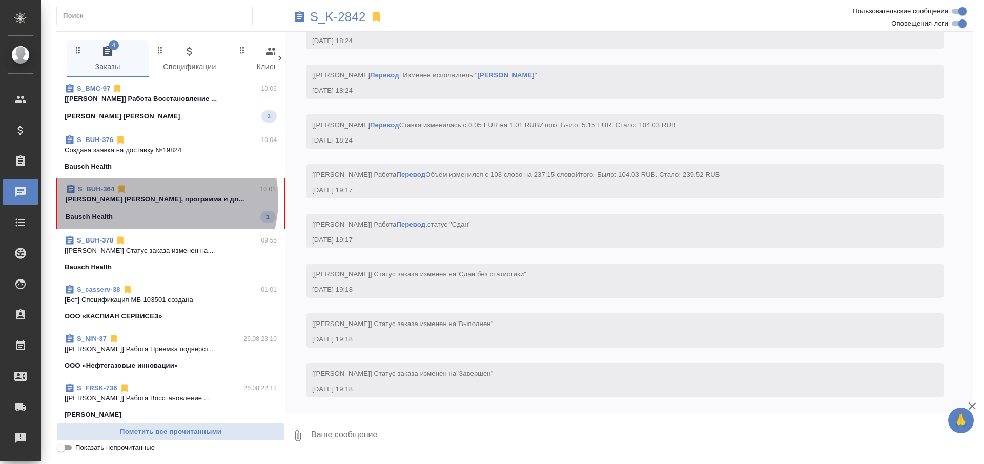
click at [153, 200] on p "[PERSON_NAME] [PERSON_NAME], программа и дл..." at bounding box center [171, 199] width 210 height 10
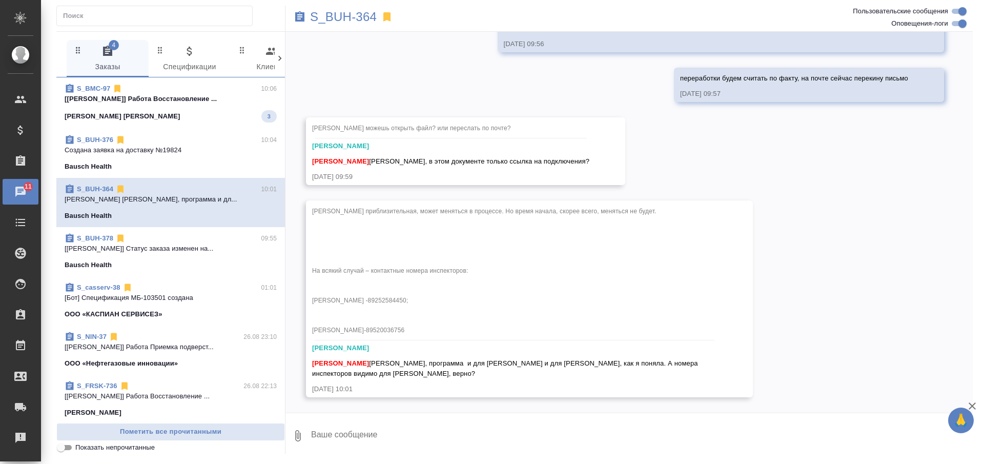
scroll to position [11127, 0]
click at [508, 424] on textarea at bounding box center [641, 435] width 663 height 35
type textarea "программа для [PERSON_NAME]"
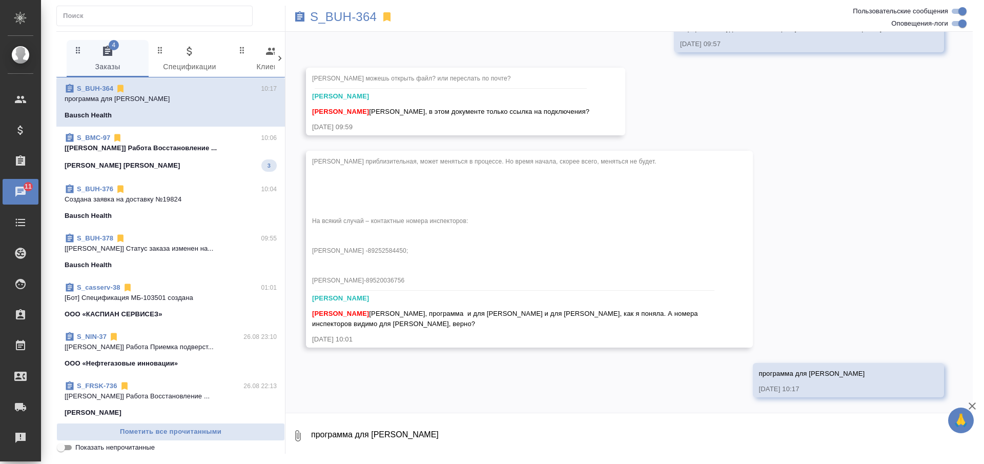
scroll to position [11177, 0]
click at [391, 36] on button "Ответить на сообщение" at bounding box center [368, 36] width 112 height 20
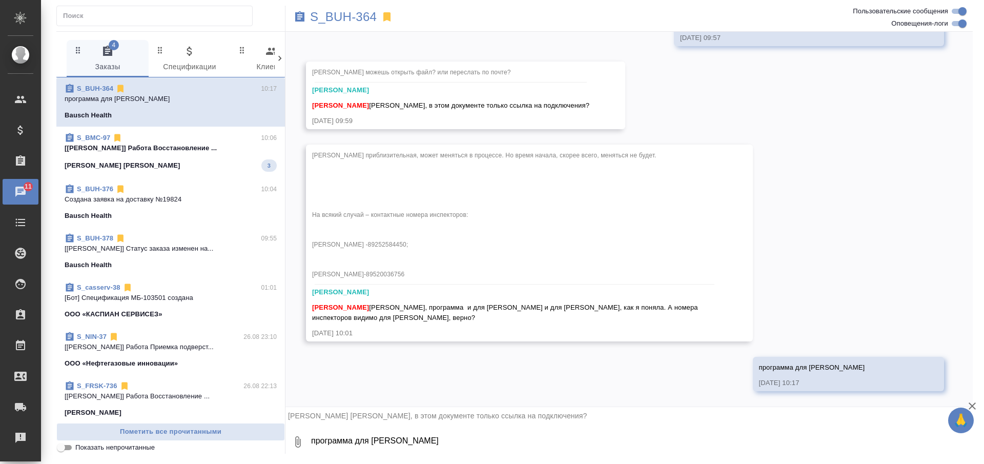
click at [527, 440] on textarea "программа для [PERSON_NAME]" at bounding box center [641, 441] width 663 height 35
type textarea "там и время, и программа - не открывается? сейчас в ворд перевести попробую"
